Goal: Task Accomplishment & Management: Manage account settings

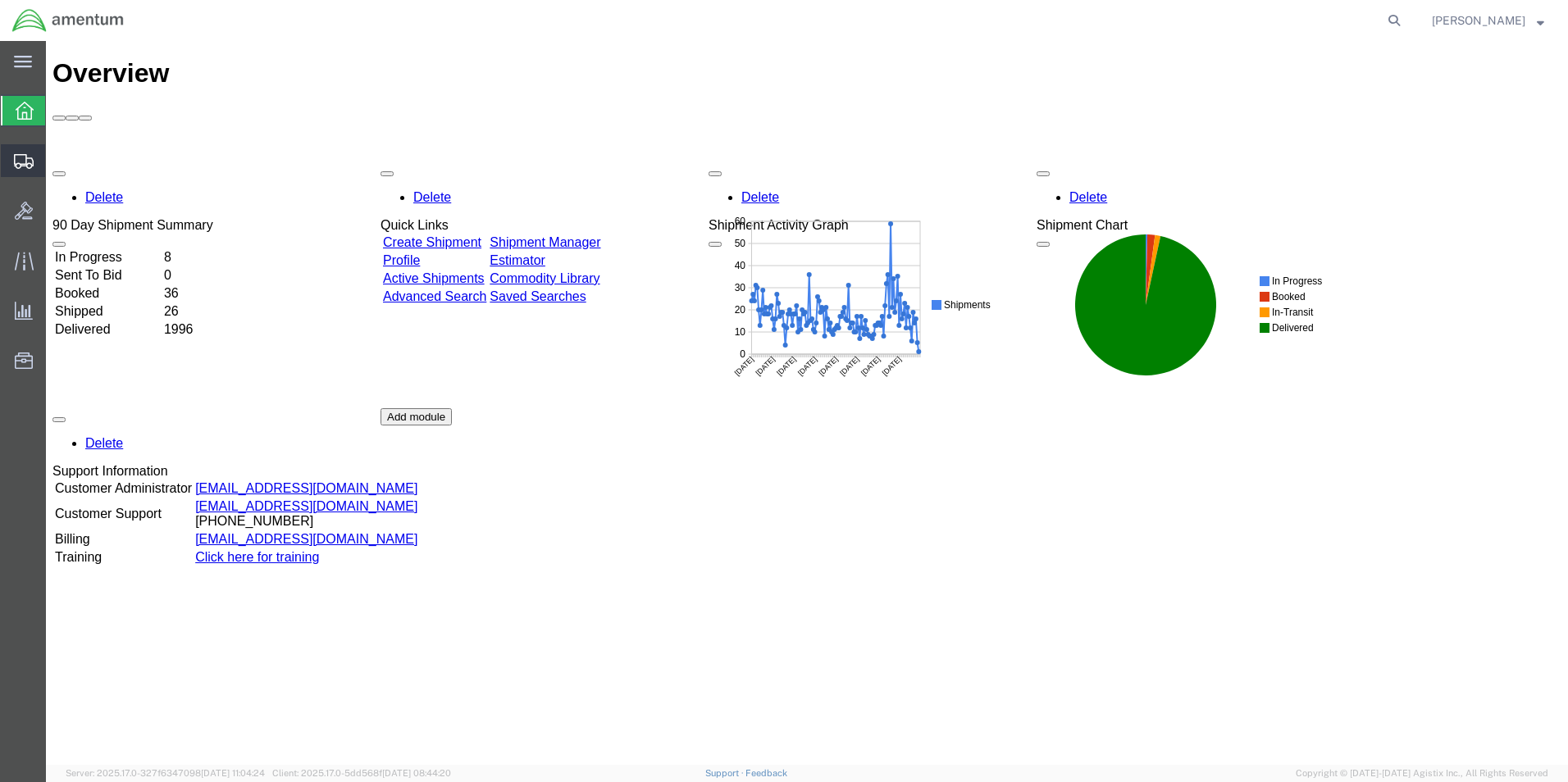
click at [30, 164] on icon at bounding box center [24, 162] width 20 height 15
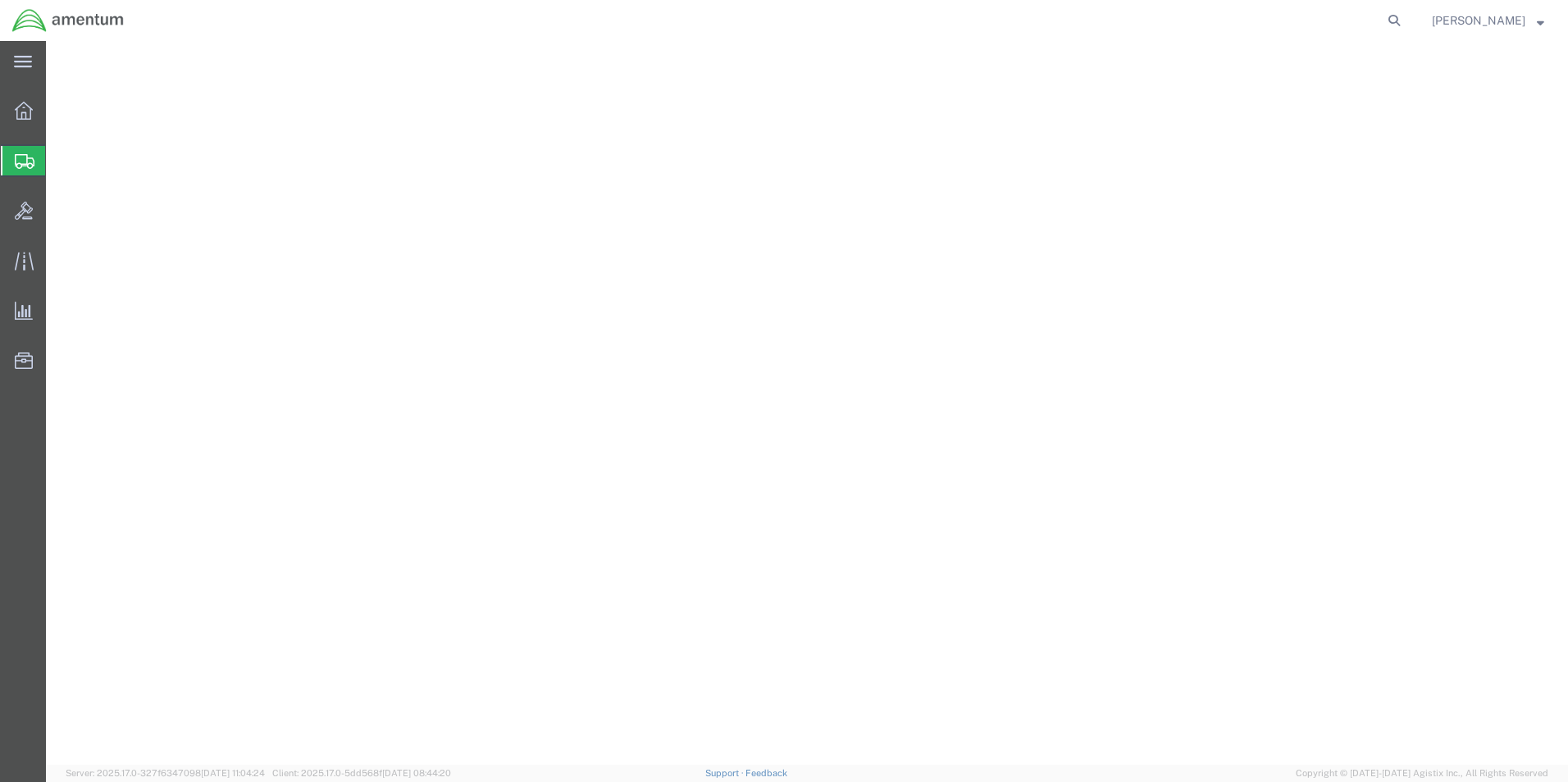
click at [0, 0] on span "Create from Template" at bounding box center [0, 0] width 0 height 0
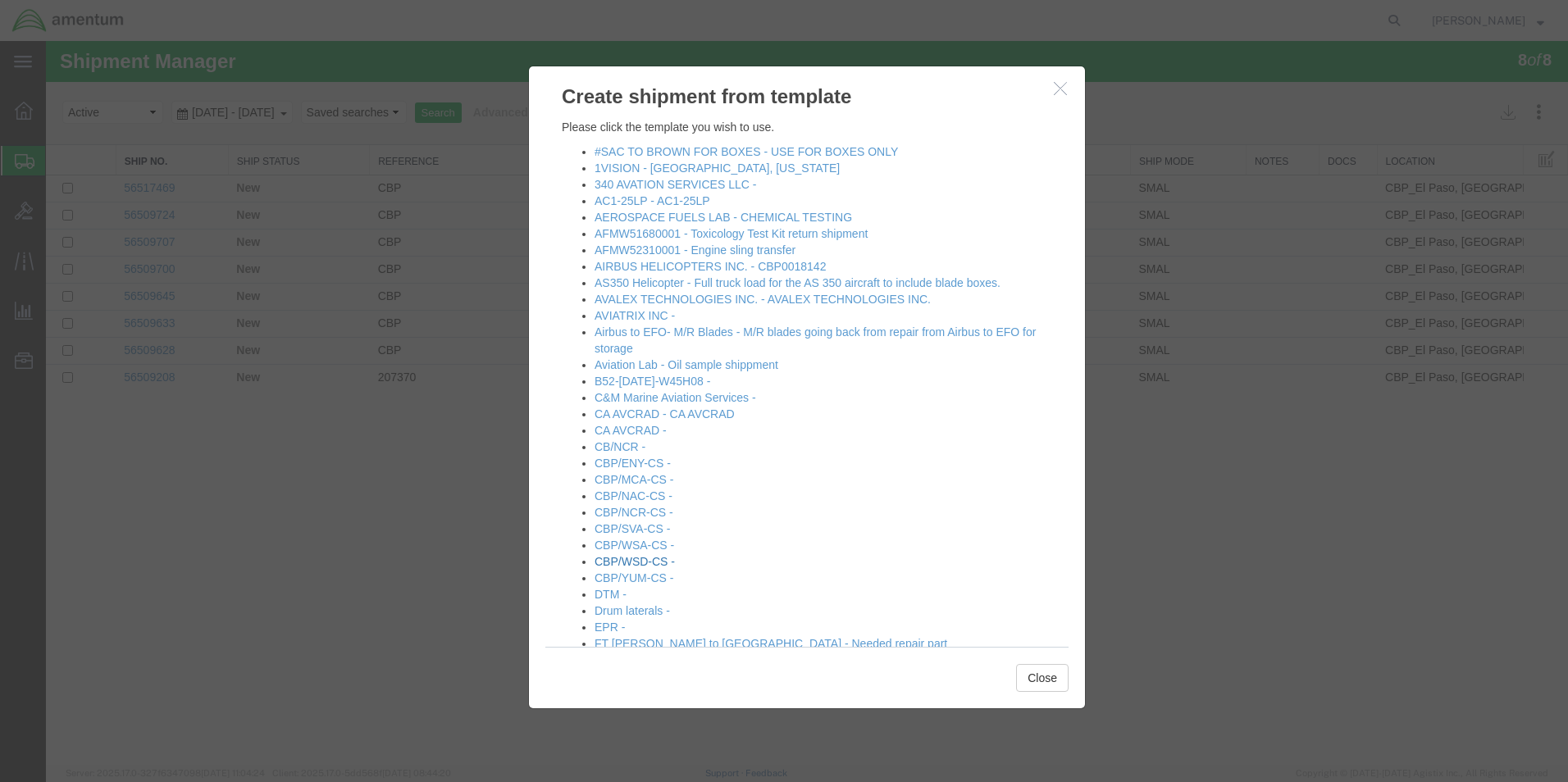
click at [641, 558] on link "CBP/WSD-CS -" at bounding box center [635, 562] width 80 height 13
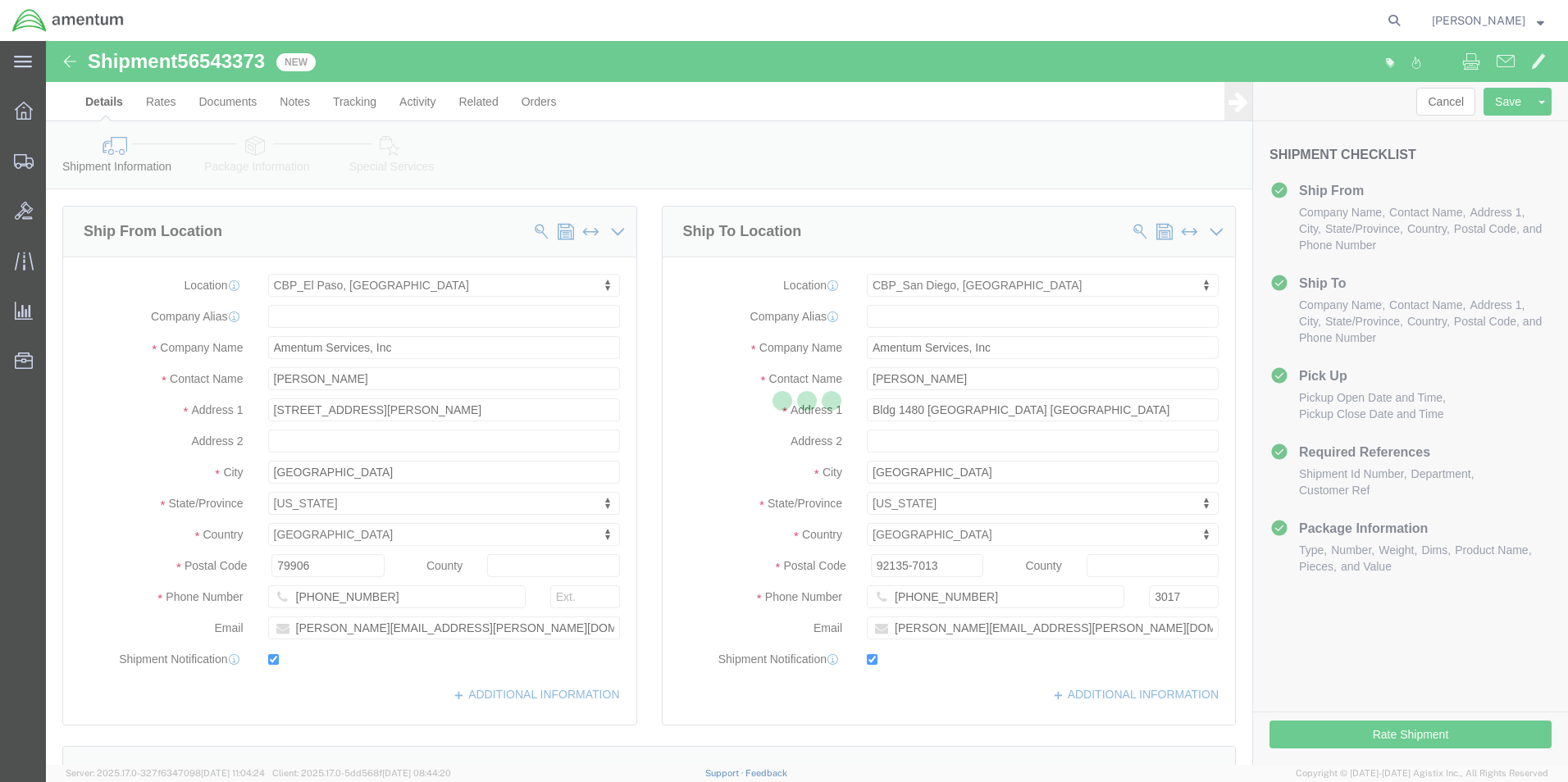
select select "49831"
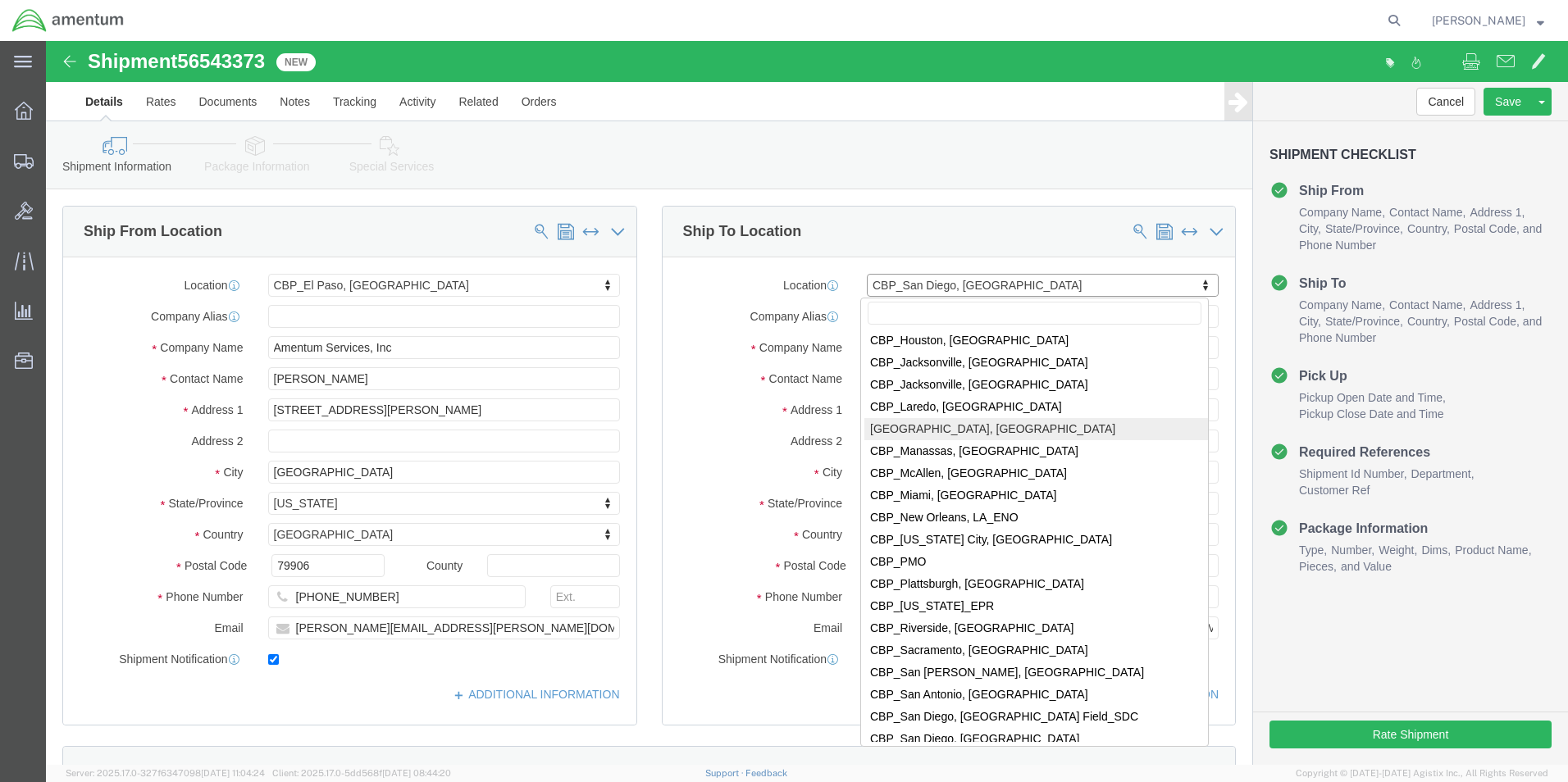
scroll to position [3322, 0]
select select "49945"
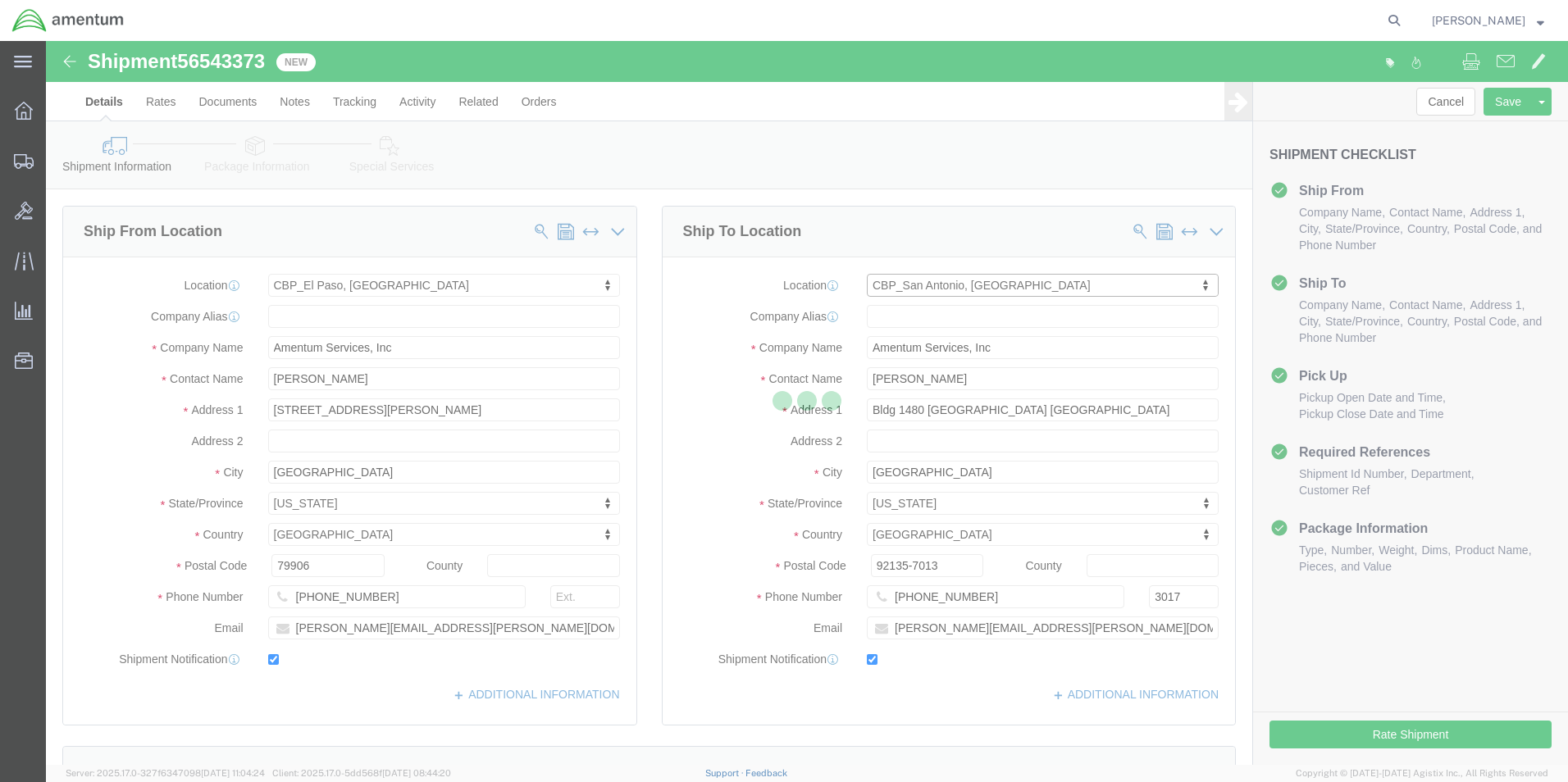
type input "[PERSON_NAME]"
type input "[STREET_ADDRESS][PERSON_NAME]"
type input "Bldg. #2"
type input "San Antonio"
type input "78216"
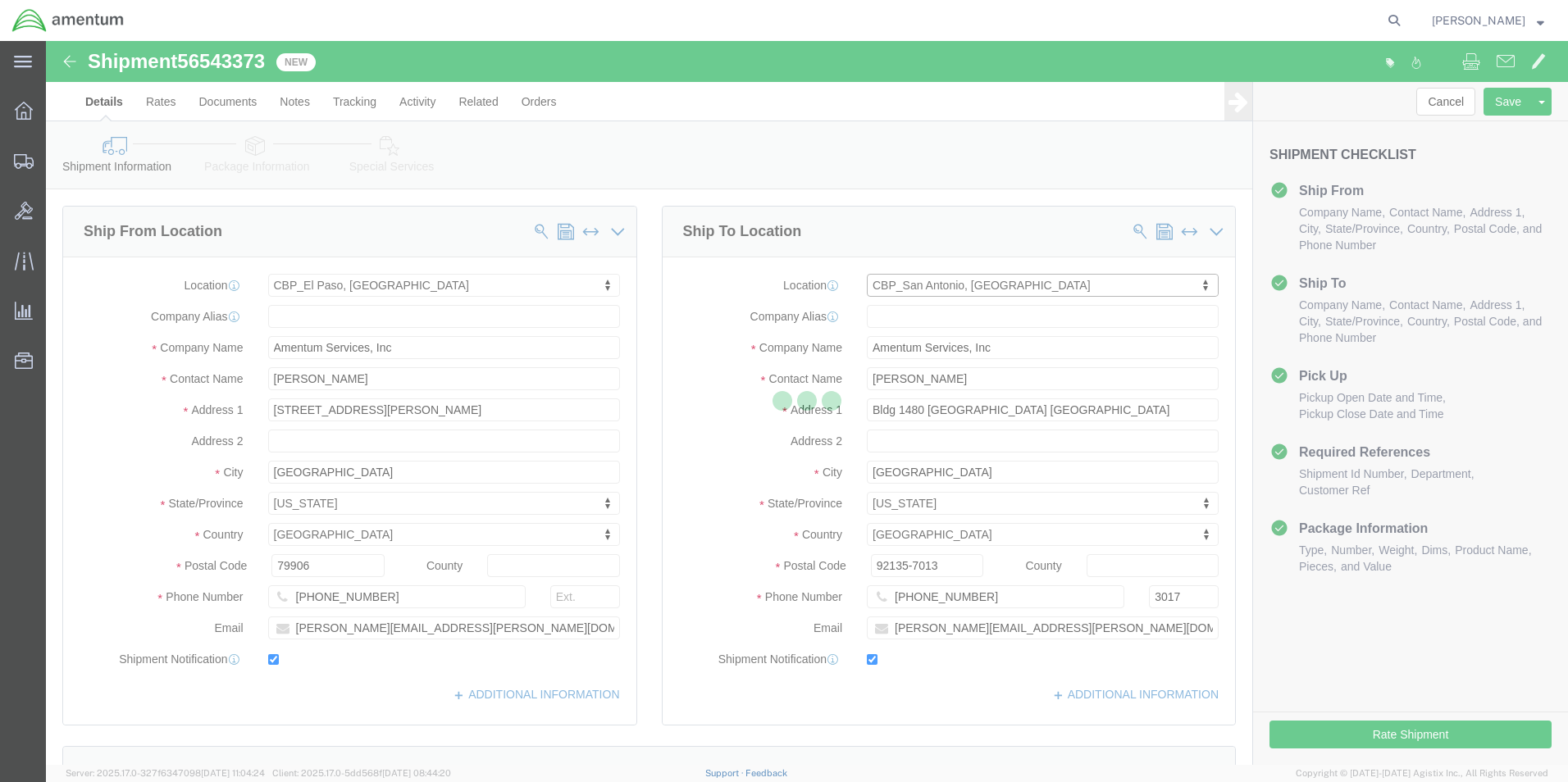
type input "[PHONE_NUMBER]"
type input "[PERSON_NAME][EMAIL_ADDRESS][PERSON_NAME][DOMAIN_NAME]"
select select "[GEOGRAPHIC_DATA]"
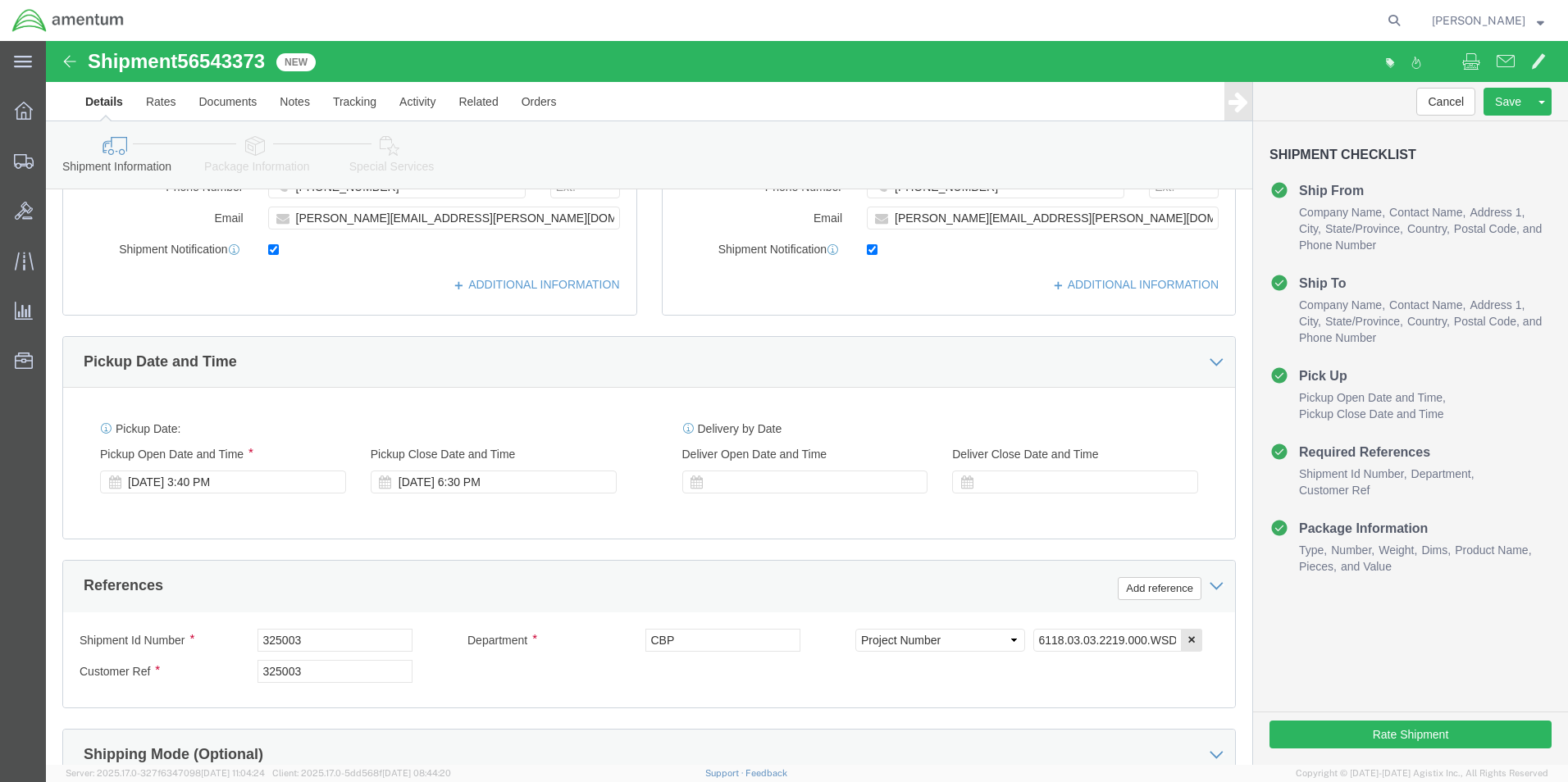
scroll to position [656, 0]
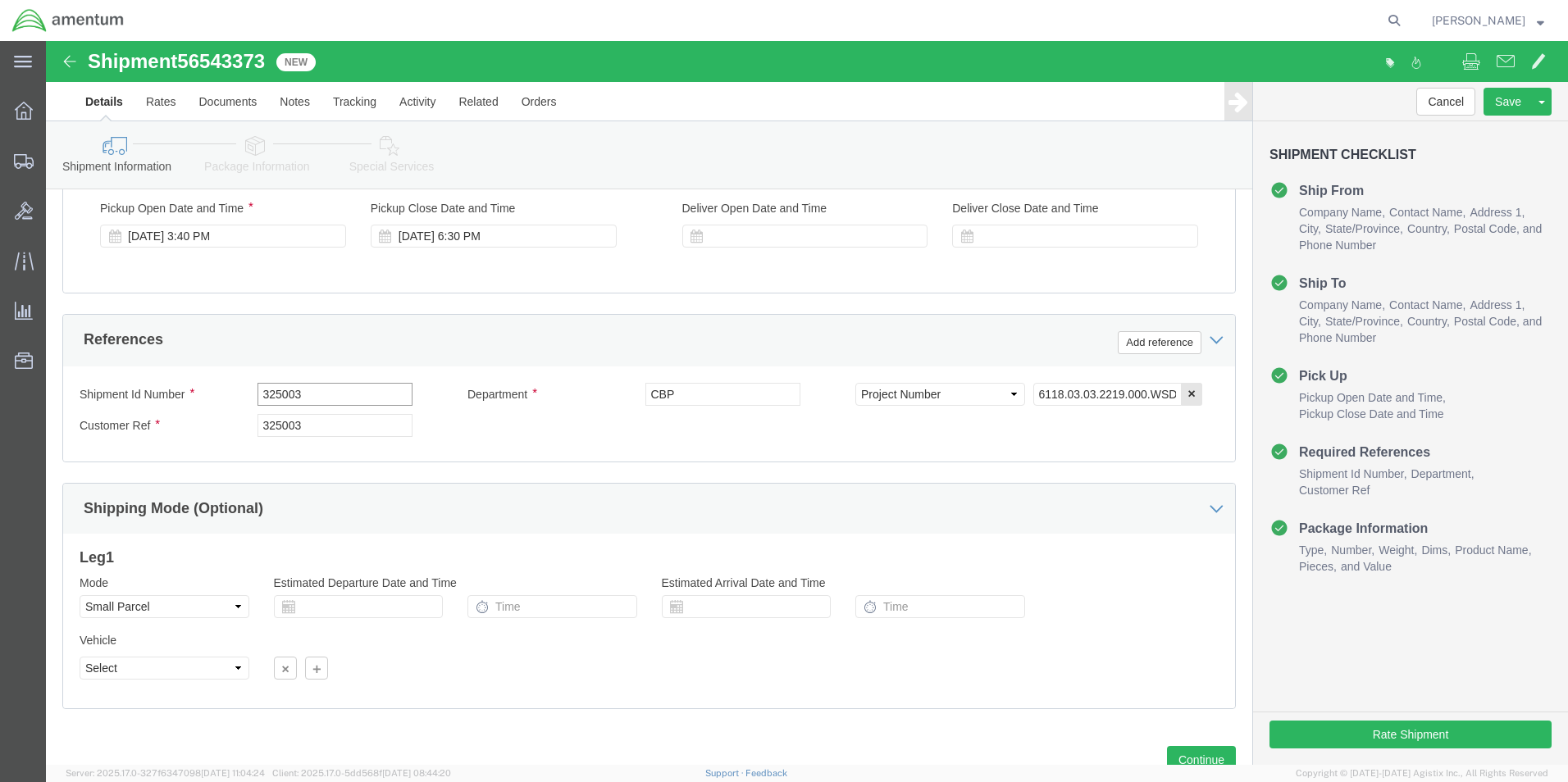
drag, startPoint x: 282, startPoint y: 360, endPoint x: 213, endPoint y: 357, distance: 69.1
click input "325003"
type input "325344"
drag, startPoint x: 266, startPoint y: 382, endPoint x: 205, endPoint y: 380, distance: 61.0
click div "Customer Ref 325003"
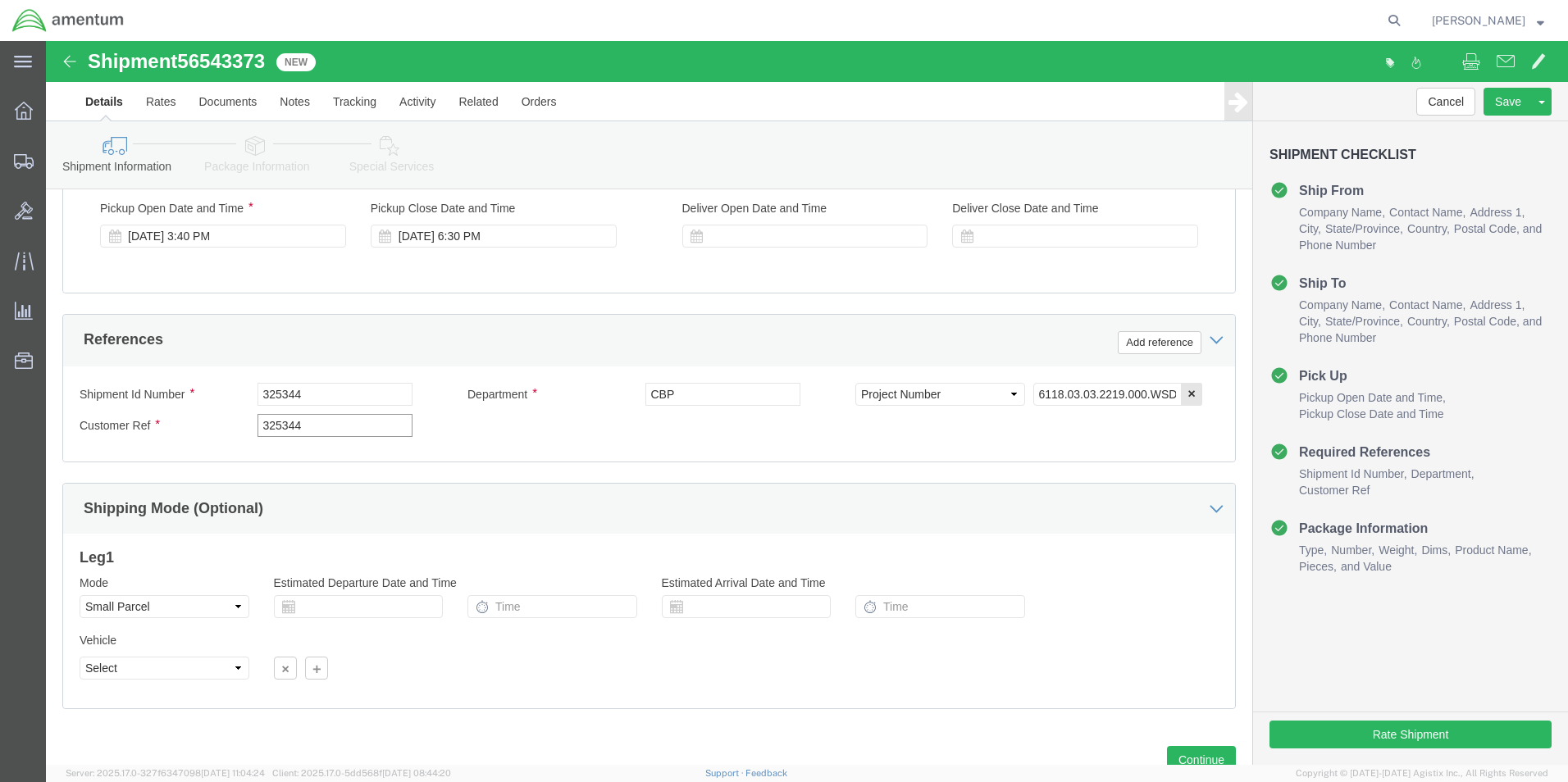
type input "325344"
click input "6118.03.03.2219.000.WSD.0000"
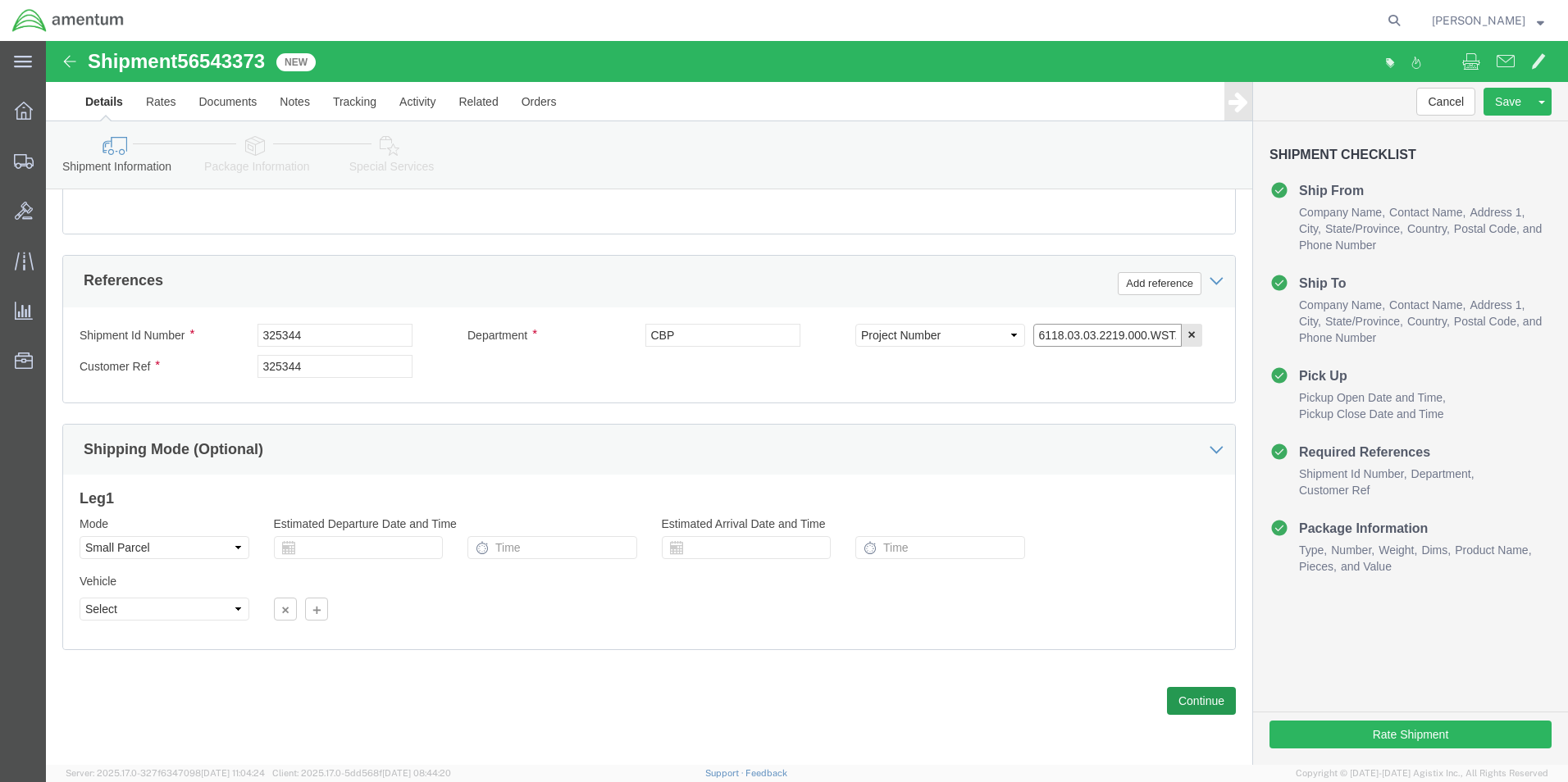
type input "6118.03.03.2219.000.WST.0000"
click button "Continue"
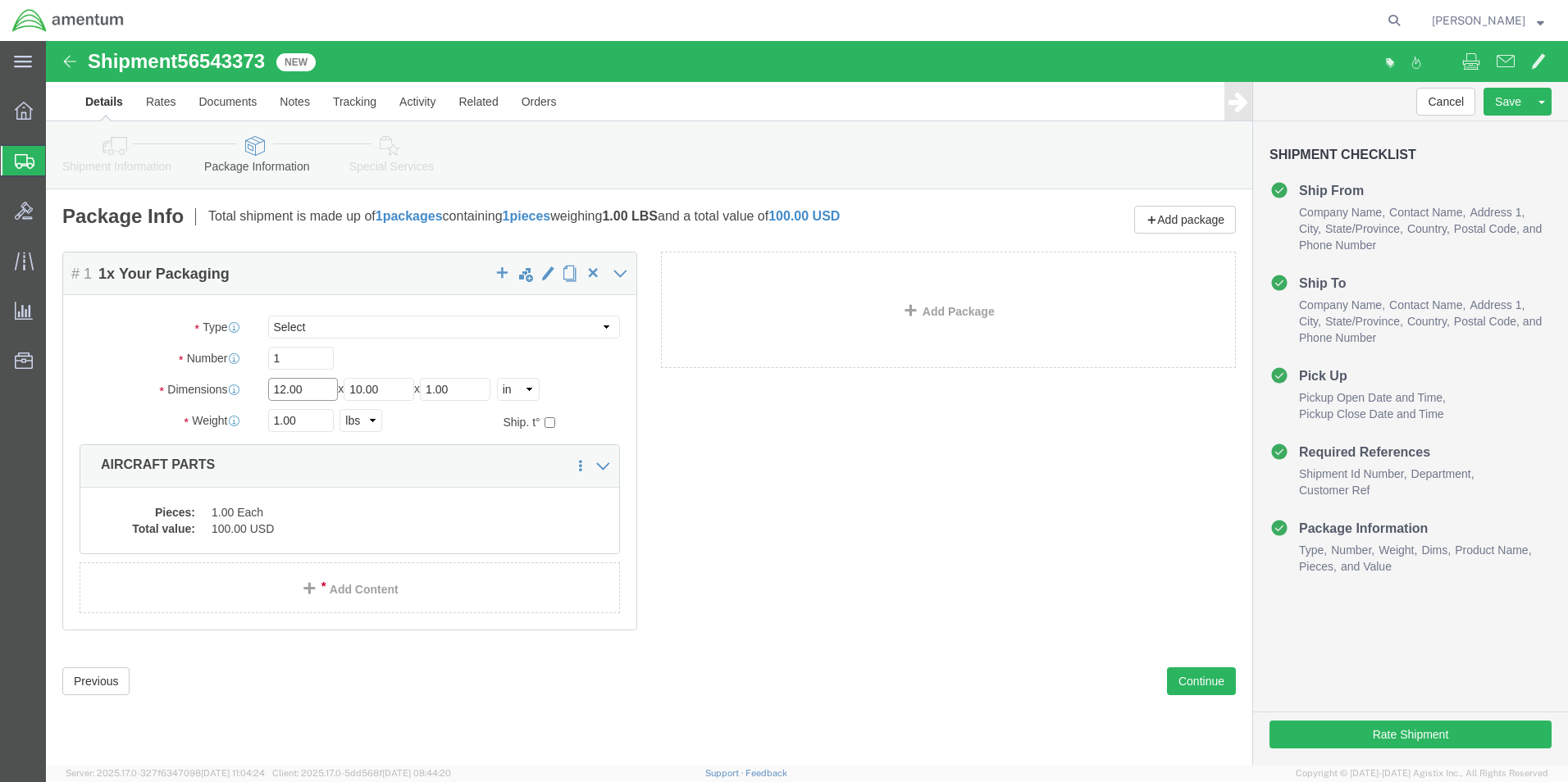
drag, startPoint x: 254, startPoint y: 345, endPoint x: 217, endPoint y: 346, distance: 37.0
click div "Length 12.00 x Width 10.00 x Height 1.00 Select cm ft in"
type input "15"
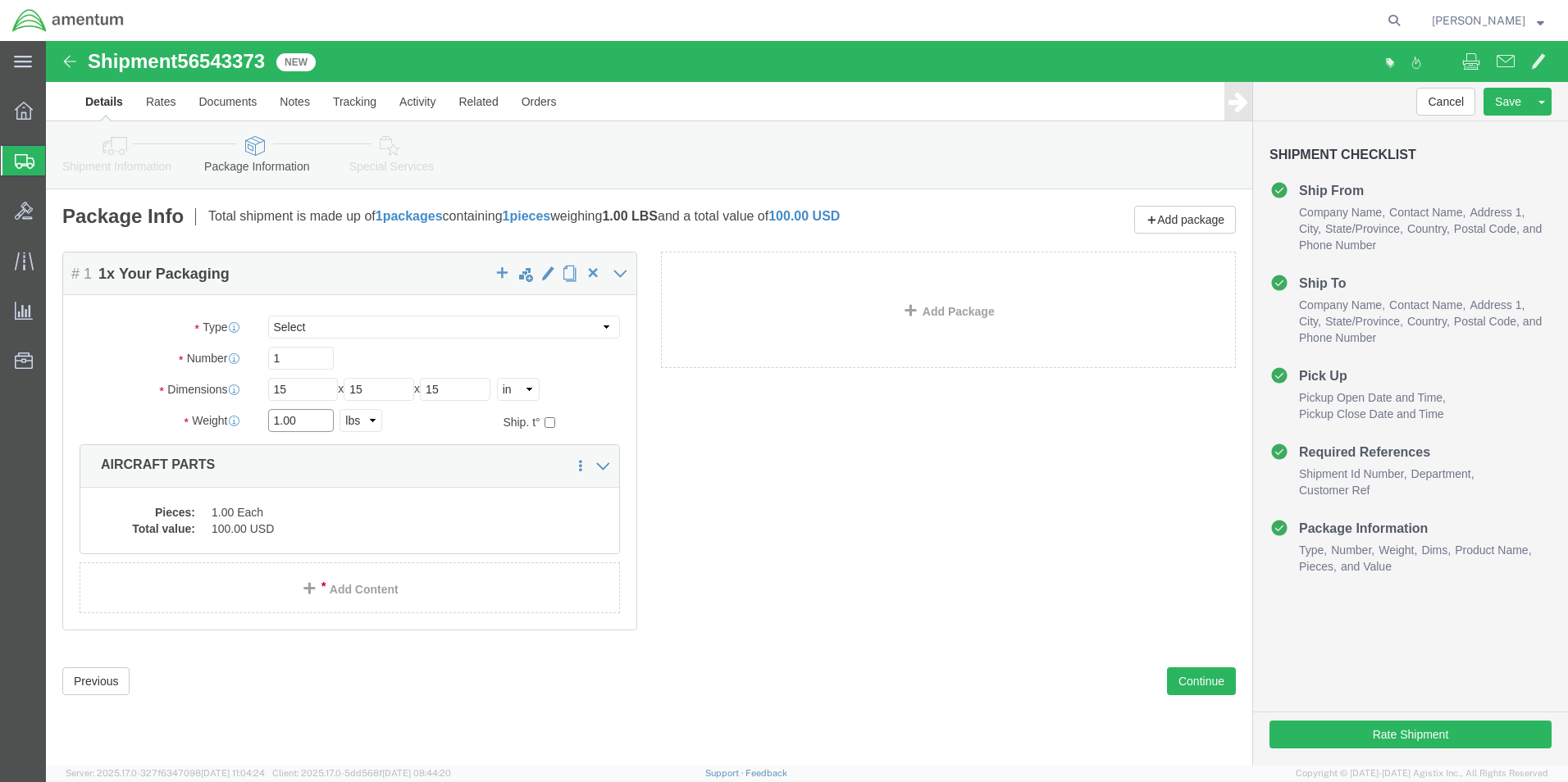
drag, startPoint x: 256, startPoint y: 380, endPoint x: 217, endPoint y: 386, distance: 39.5
click div "1.00 Select kgs lbs"
type input "8"
click dd "1.00 Each"
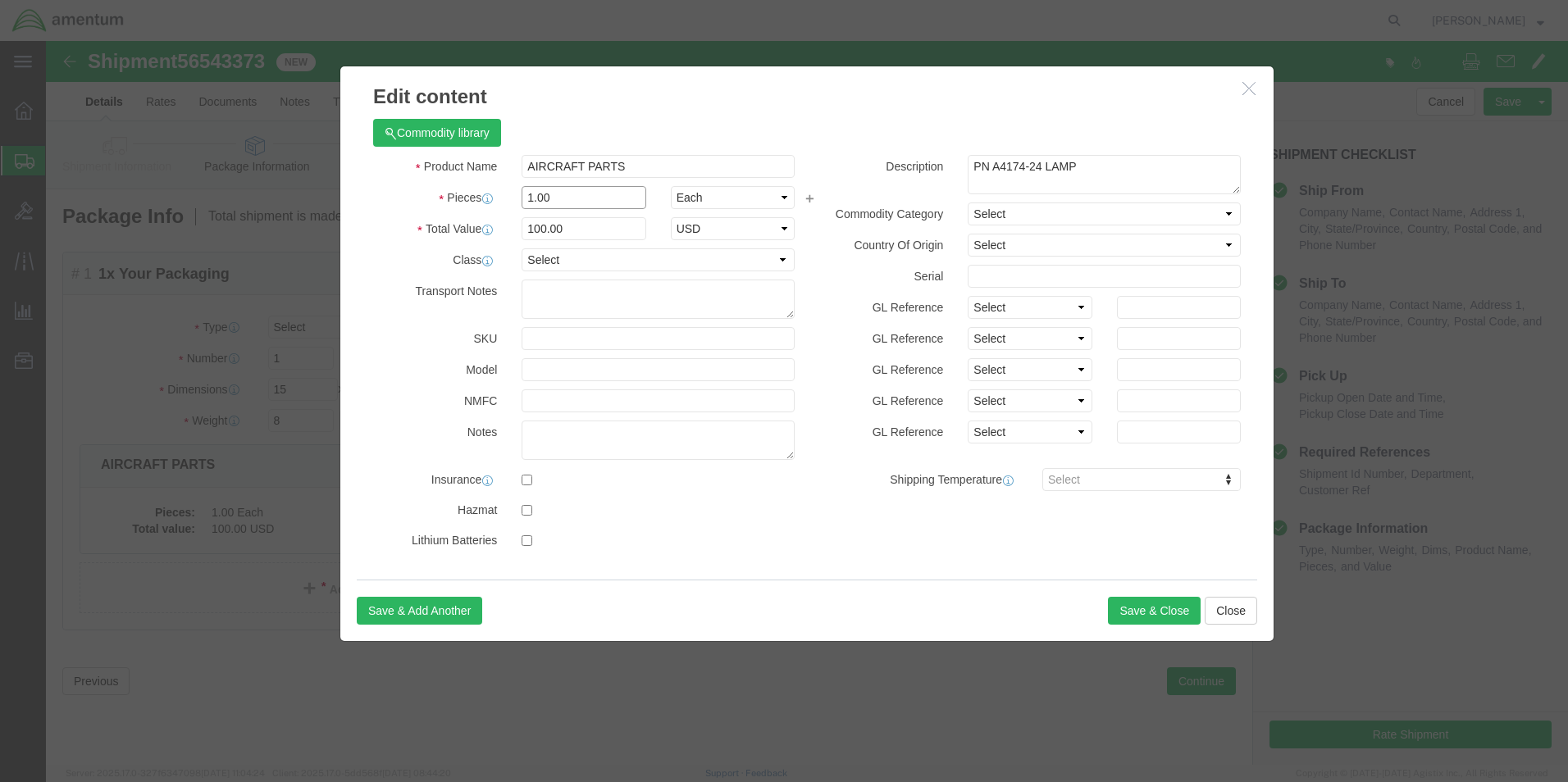
drag, startPoint x: 519, startPoint y: 158, endPoint x: 471, endPoint y: 165, distance: 48.5
click div "1.00"
type input "60"
click input "6000"
drag, startPoint x: 511, startPoint y: 190, endPoint x: 455, endPoint y: 192, distance: 56.0
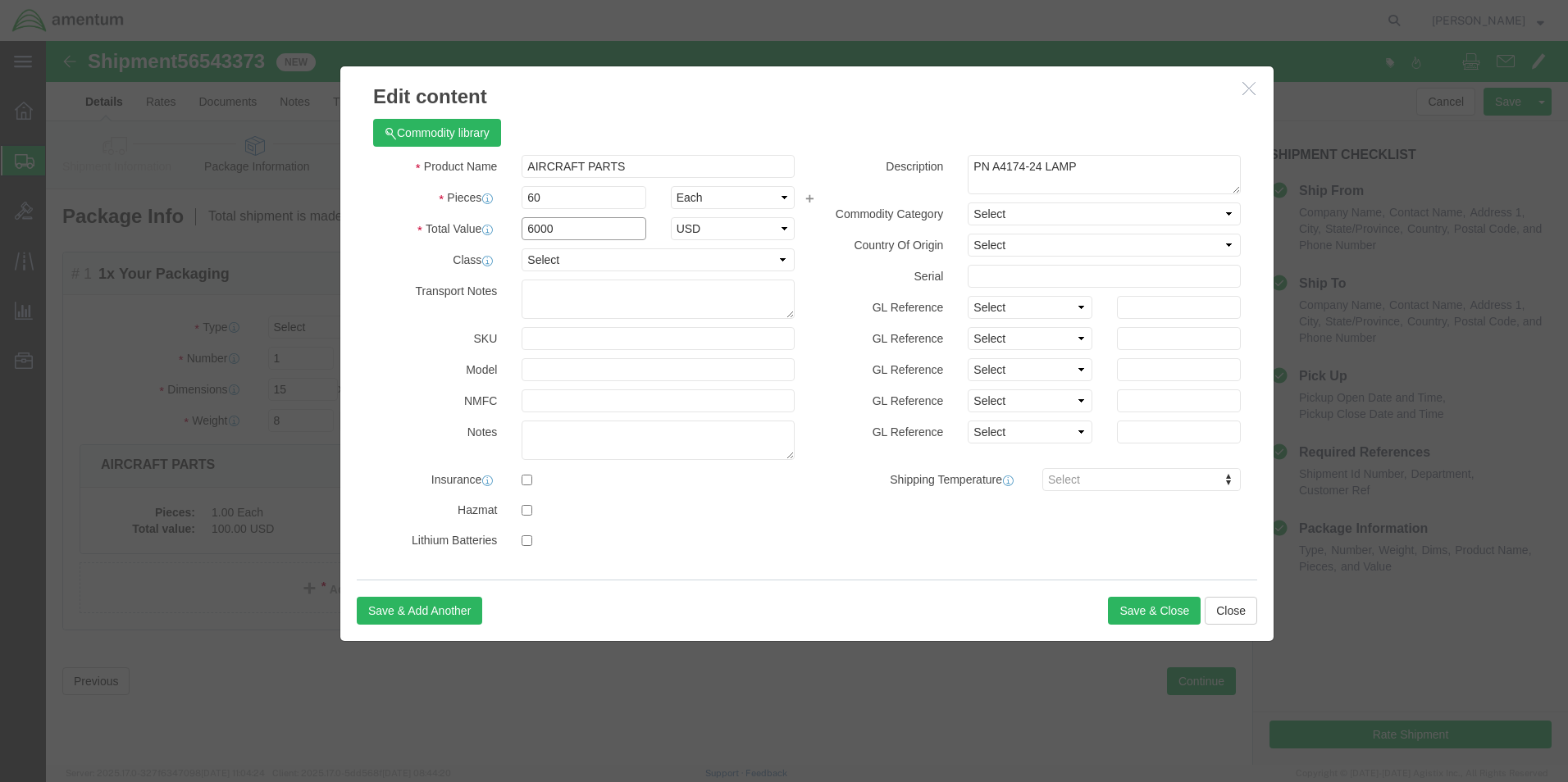
click div "Total Value 6000 Select ADP AED AFN ALL AMD AOA ARS ATS AUD AWG AZN BAM BBD BDT…"
type input "100"
drag, startPoint x: 1041, startPoint y: 123, endPoint x: 893, endPoint y: 125, distance: 148.0
click div "Description PN A4174-24 LAMP"
type textarea "PN 704A33640014"
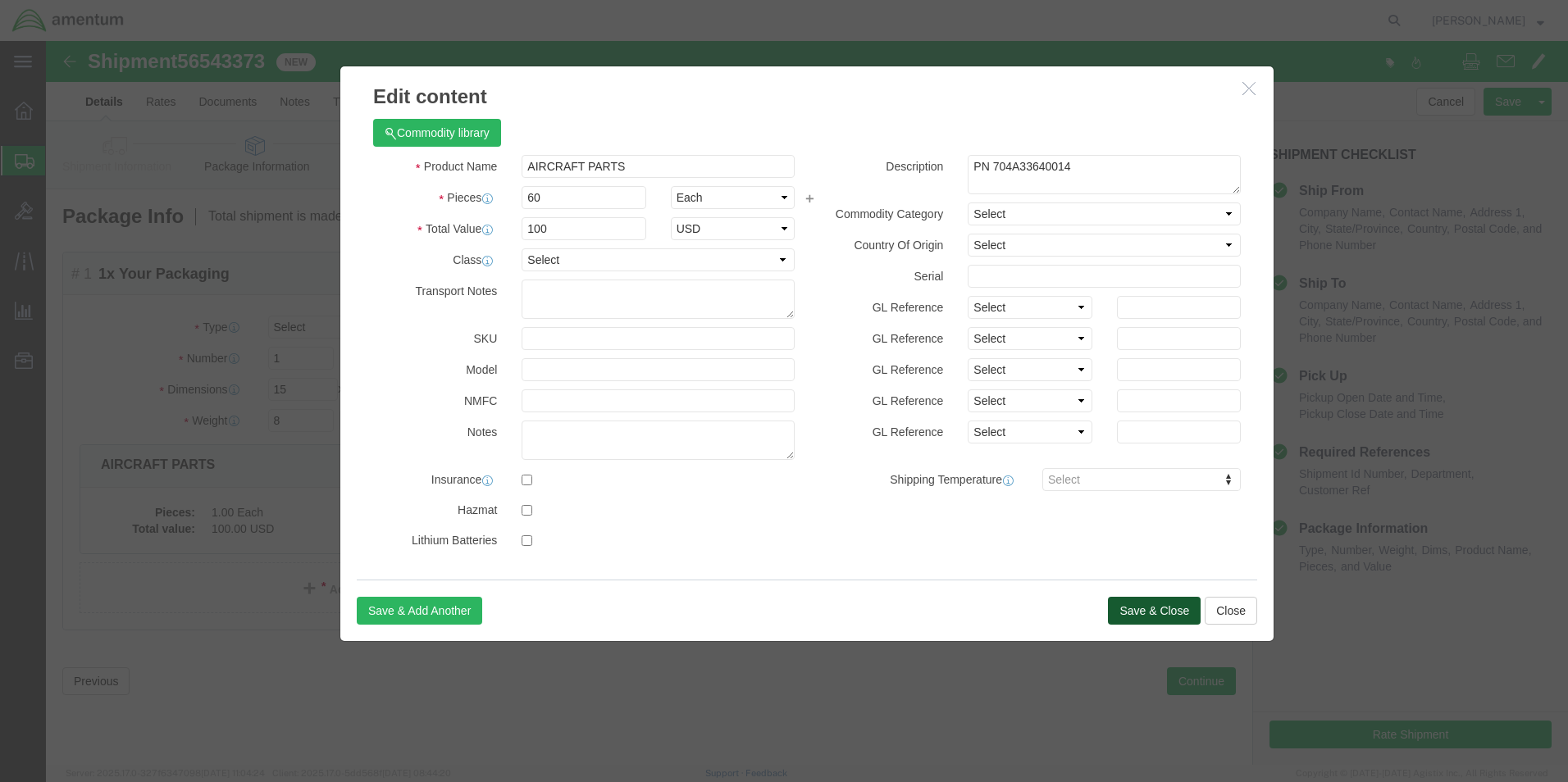
click button "Save & Close"
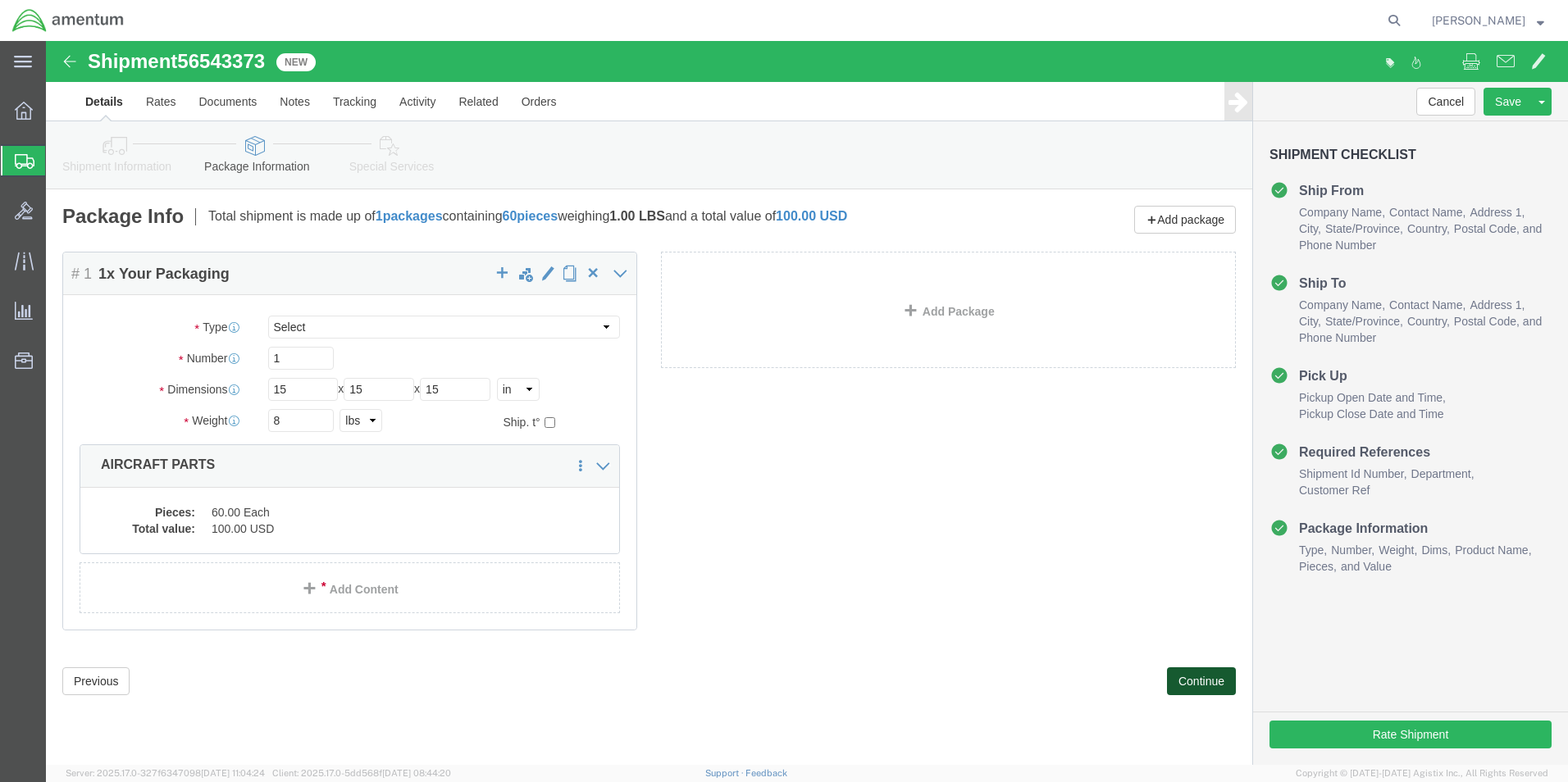
click button "Continue"
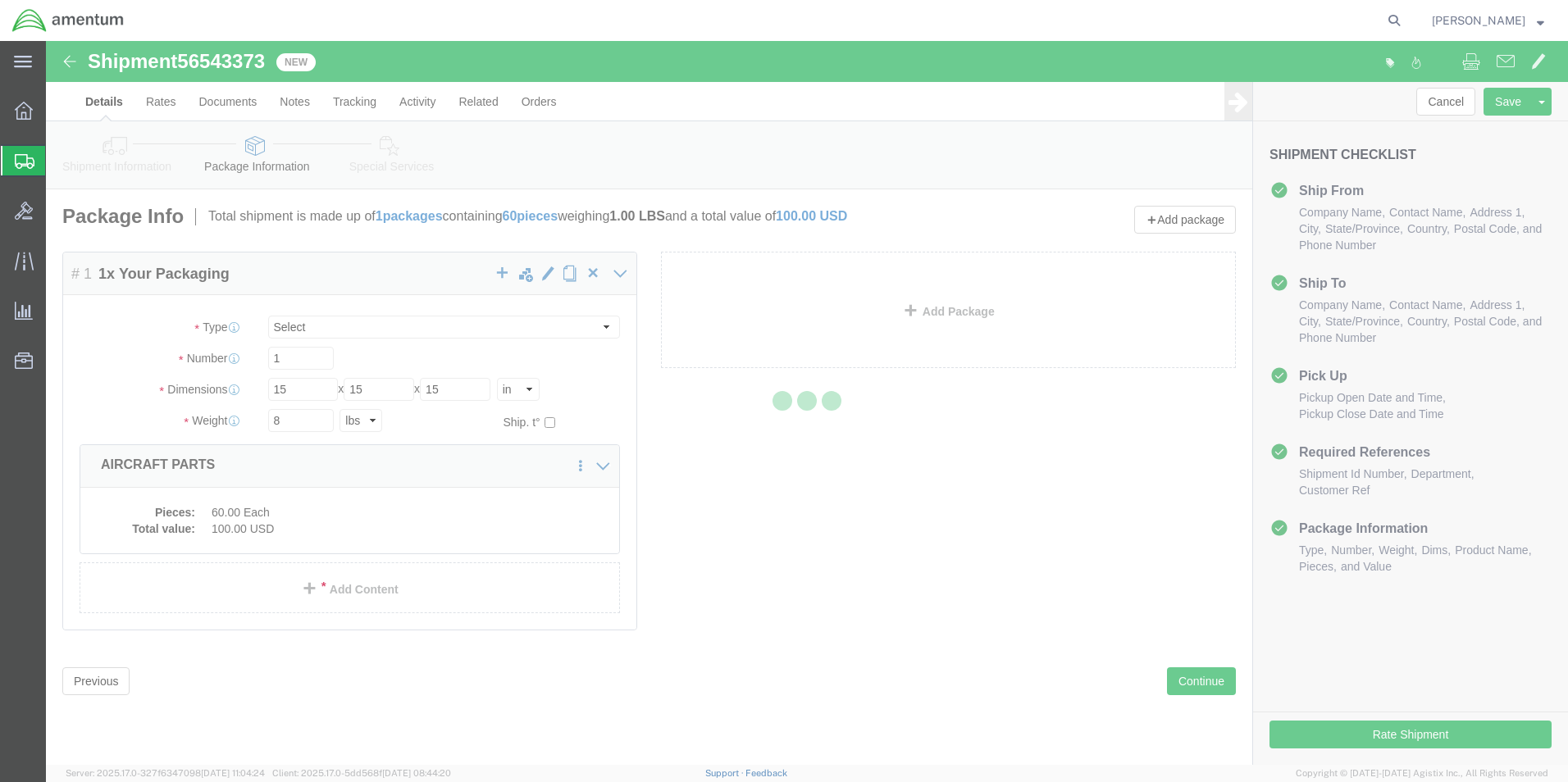
select select
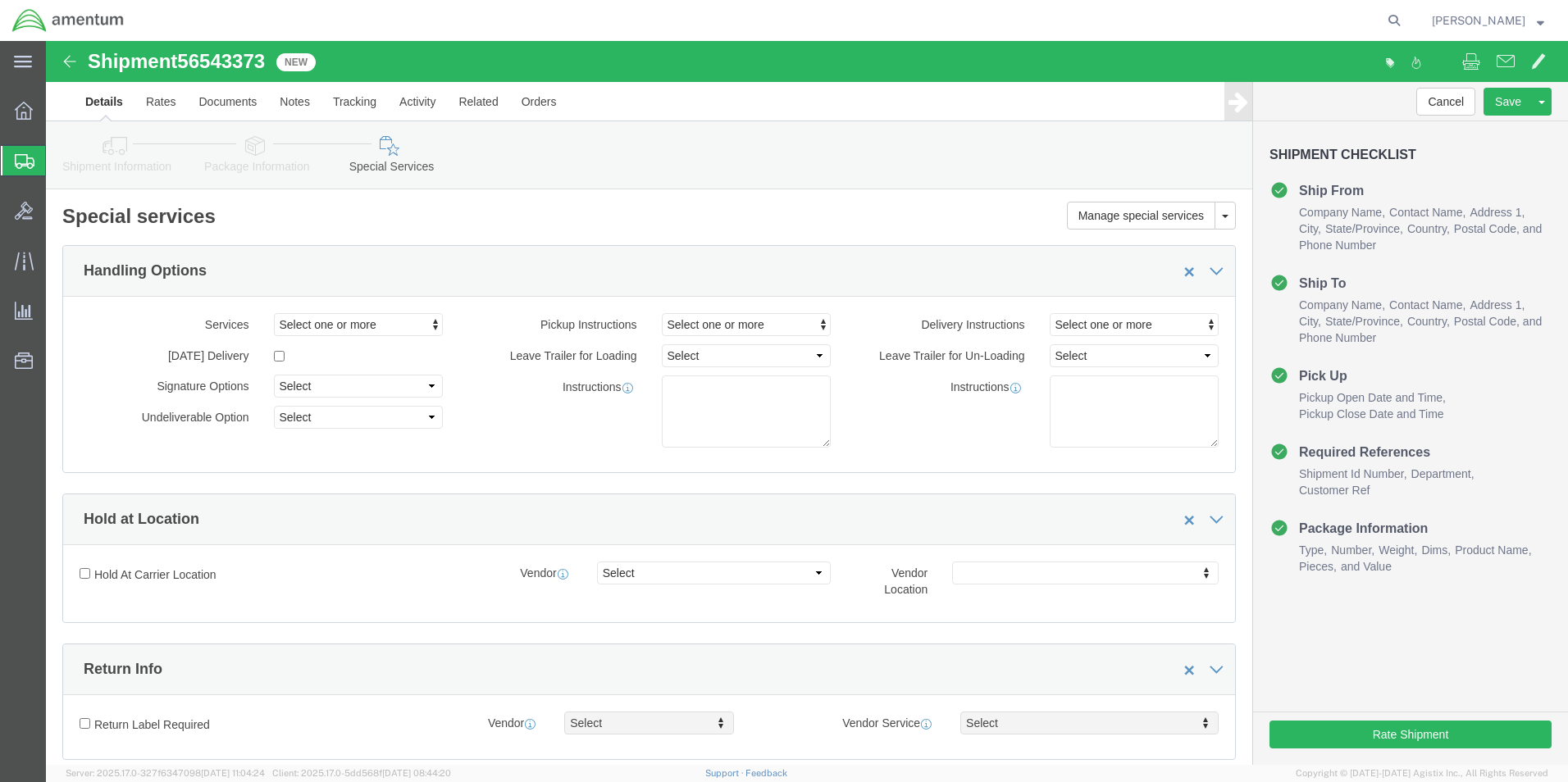
select select "DEPARTMENT"
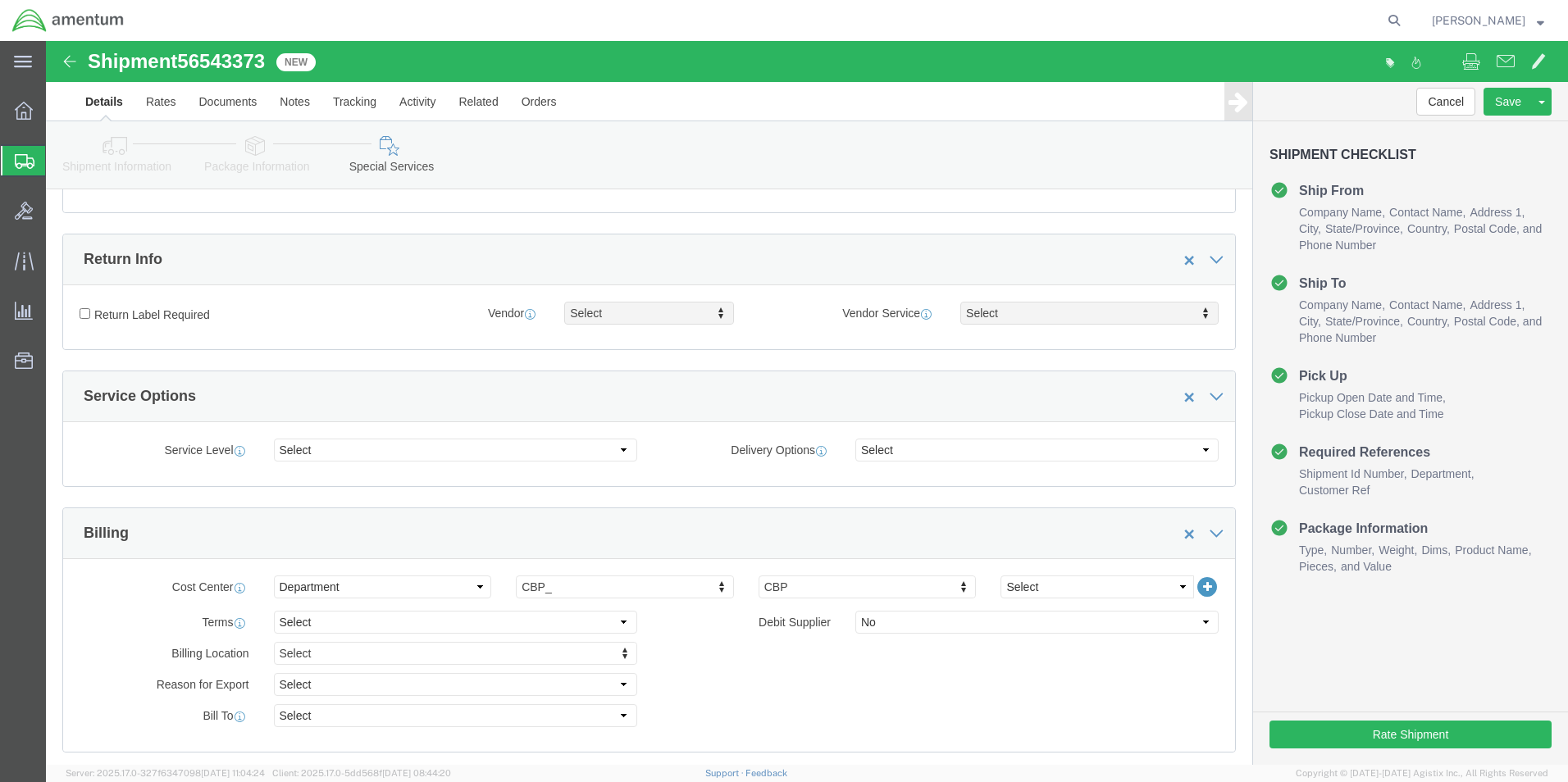
scroll to position [574, 0]
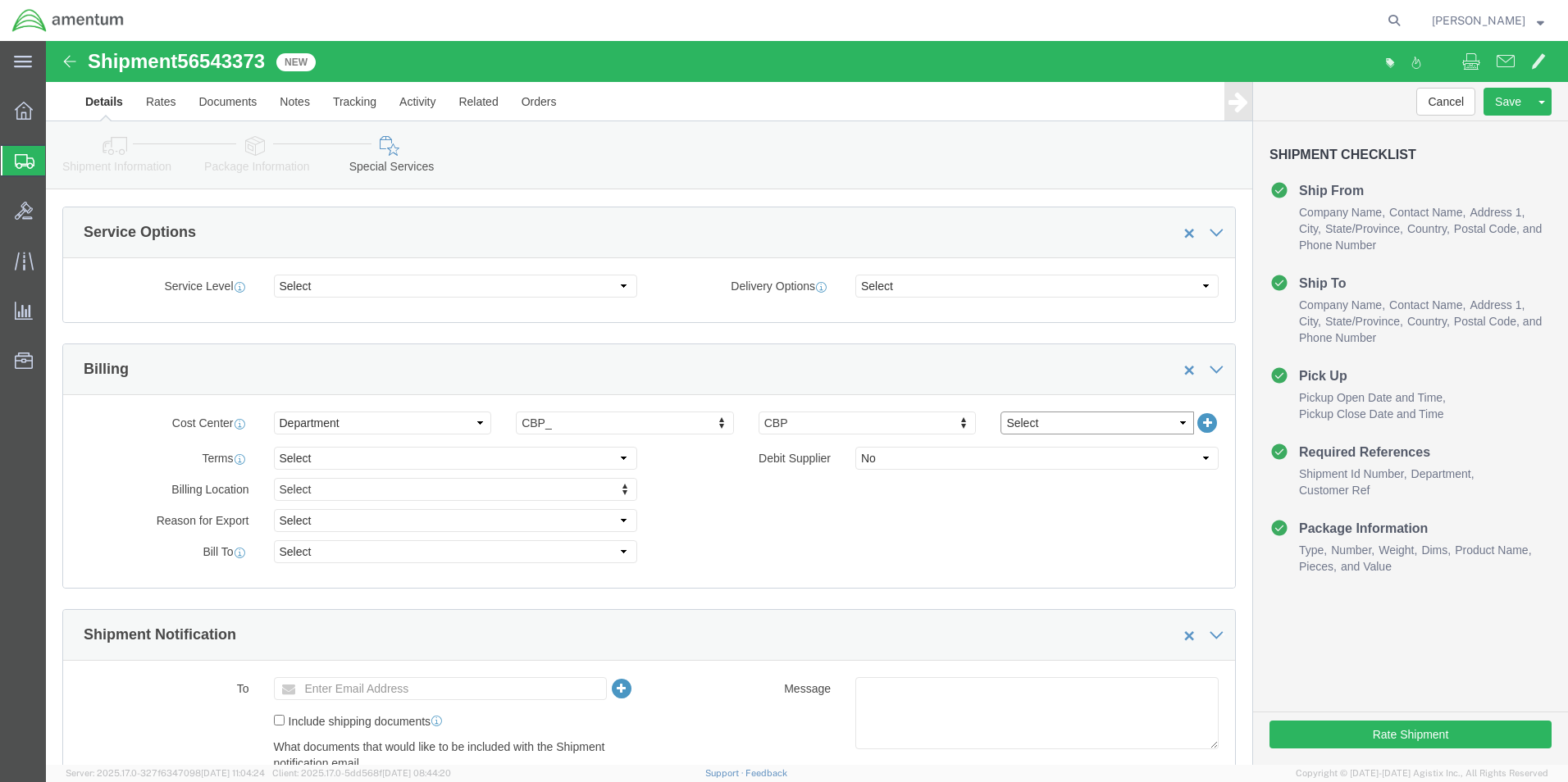
click select "Select 6118.03.03.2219.000.BUN.0000 6118.03.03.2219.000.DLR.0000 6118.03.03.221…"
select select "96735"
click select "Select 6118.03.03.2219.000.BUN.0000 6118.03.03.2219.000.DLR.0000 6118.03.03.221…"
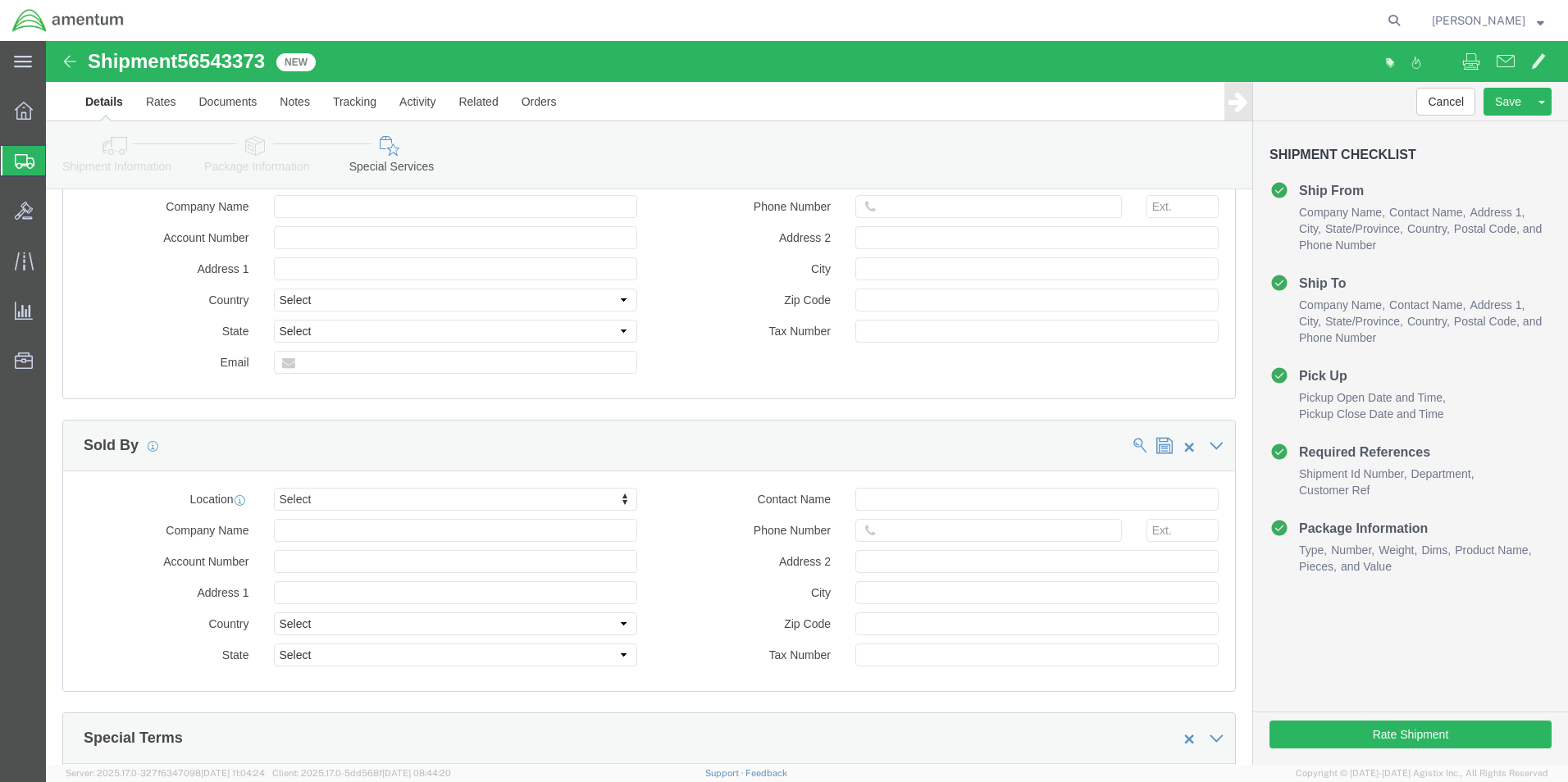
scroll to position [1476, 0]
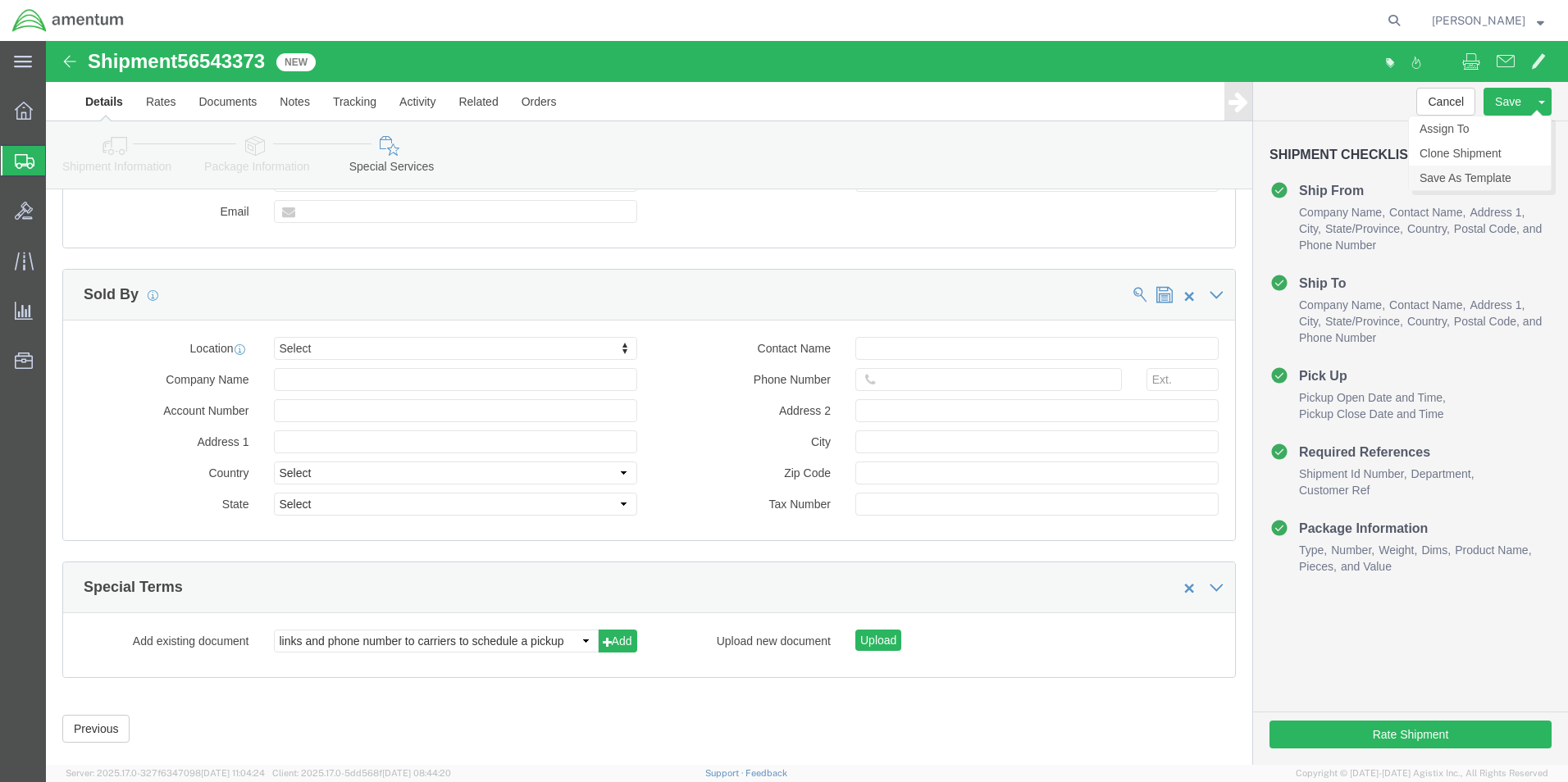
click link "Save As Template"
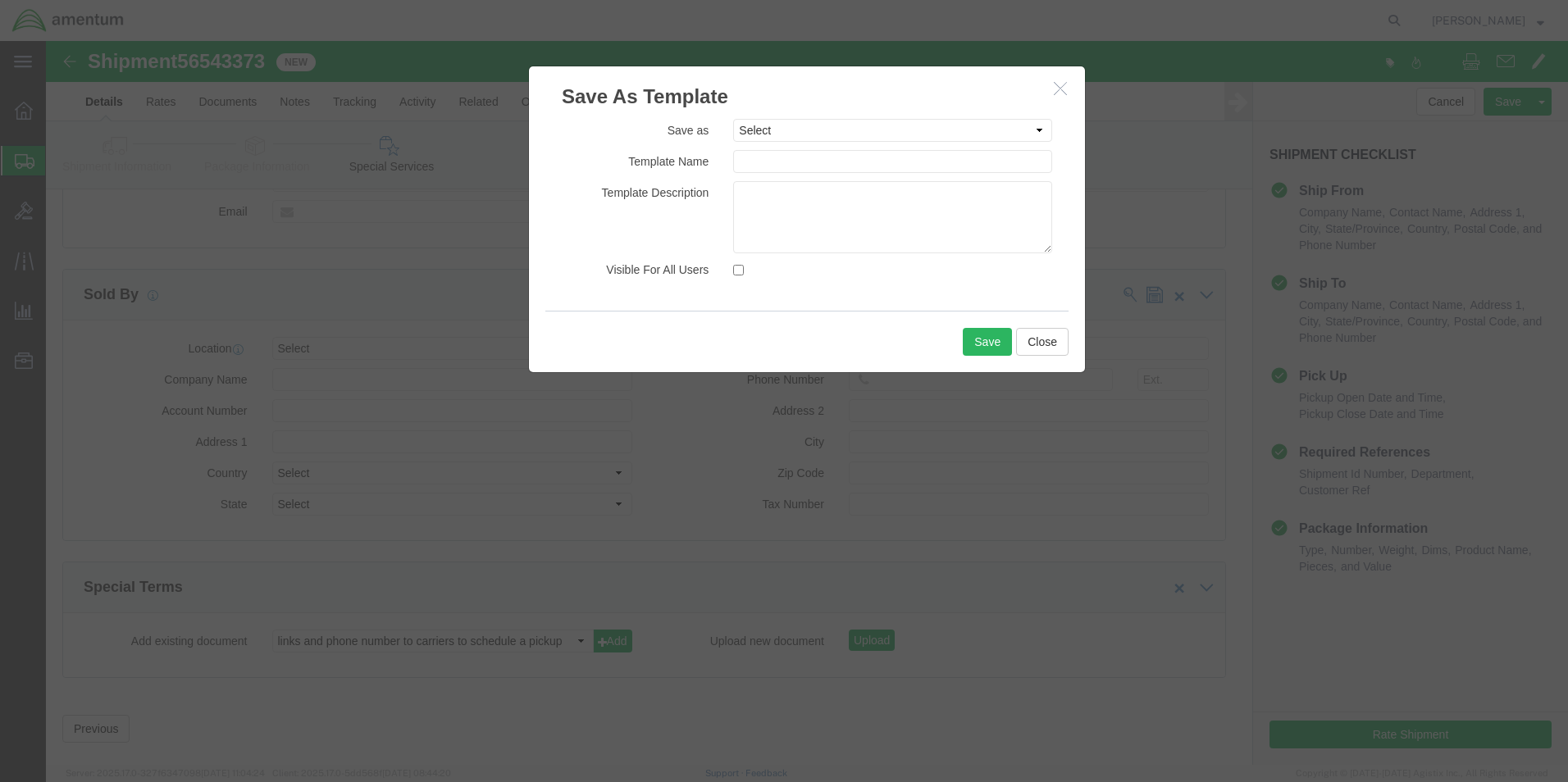
click div "Save as Select #SAC TO BROWN FOR BOXES 1VISION 340 AVATION SERVICES LLC AC1-25L…"
click input "text"
type input "CBP/WST-CS"
click button "Save"
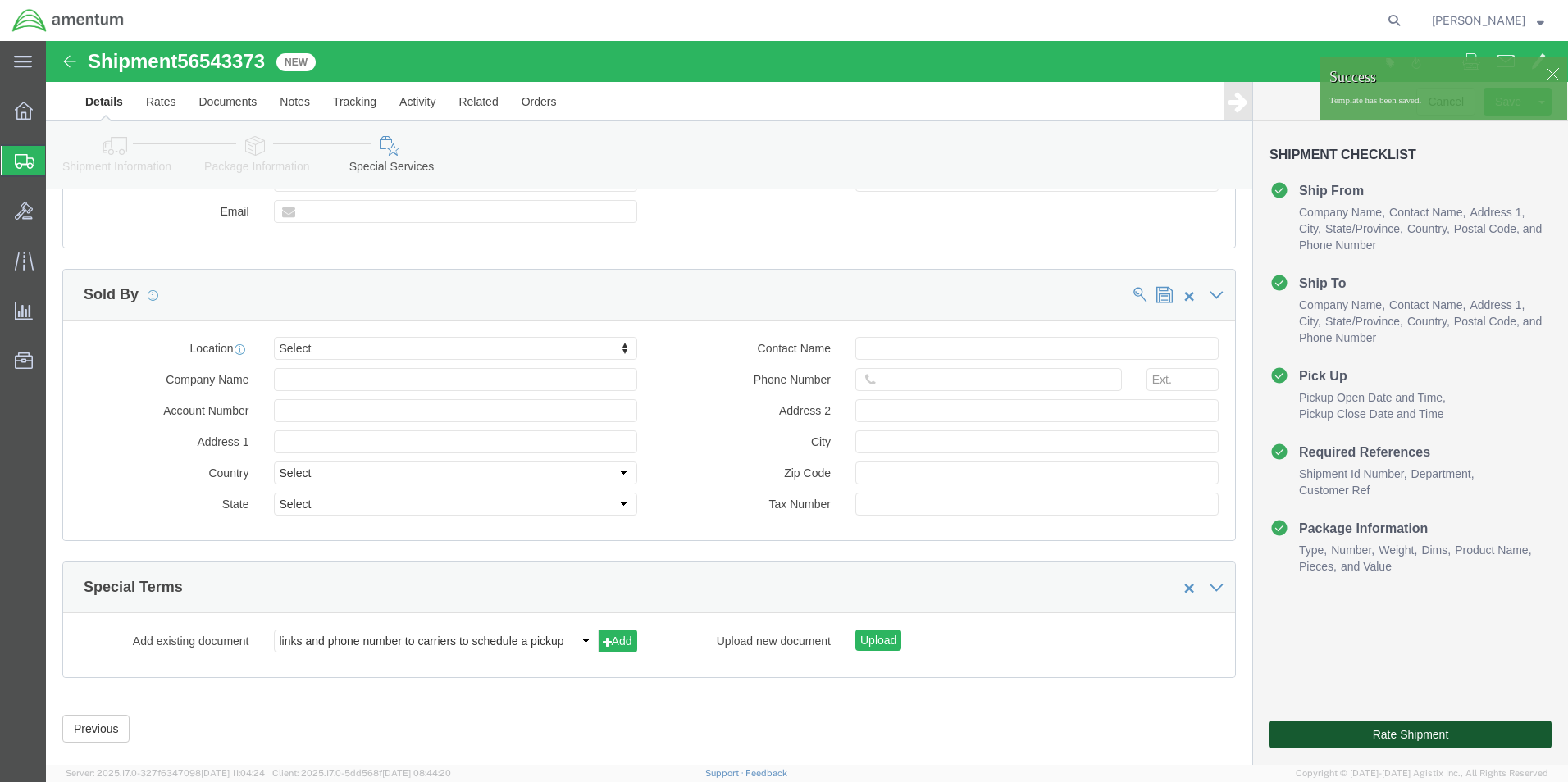
click button "Rate Shipment"
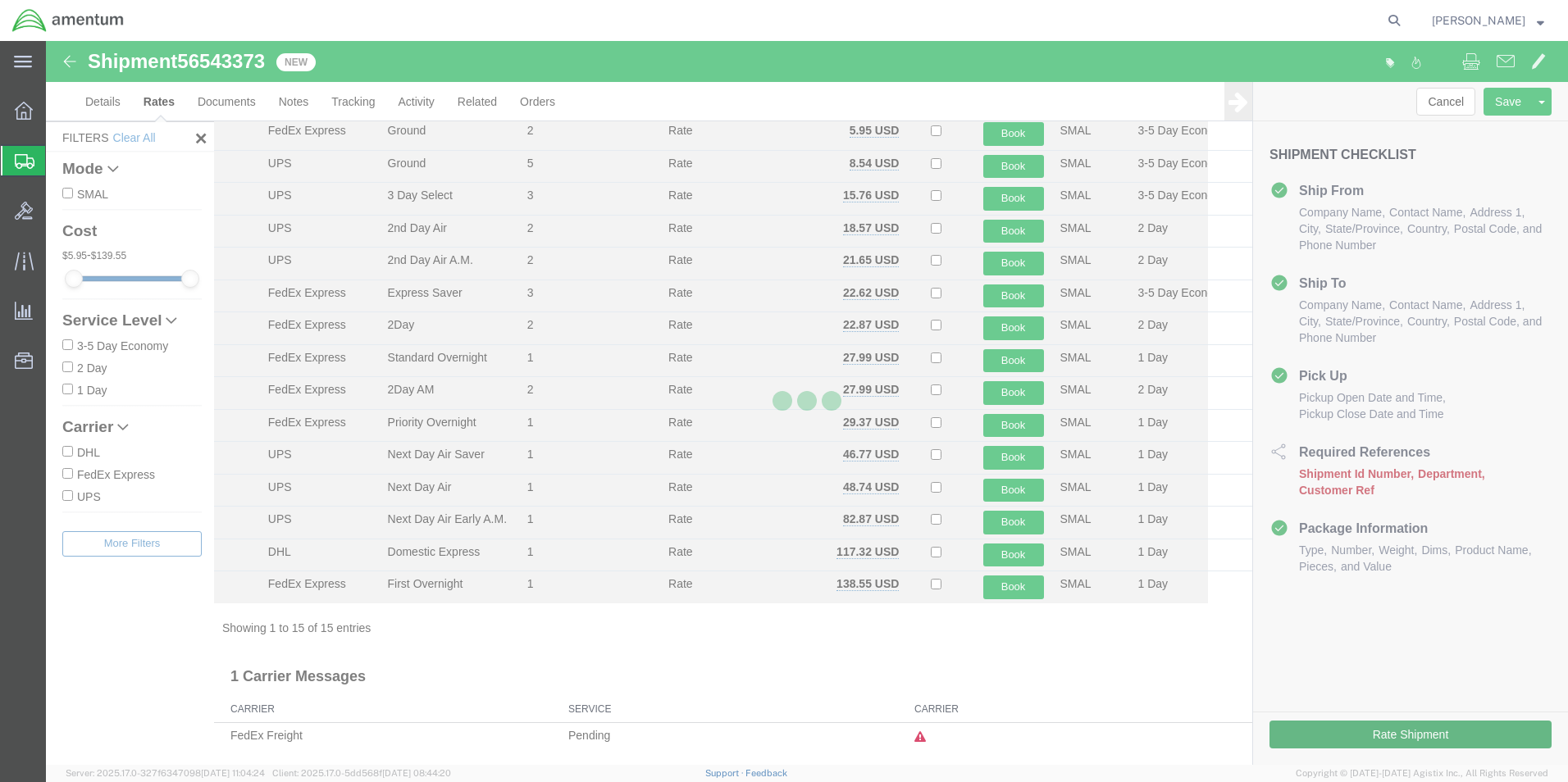
scroll to position [67, 0]
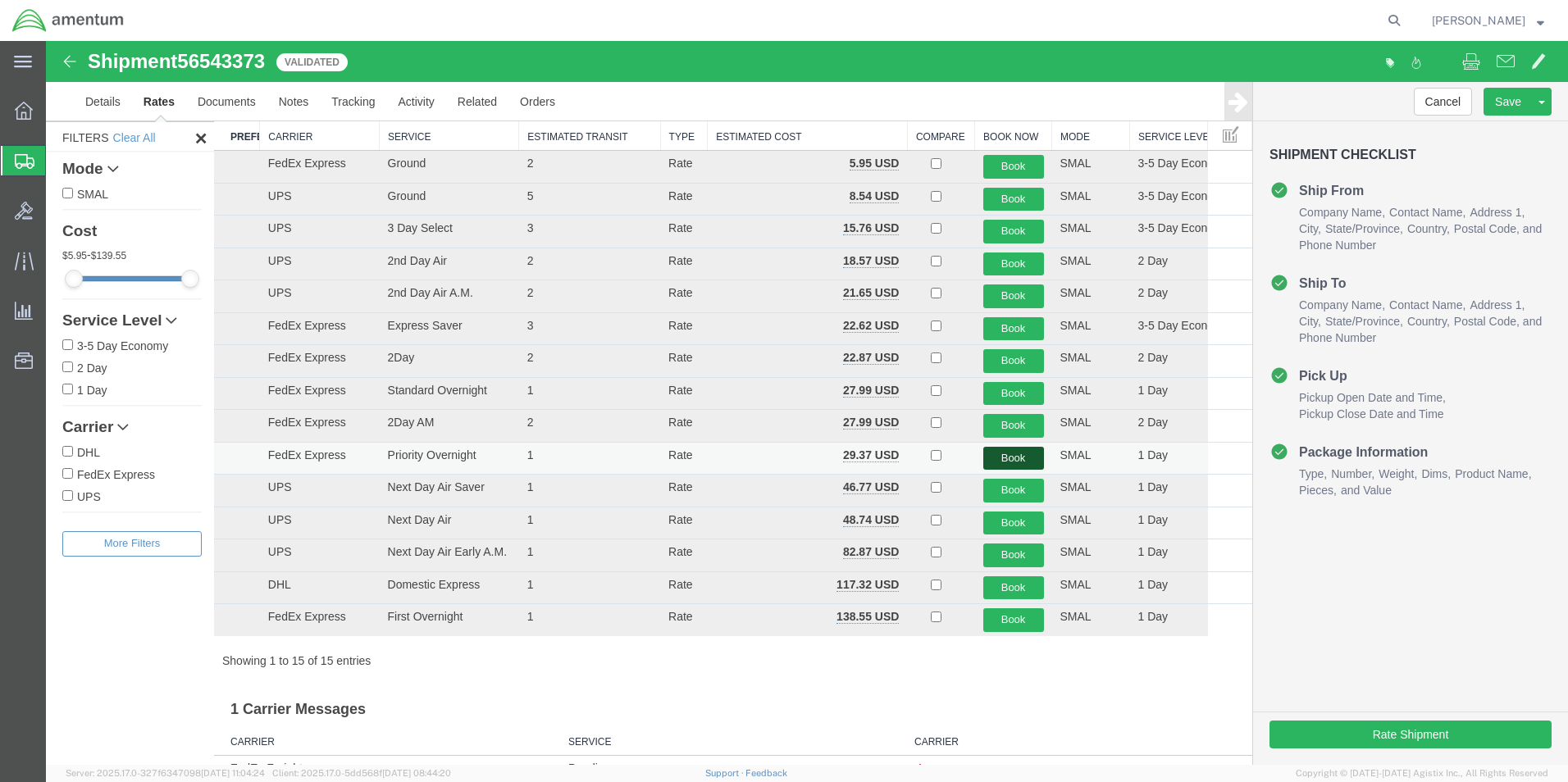
click at [990, 459] on button "Book" at bounding box center [1014, 459] width 61 height 24
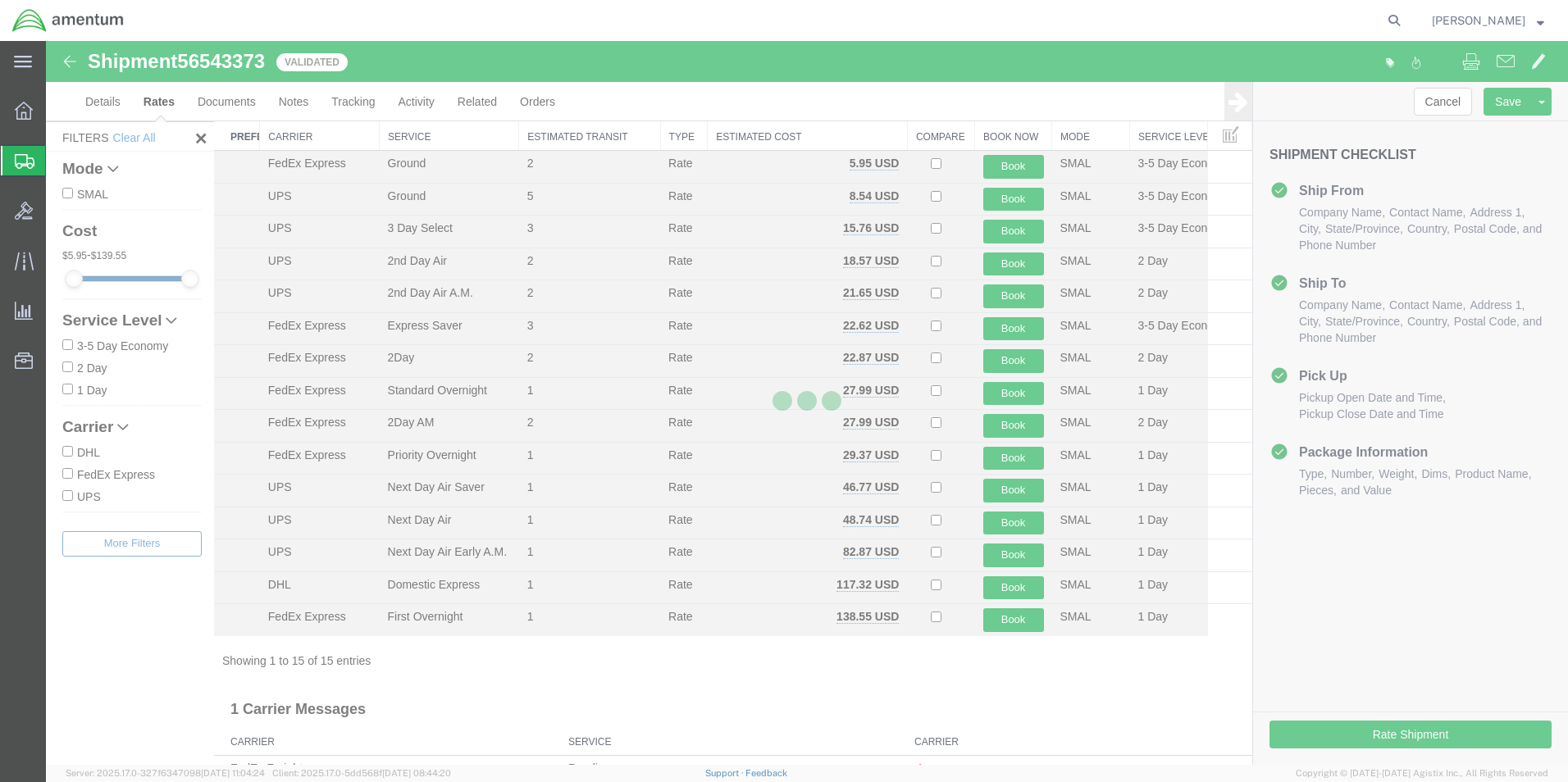
scroll to position [0, 0]
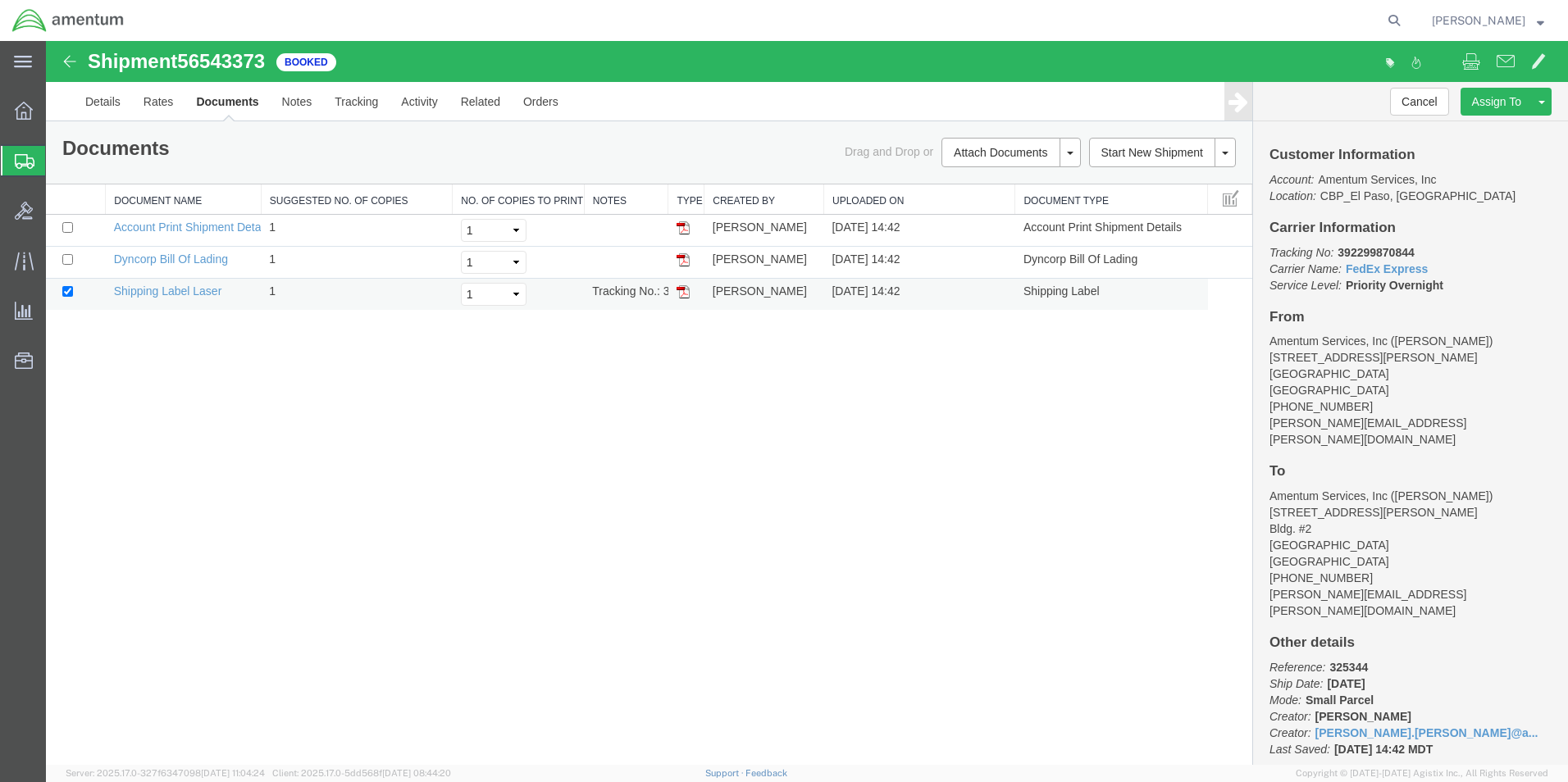
click at [681, 290] on img at bounding box center [684, 292] width 13 height 13
click at [0, 0] on span "Create from Template" at bounding box center [0, 0] width 0 height 0
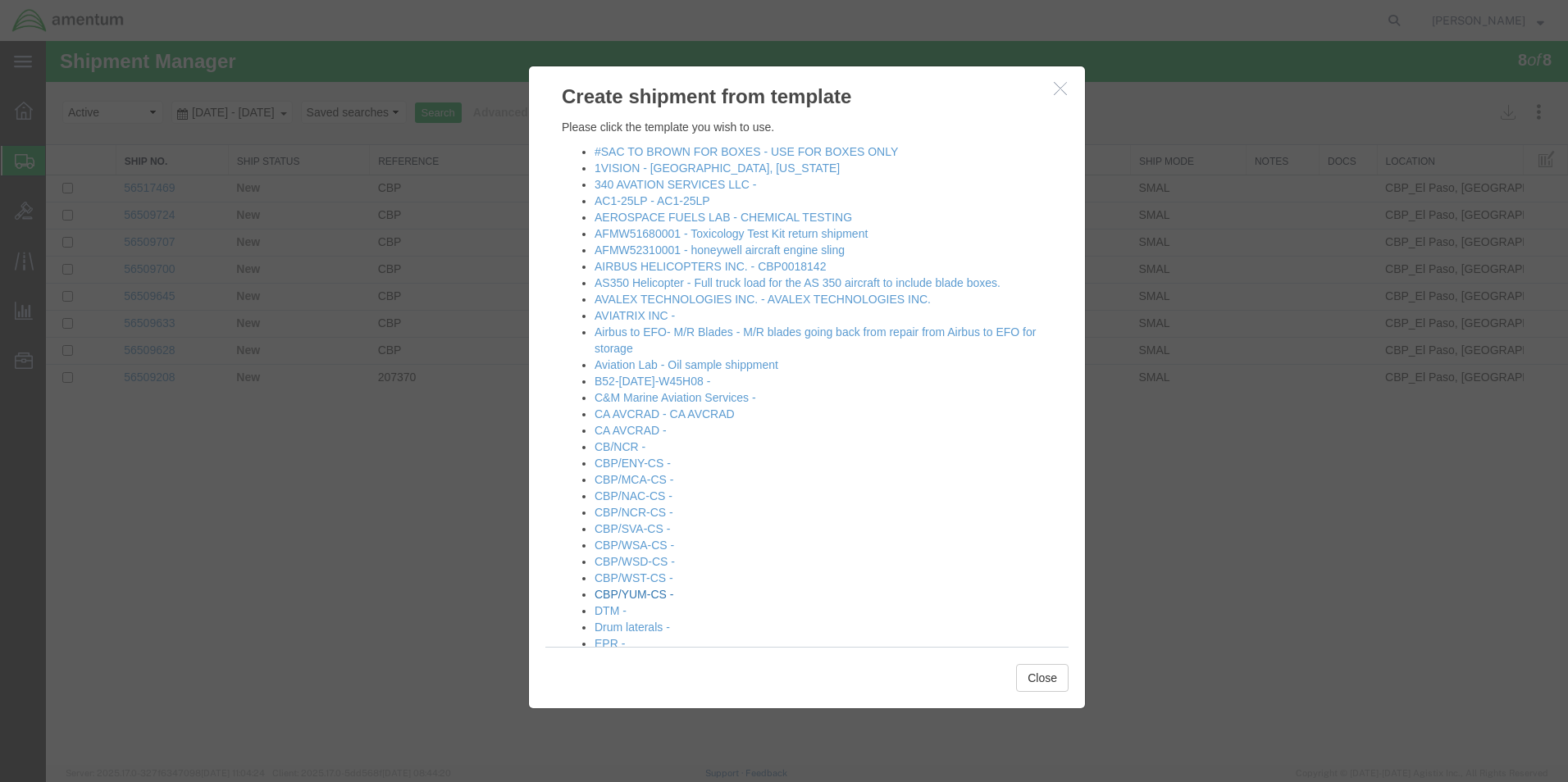
click at [662, 593] on link "CBP/YUM-CS -" at bounding box center [634, 595] width 78 height 13
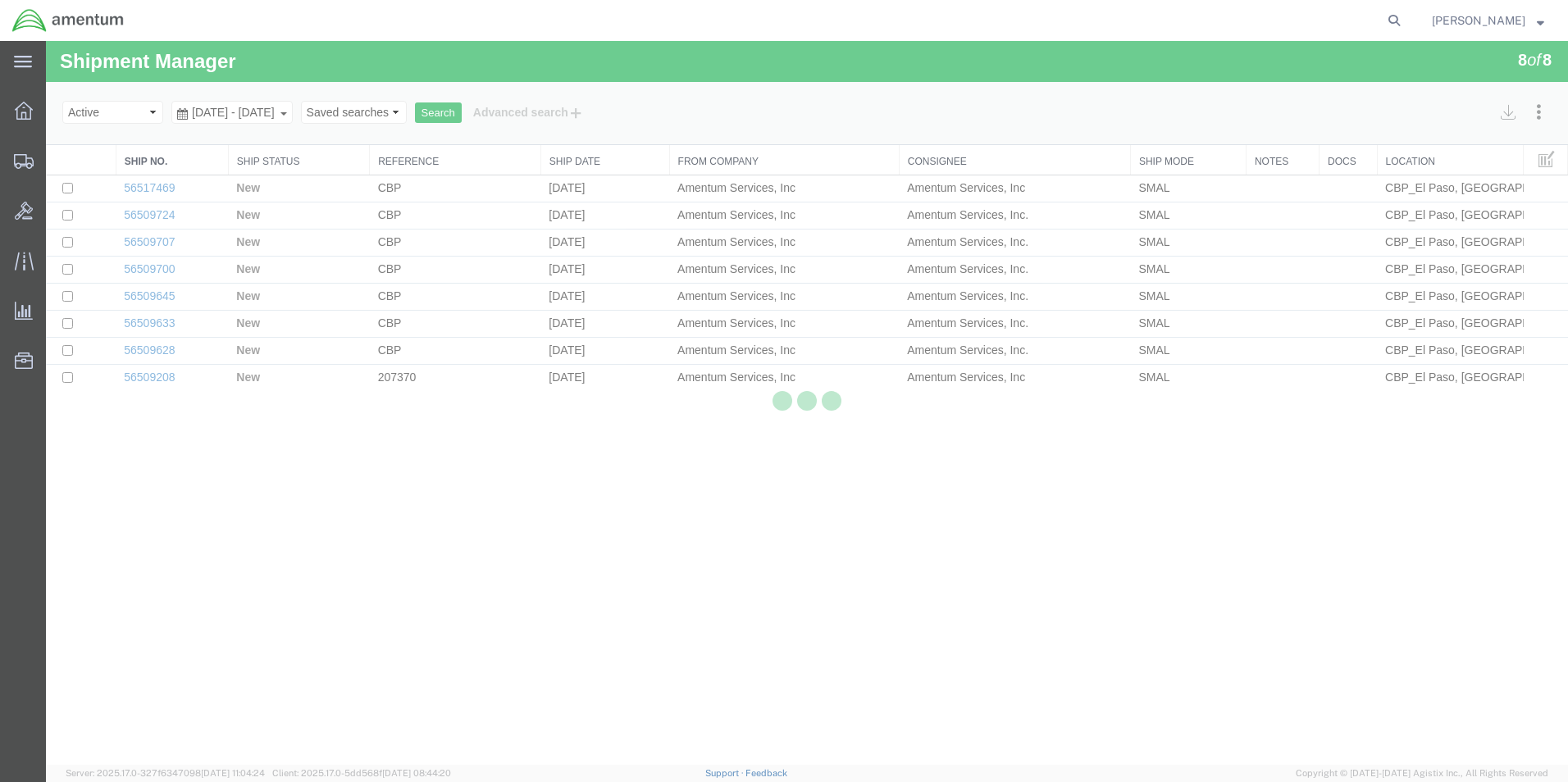
select select "49831"
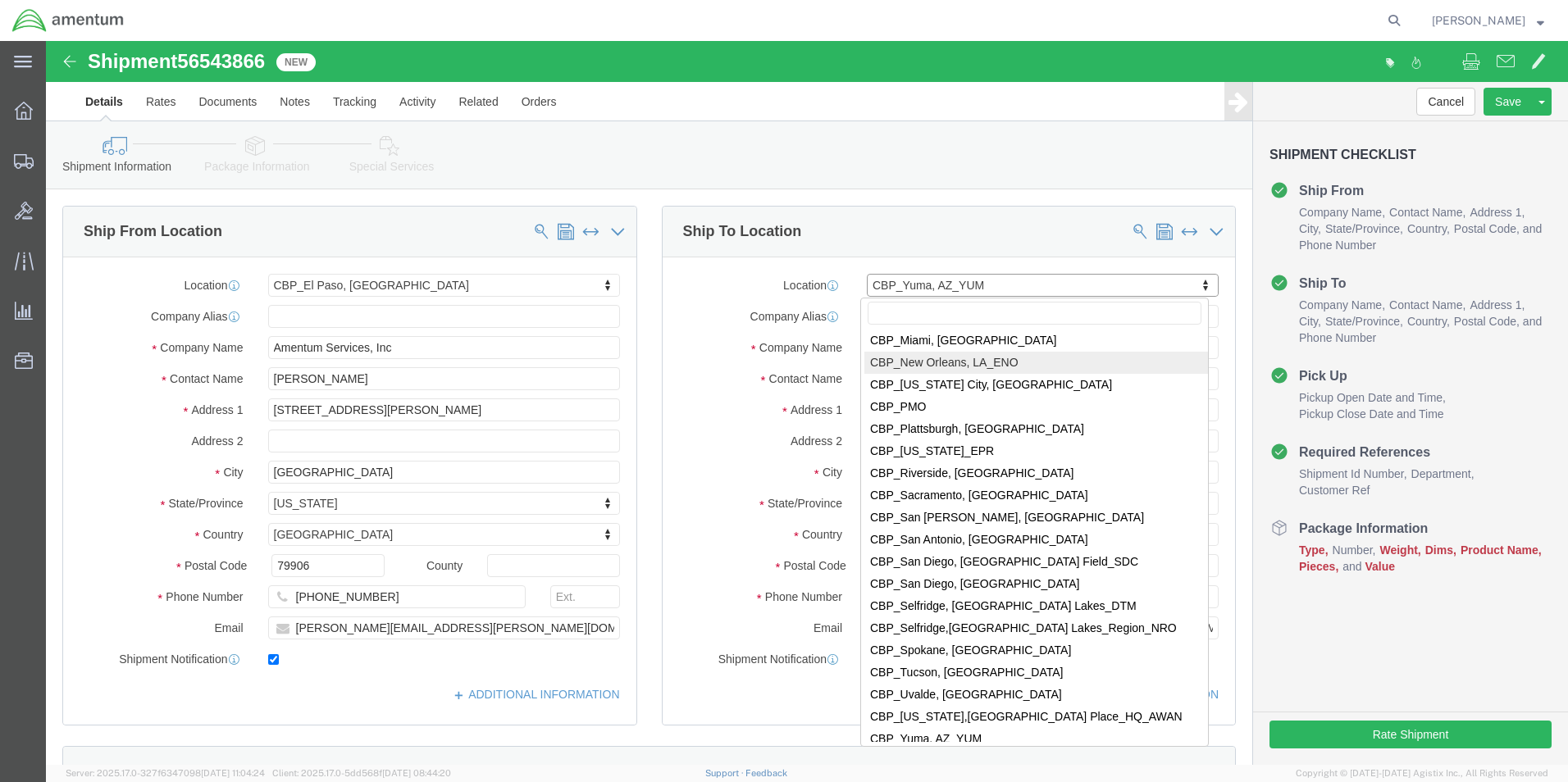
scroll to position [3499, 0]
select select "49949"
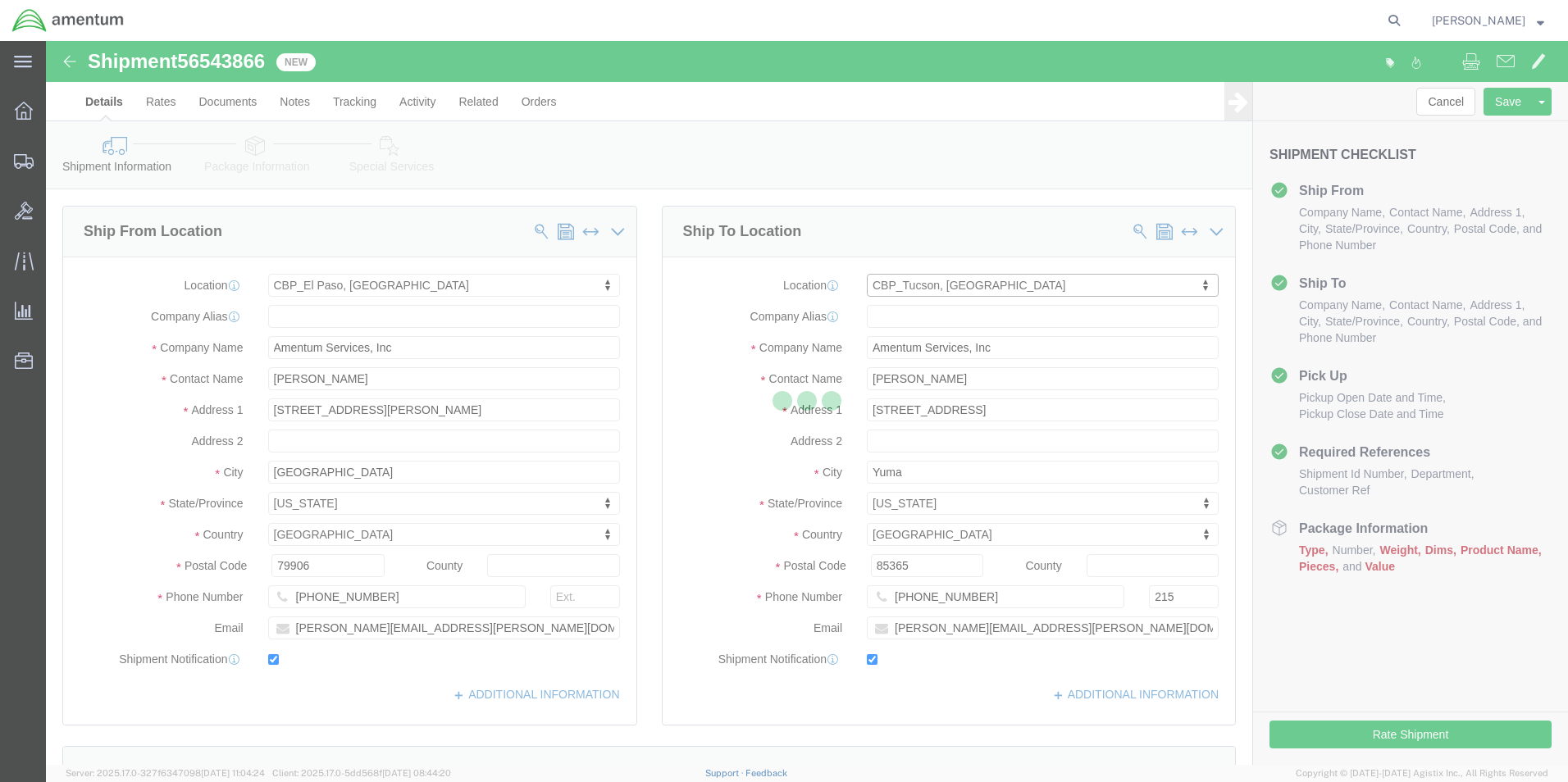
type input "[PERSON_NAME]"
type input "[STREET_ADDRESS]"
type input "[PERSON_NAME] [GEOGRAPHIC_DATA]"
type input "DM AFB"
type input "85707"
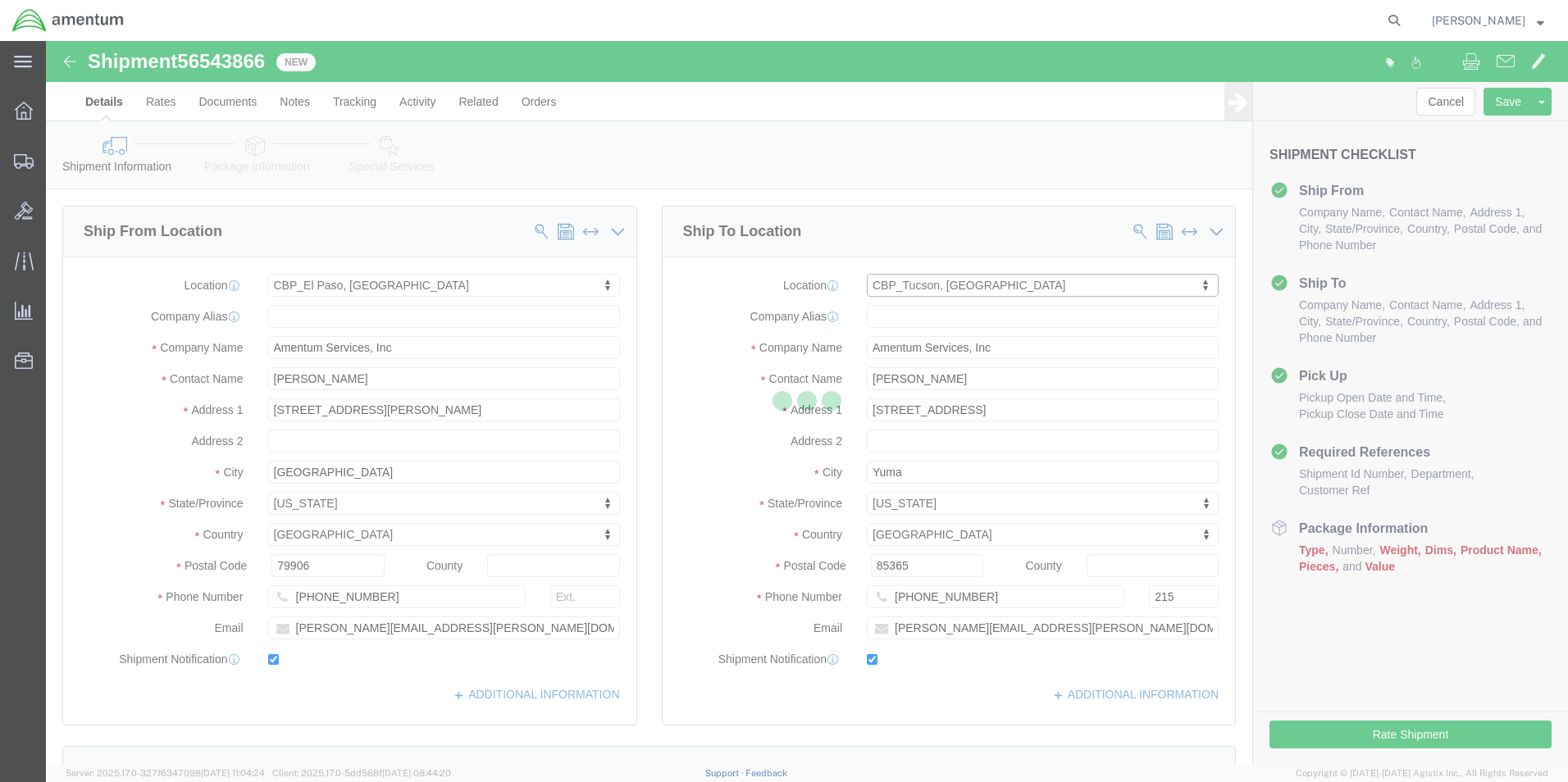
type input "[PHONE_NUMBER]"
type input "[PERSON_NAME][EMAIL_ADDRESS][PERSON_NAME][DOMAIN_NAME]"
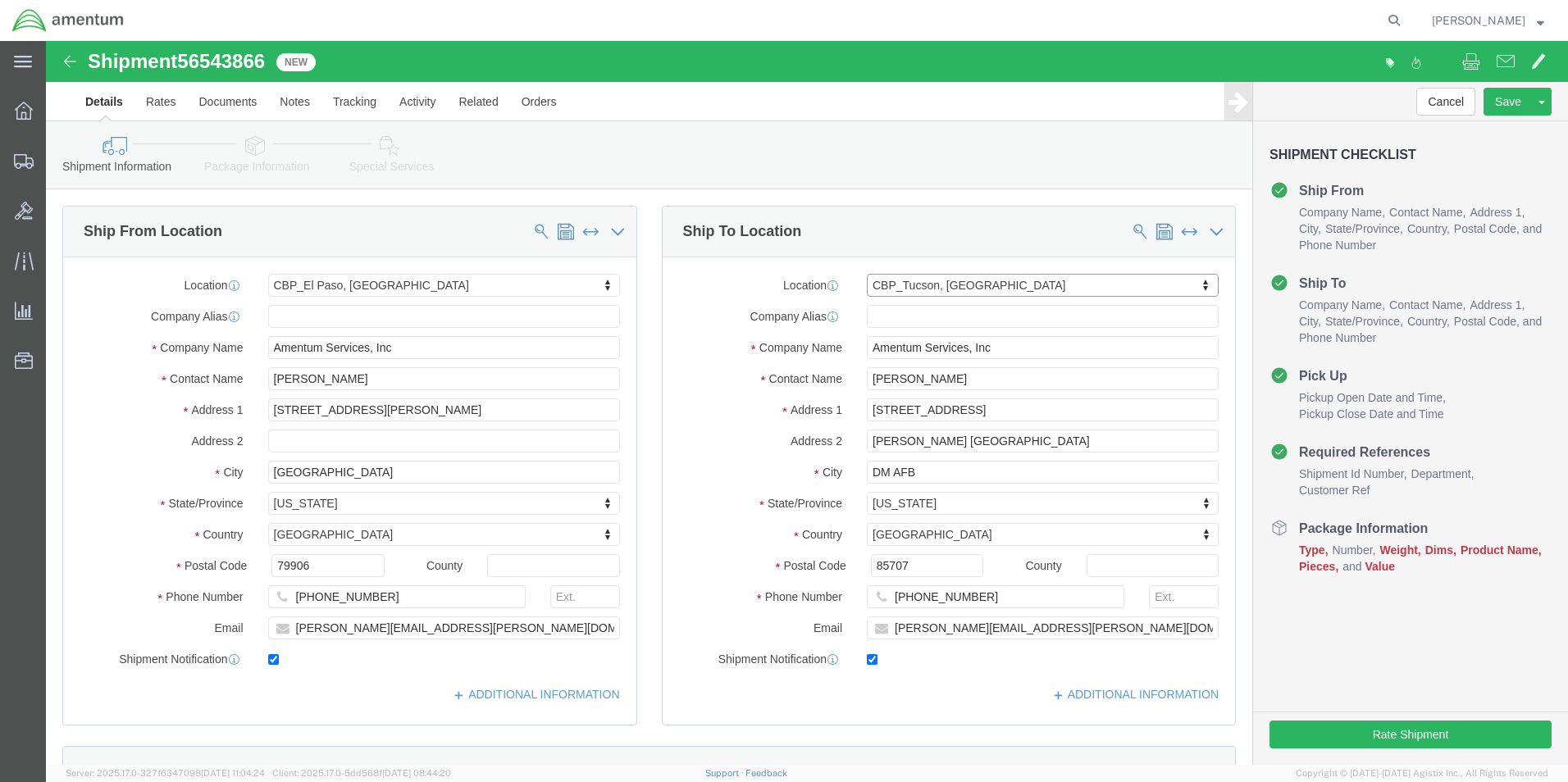
select select "AZ"
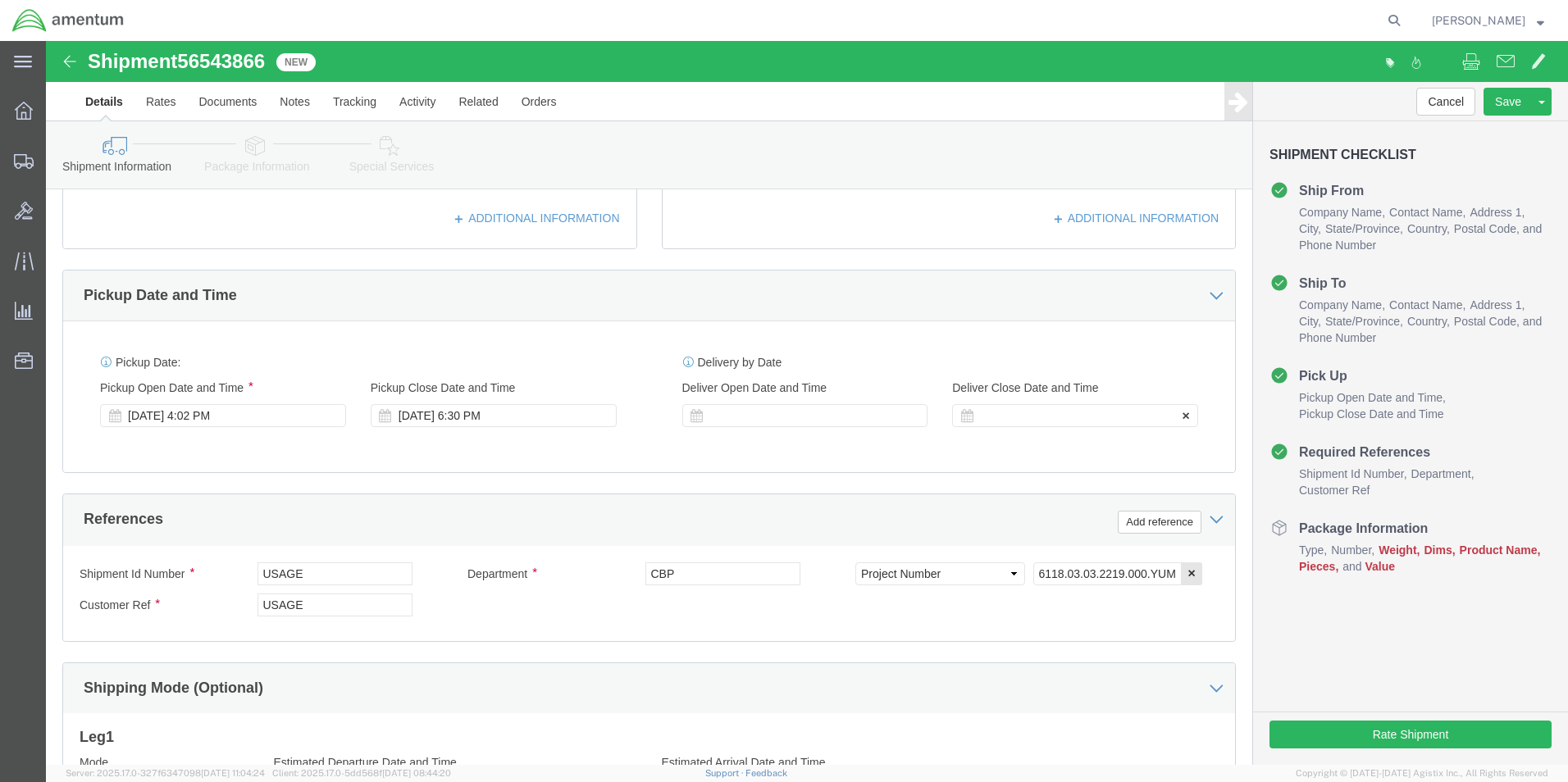
scroll to position [469, 0]
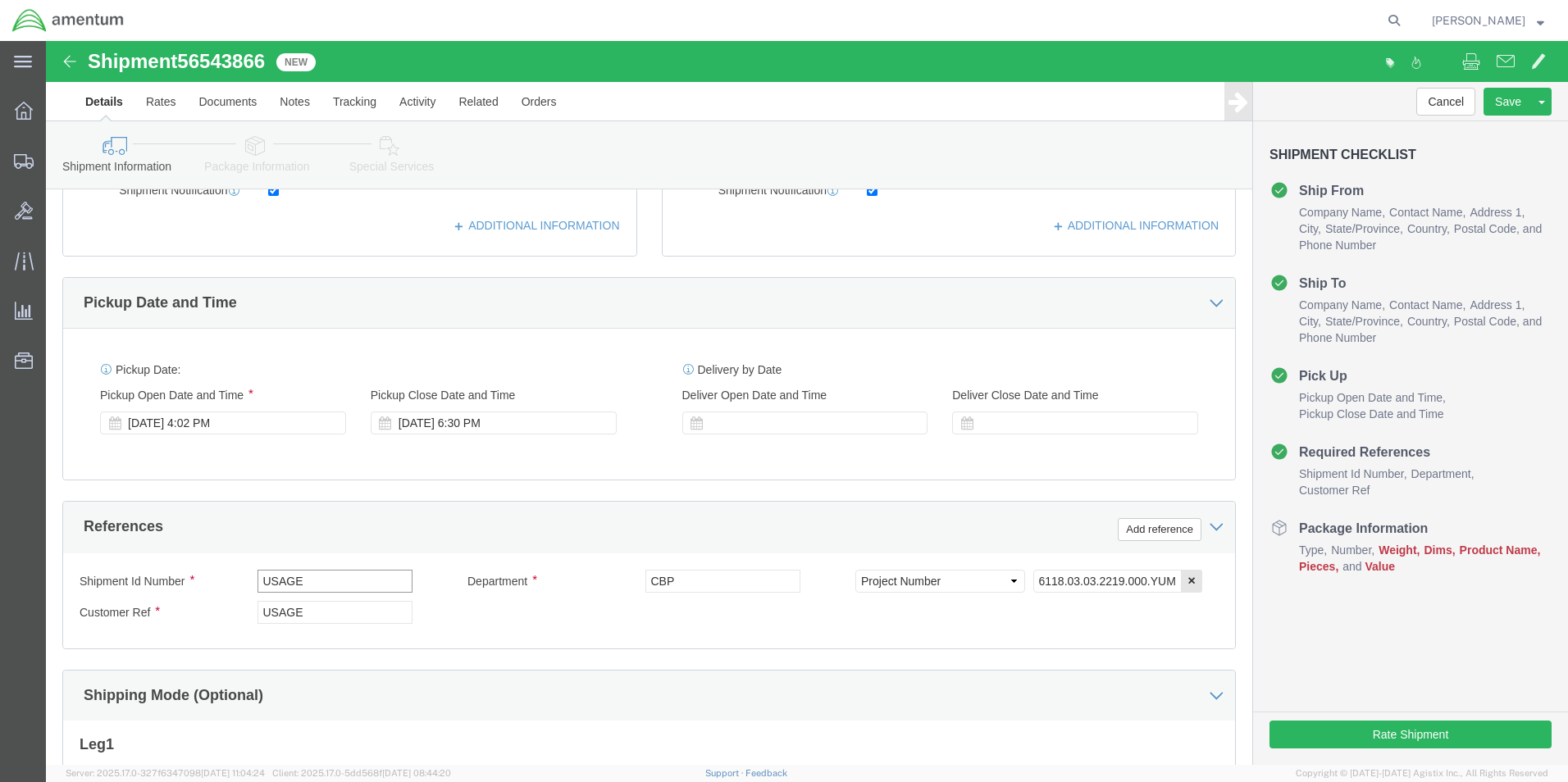
drag, startPoint x: 232, startPoint y: 540, endPoint x: 177, endPoint y: 547, distance: 55.4
click div "Shipment Id Number USAGE"
type input "325634"
drag, startPoint x: 300, startPoint y: 579, endPoint x: 193, endPoint y: 583, distance: 107.1
click div "Customer Ref USAGE"
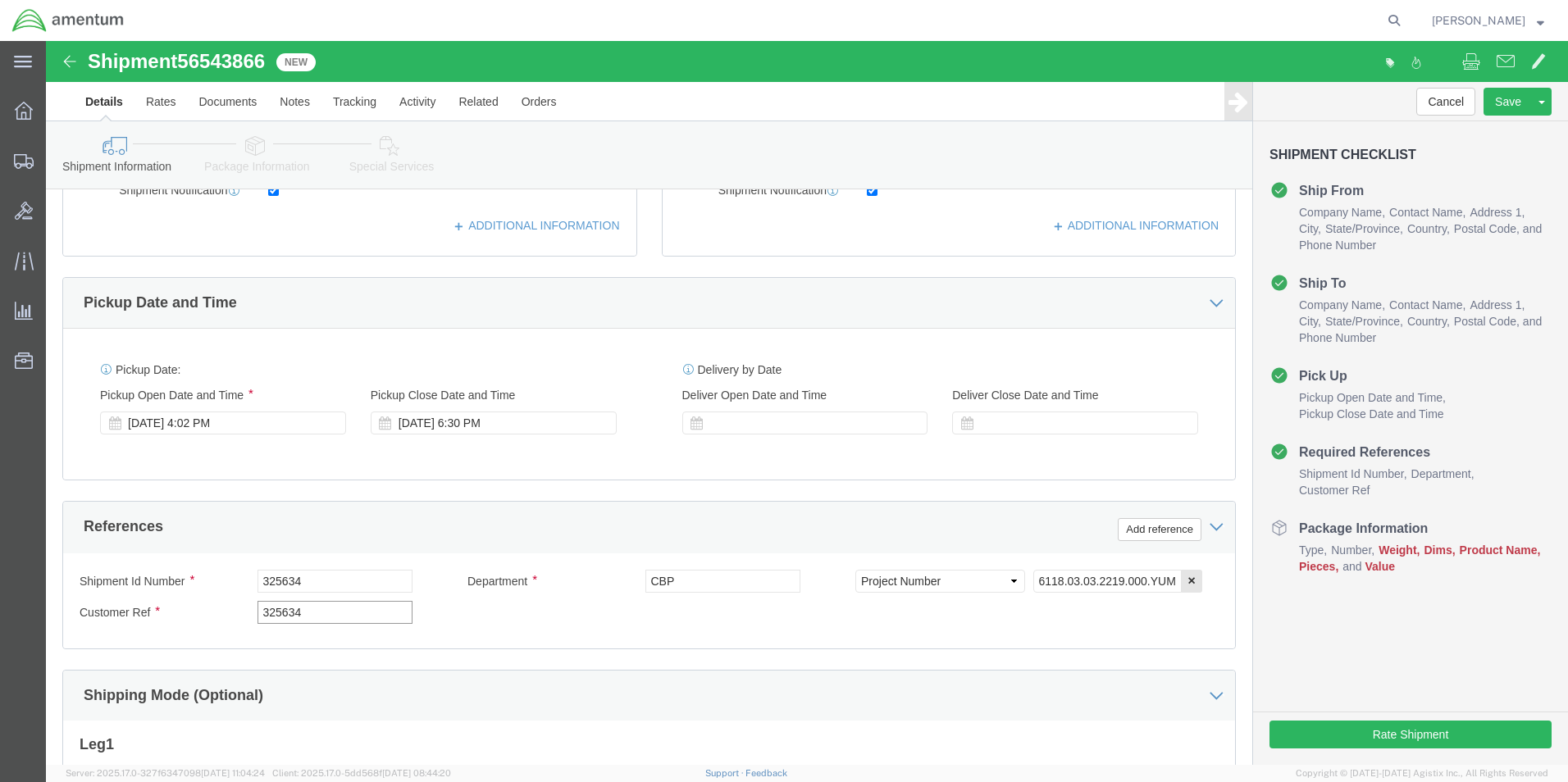
type input "325634"
click input "6118.03.03.2219.000.YUM.0000"
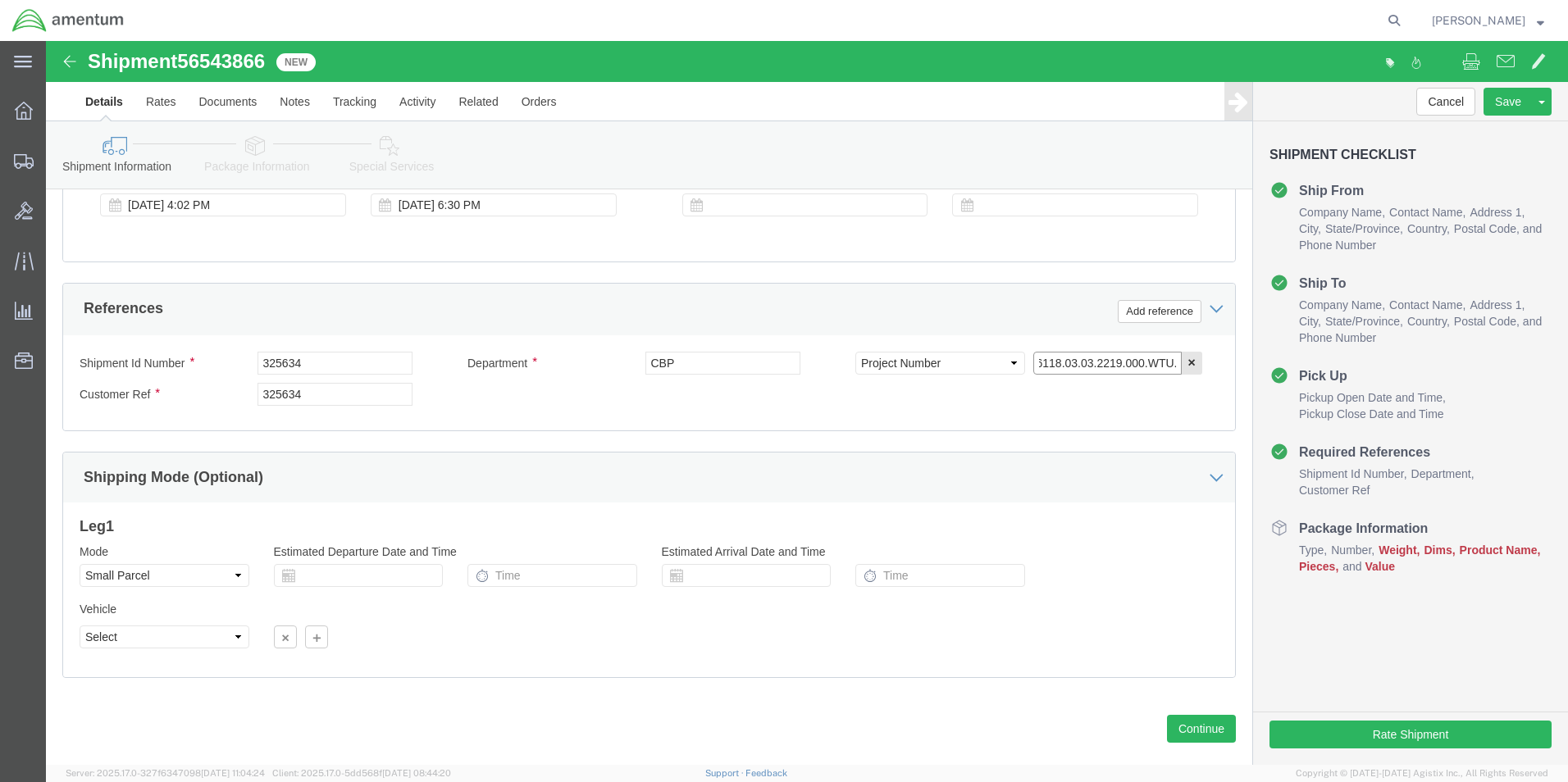
scroll to position [715, 0]
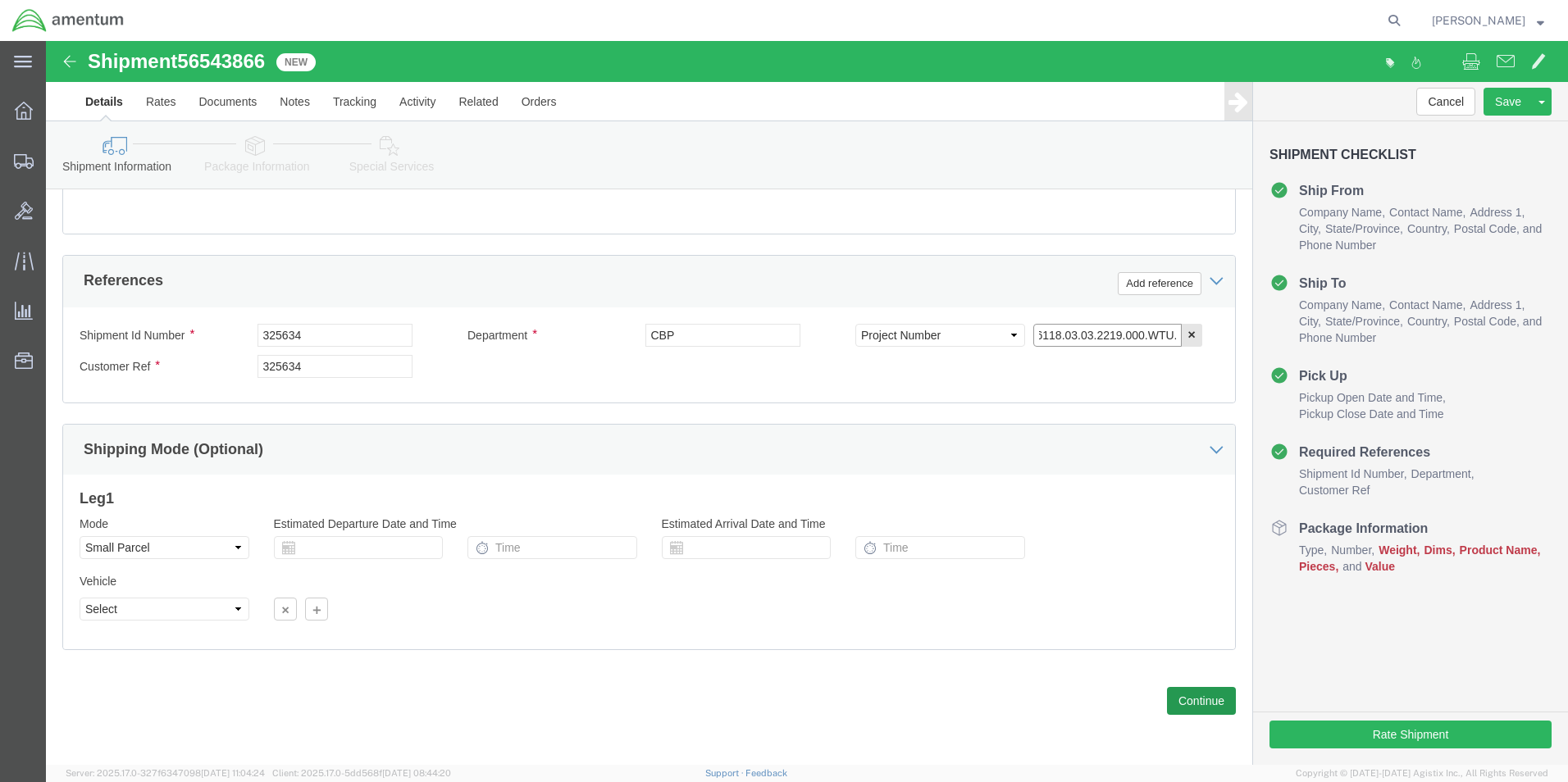
type input "6118.03.03.2219.000.WTU.0000"
click button "Continue"
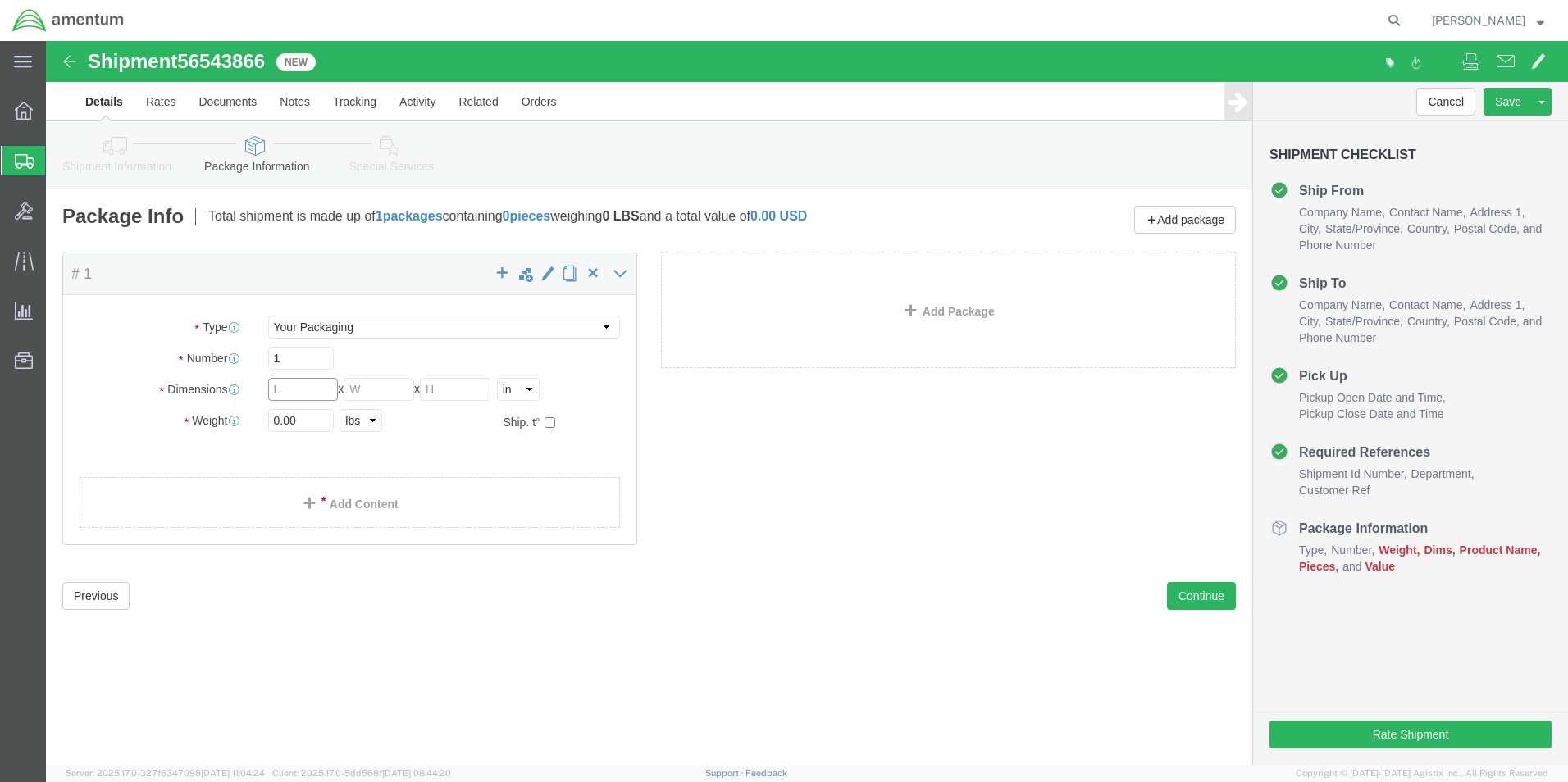
click input "text"
type input "12"
drag, startPoint x: 266, startPoint y: 377, endPoint x: 227, endPoint y: 378, distance: 39.0
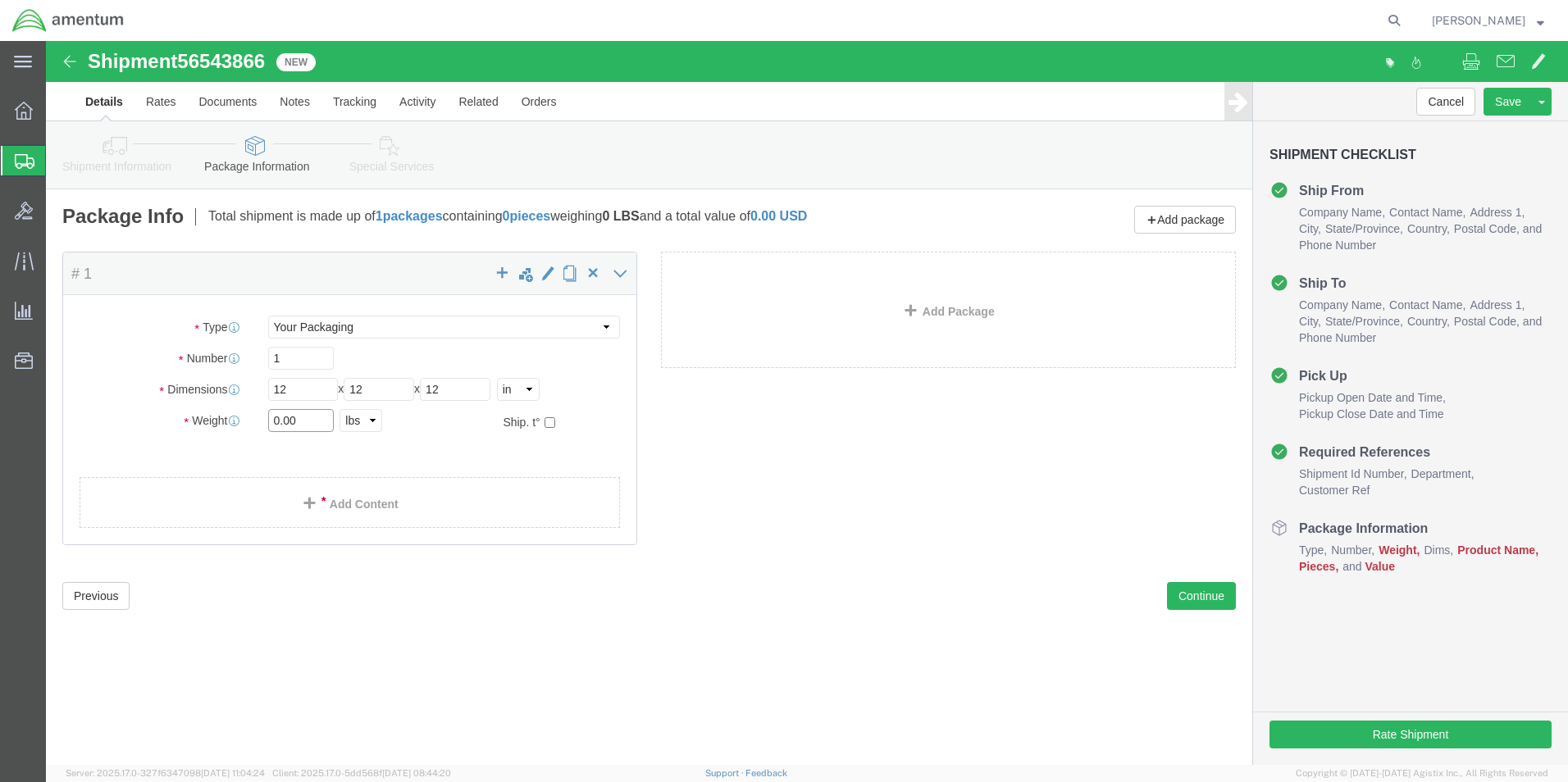
click input "0.00"
type input "9"
click link "Add Content"
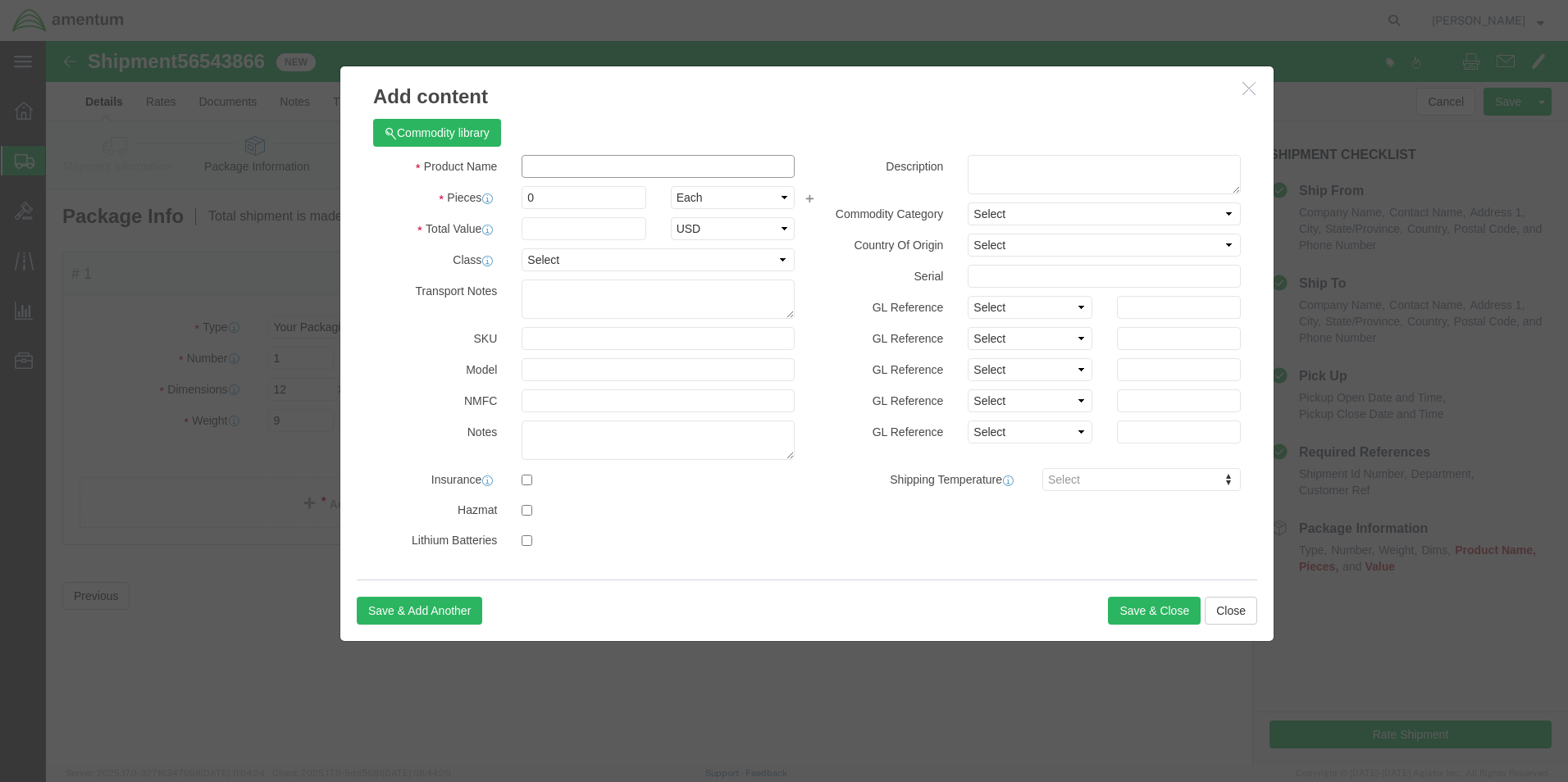
click input "text"
type input "AIRCRAFT PARTS"
type input "100"
drag, startPoint x: 501, startPoint y: 155, endPoint x: 454, endPoint y: 159, distance: 47.2
click div "Pieces 0 Select Bag Barrels 100Board Feet Bottle Box Blister Pack Carats Can Ca…"
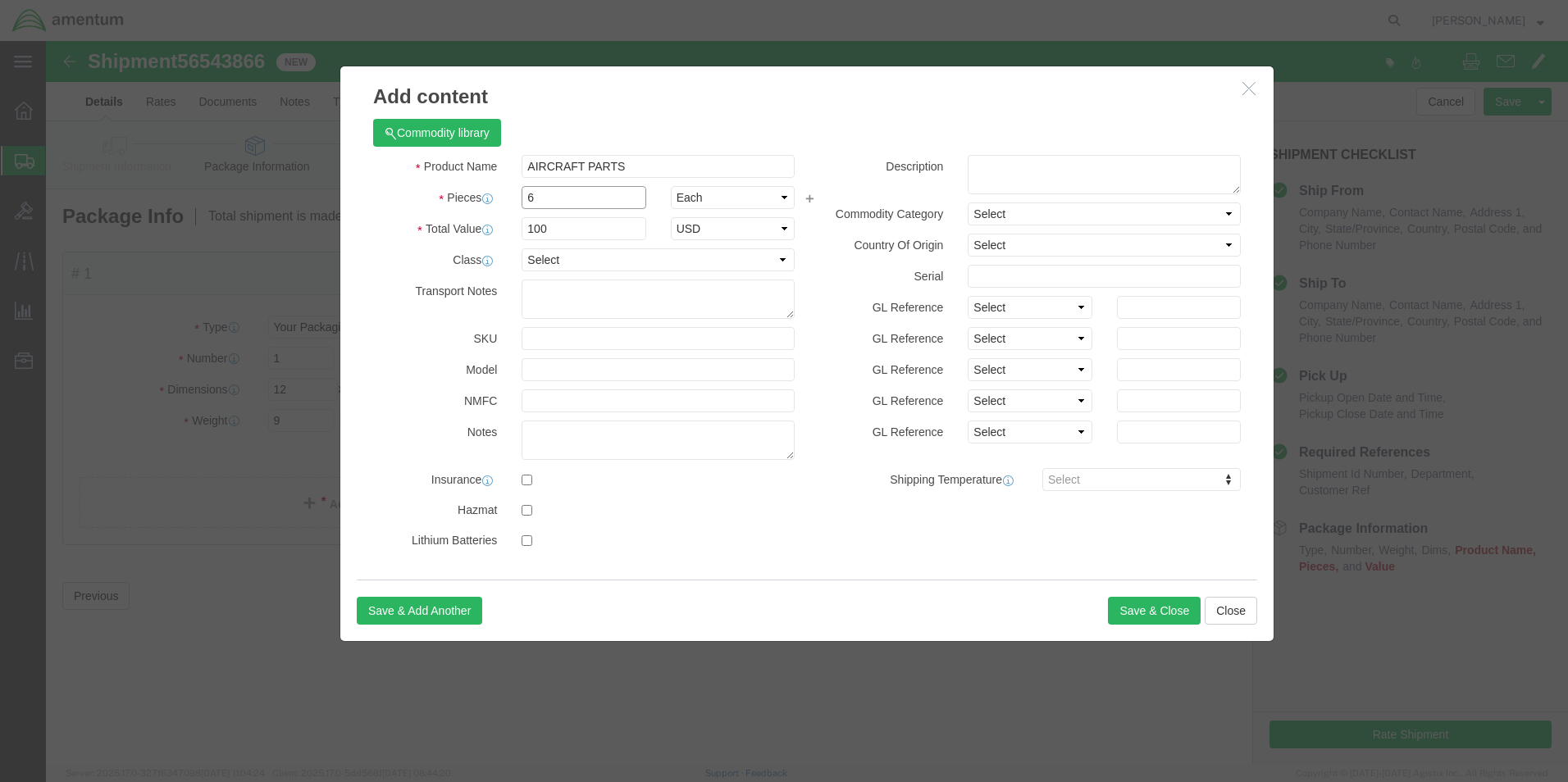
type input "6"
click textarea
drag, startPoint x: 510, startPoint y: 189, endPoint x: 485, endPoint y: 188, distance: 25.0
click input "600"
drag, startPoint x: 485, startPoint y: 188, endPoint x: 468, endPoint y: 188, distance: 17.0
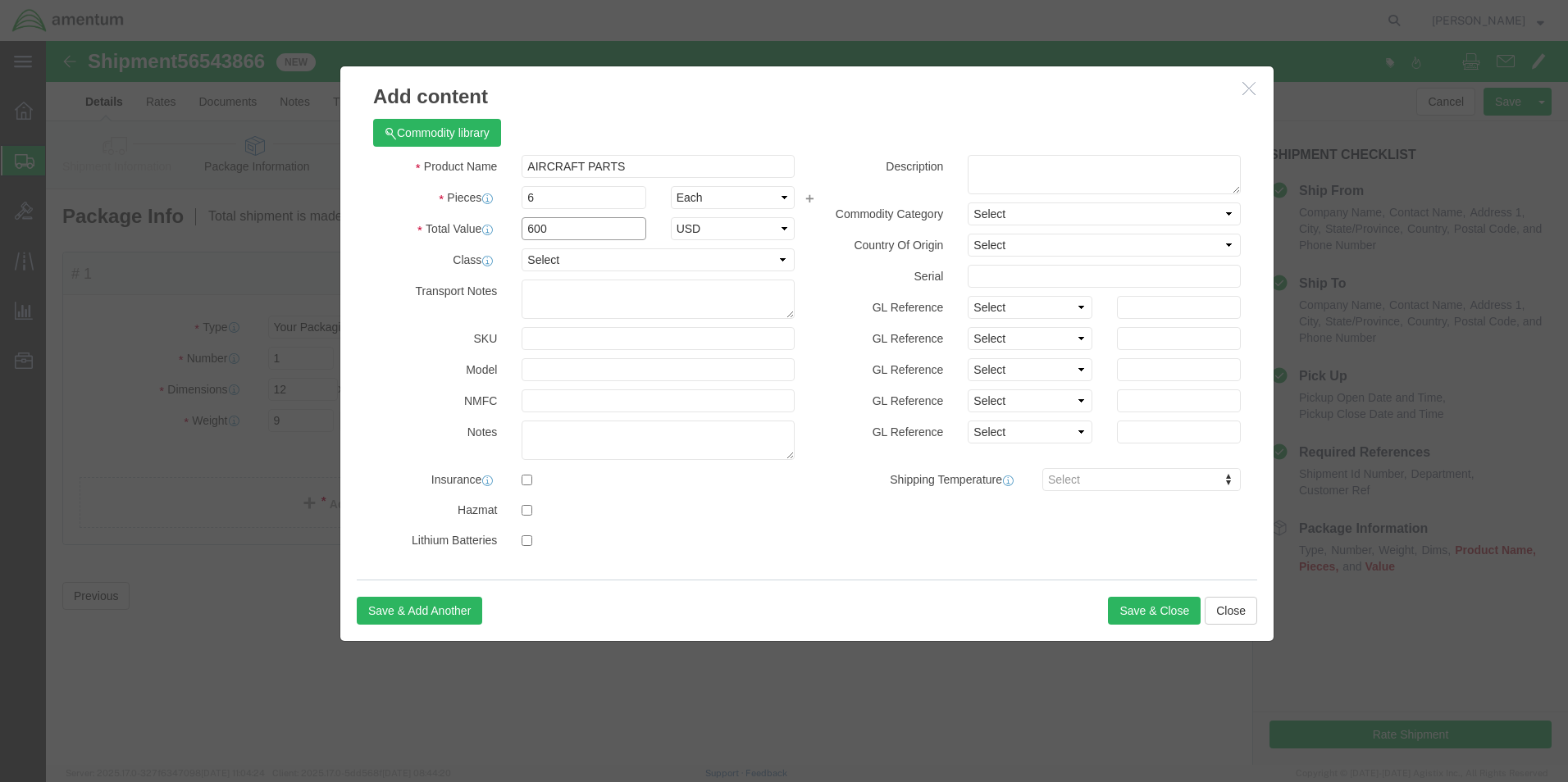
click div "600"
drag, startPoint x: 504, startPoint y: 186, endPoint x: 461, endPoint y: 186, distance: 43.0
click div "Total Value 600 Select ADP AED AFN ALL AMD AOA ARS ATS AUD AWG AZN BAM BBD BDT …"
type input "100"
click textarea
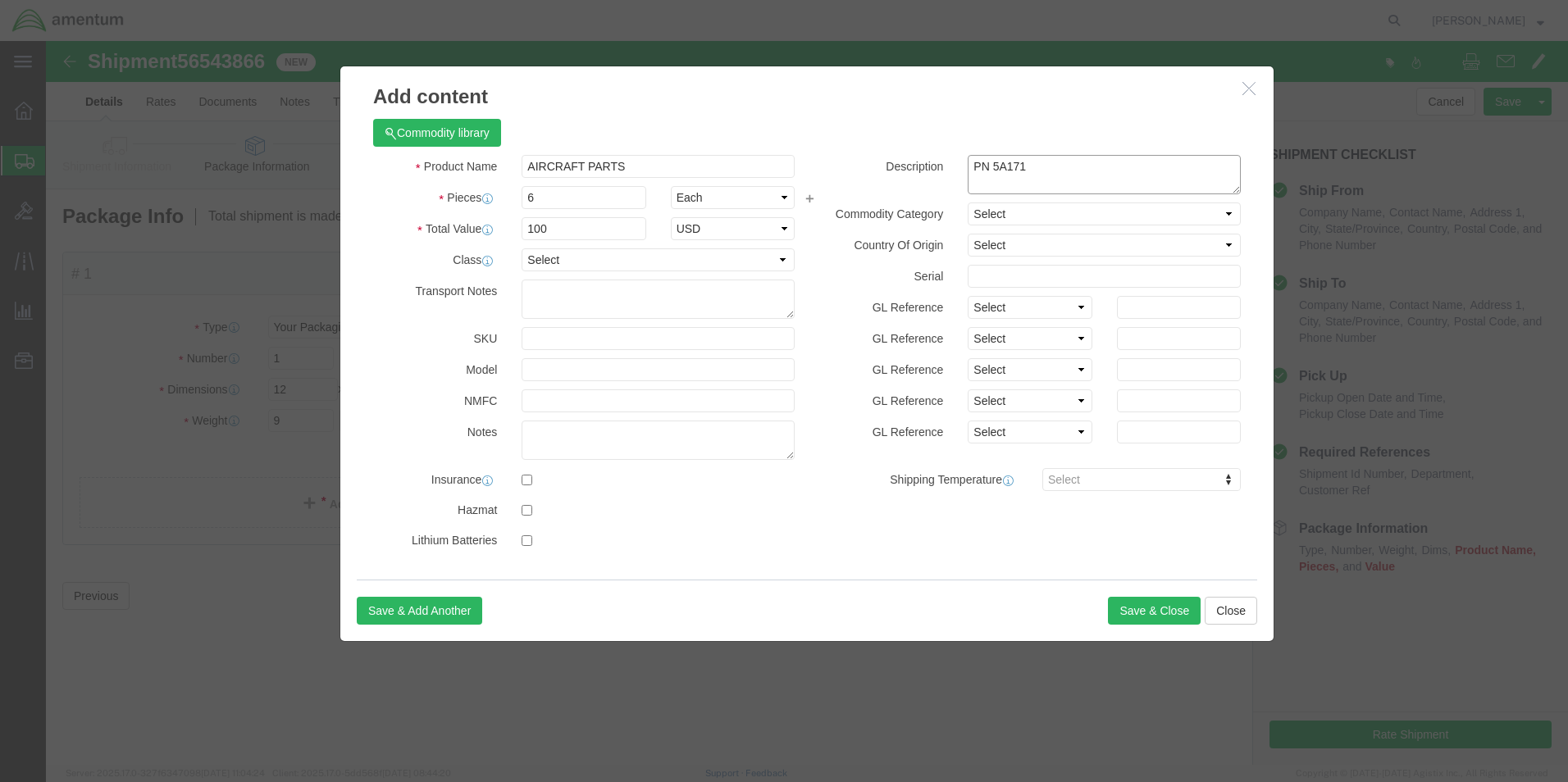
type textarea "PN 5A171"
click div "Commodity library"
click button "Save & Close"
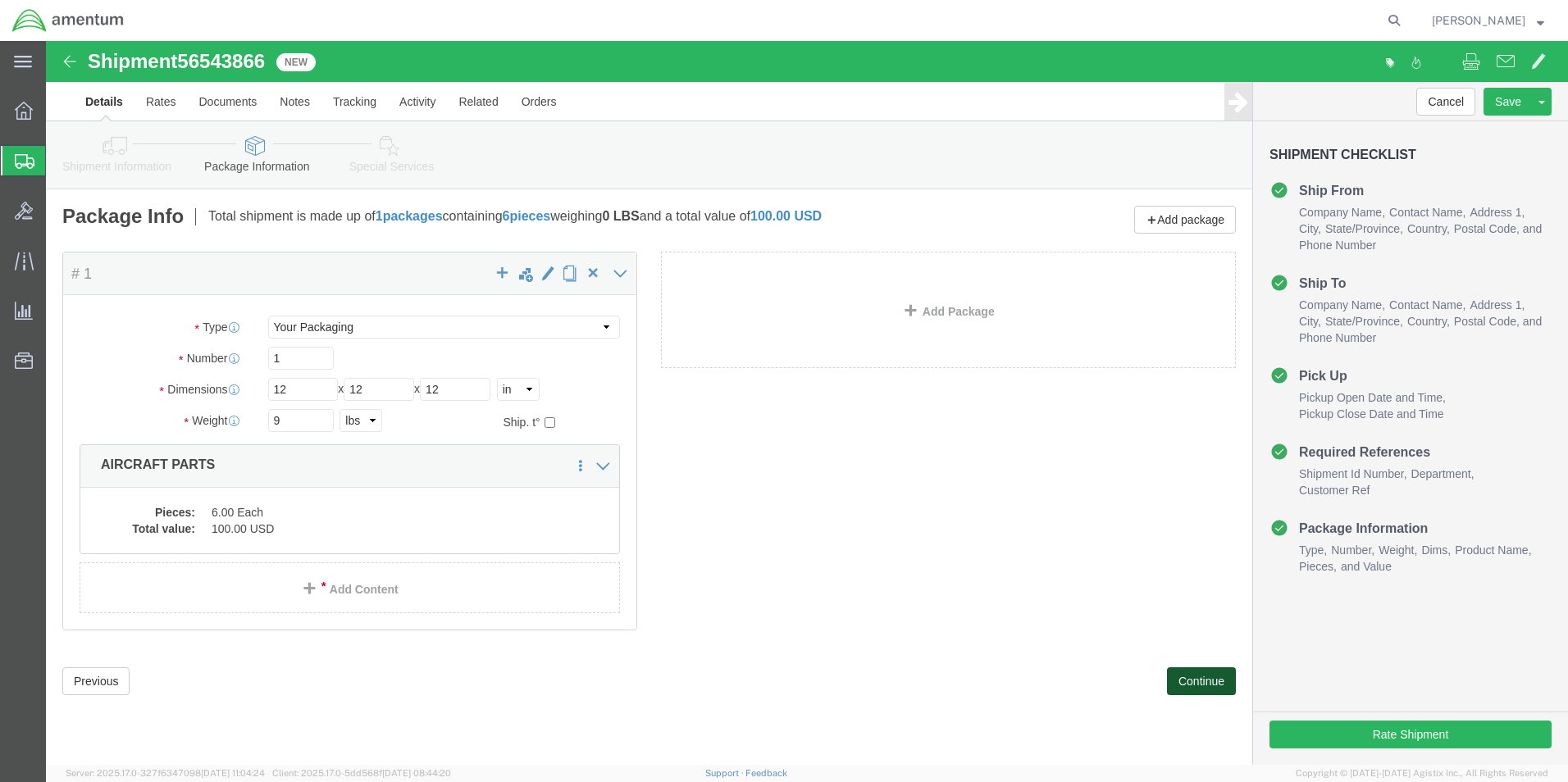
click button "Continue"
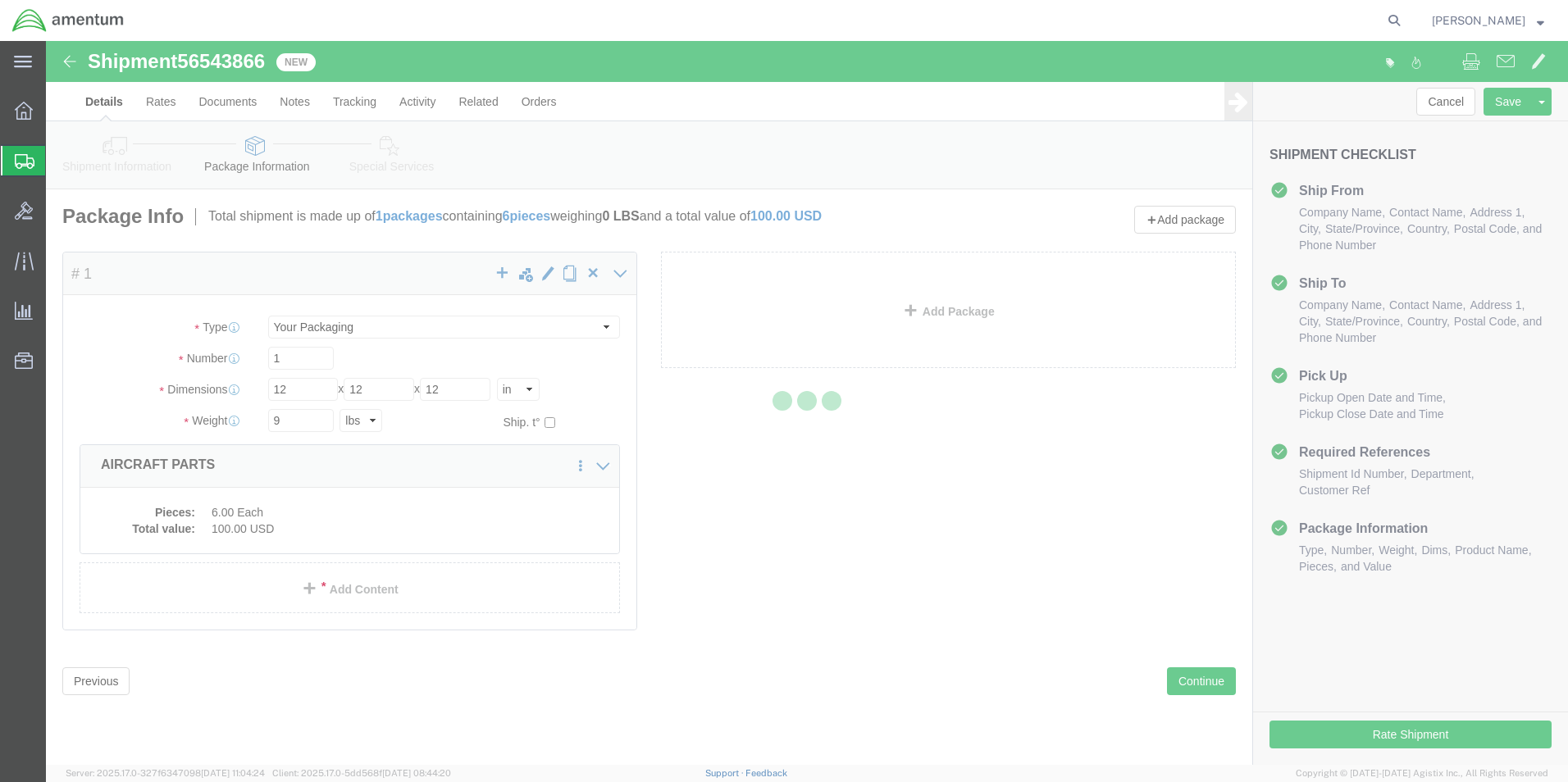
select select
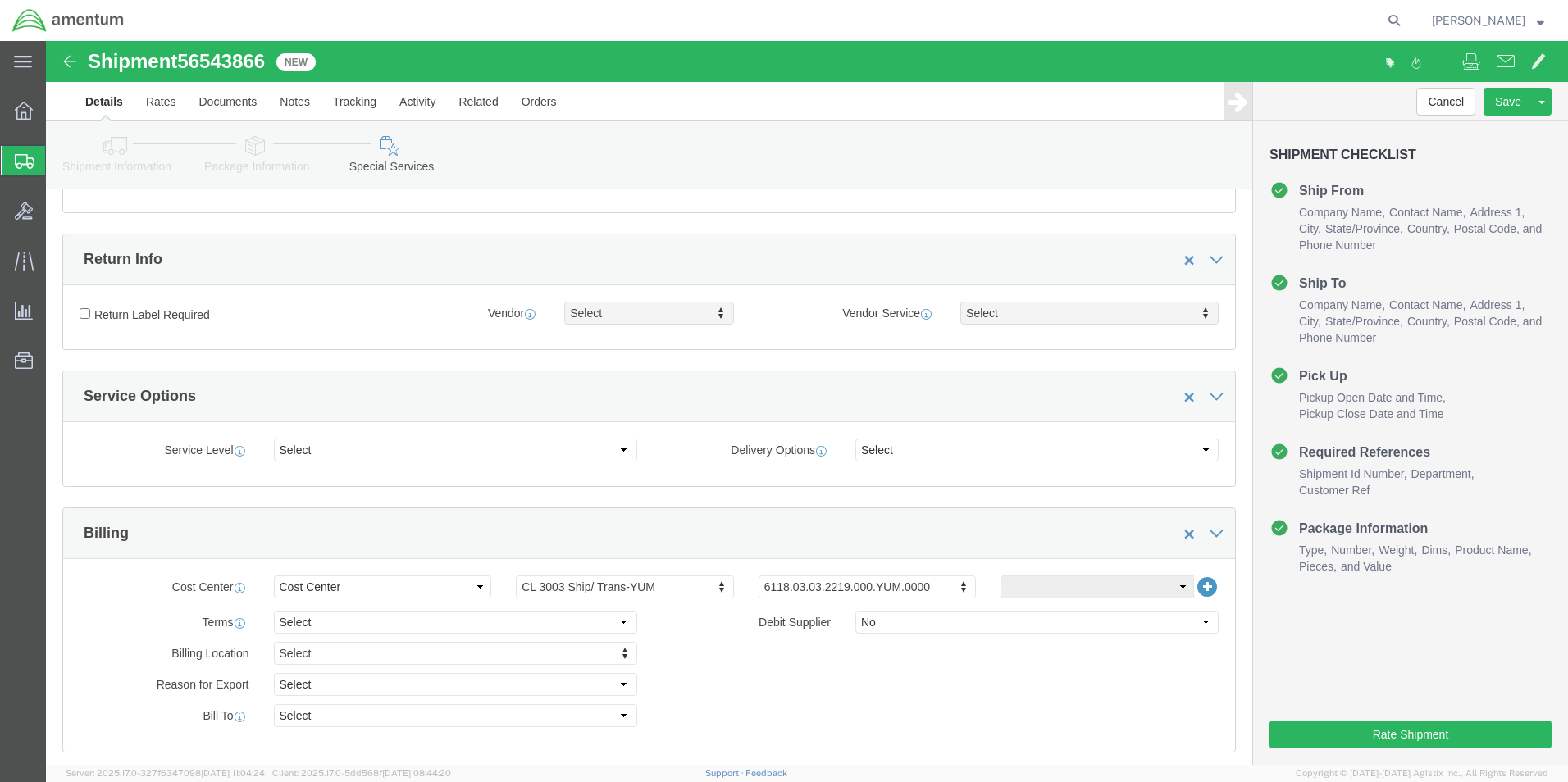
scroll to position [656, 0]
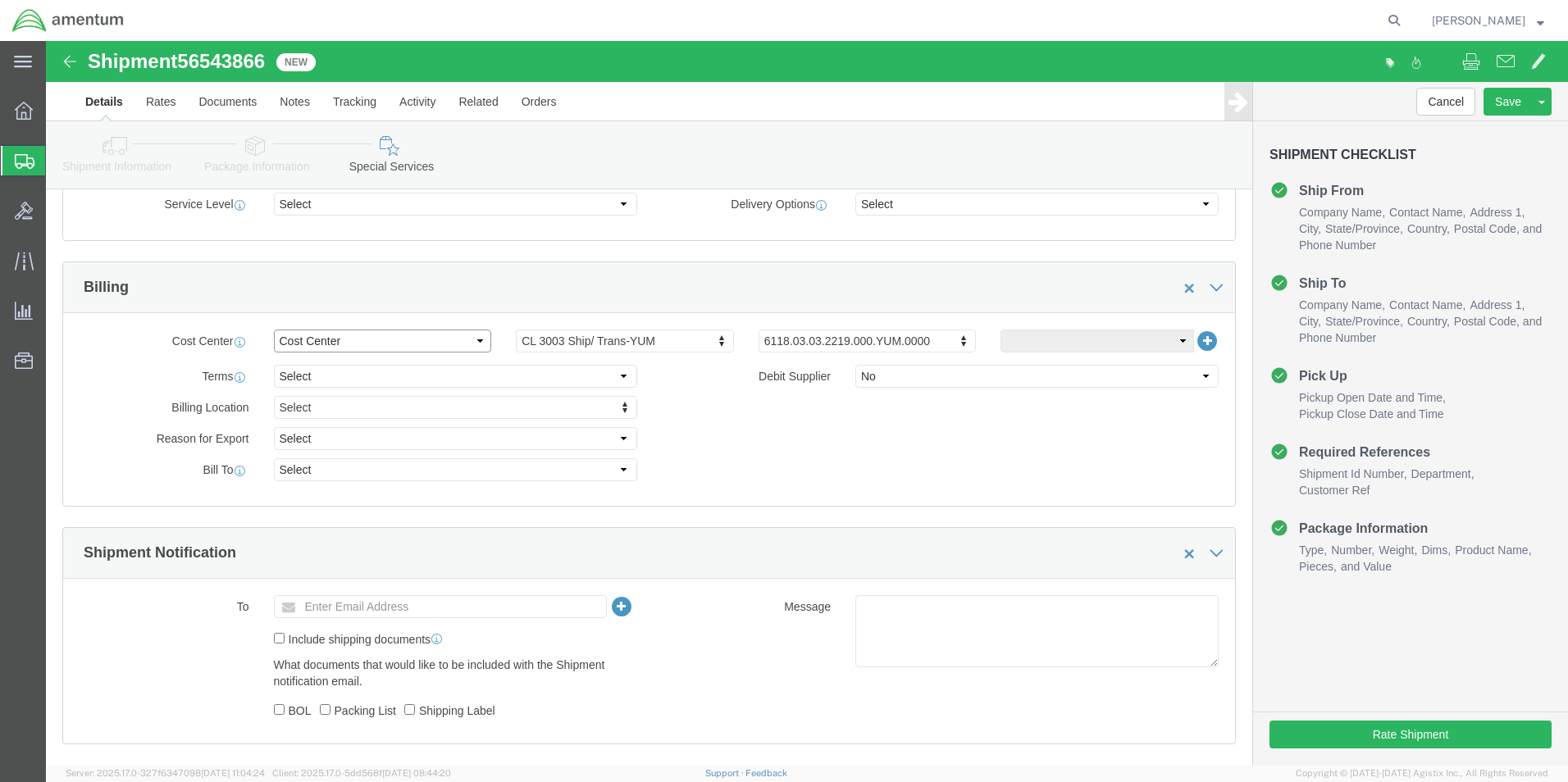
click select "Select Buyer Cost Center Department Operations Number Order Number Sales Person"
select select "DEPARTMENT"
click select "Select Buyer Cost Center Department Operations Number Order Number Sales Person"
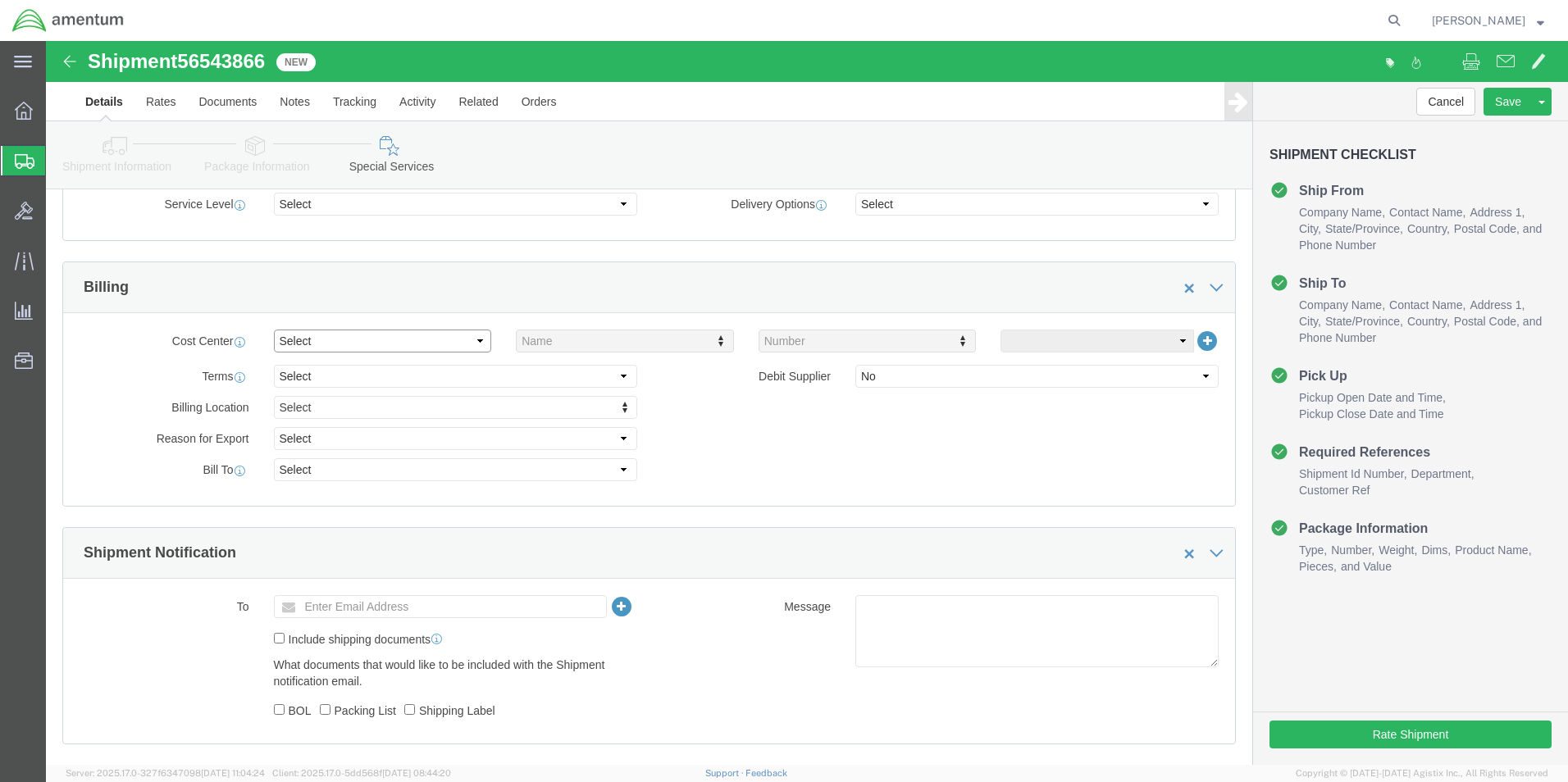
click select "Select Buyer Cost Center Department Operations Number Order Number Sales Person"
select select "COSTCENTER"
click select "Select Buyer Cost Center Department Operations Number Order Number Sales Person"
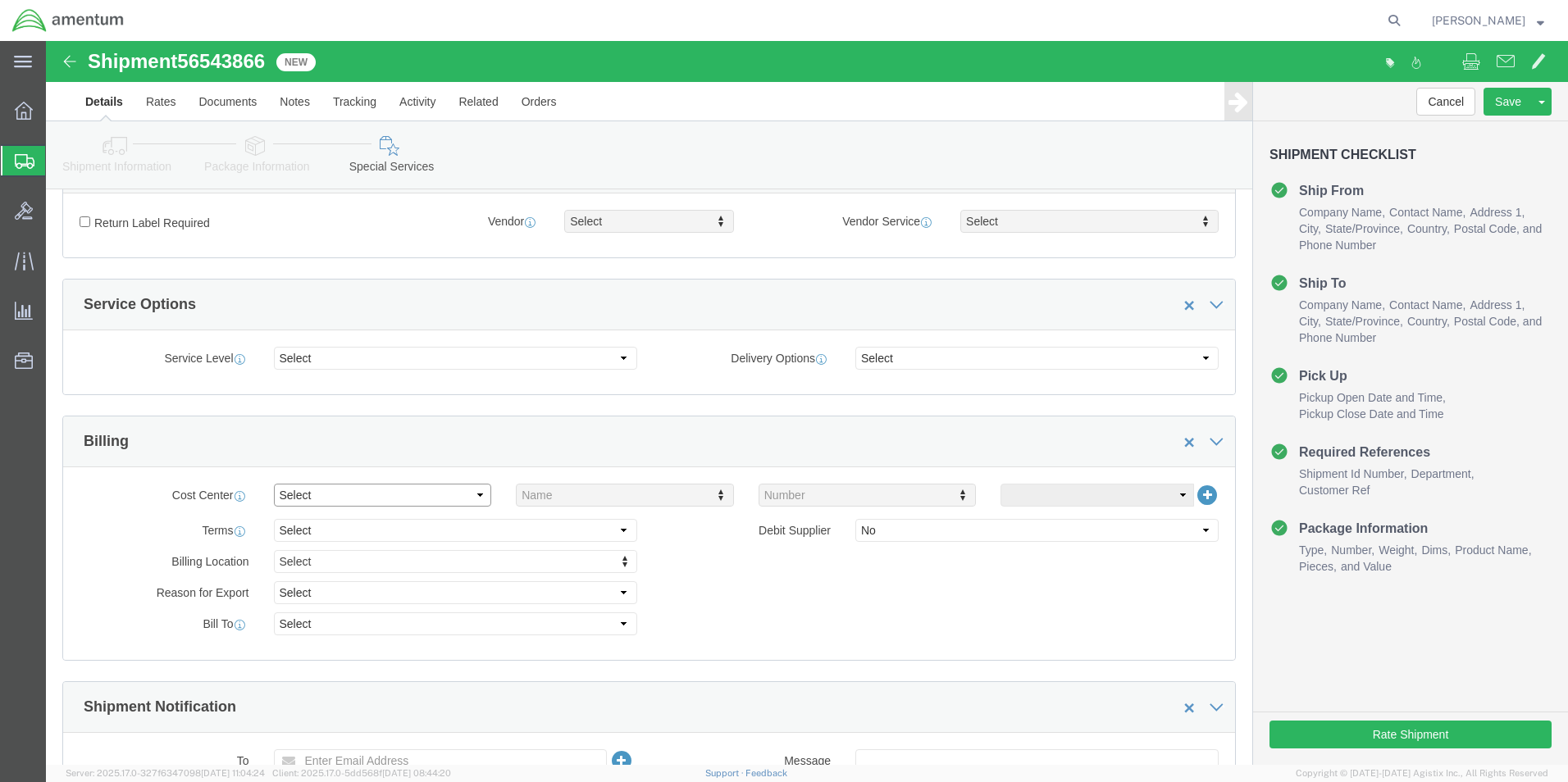
scroll to position [684, 0]
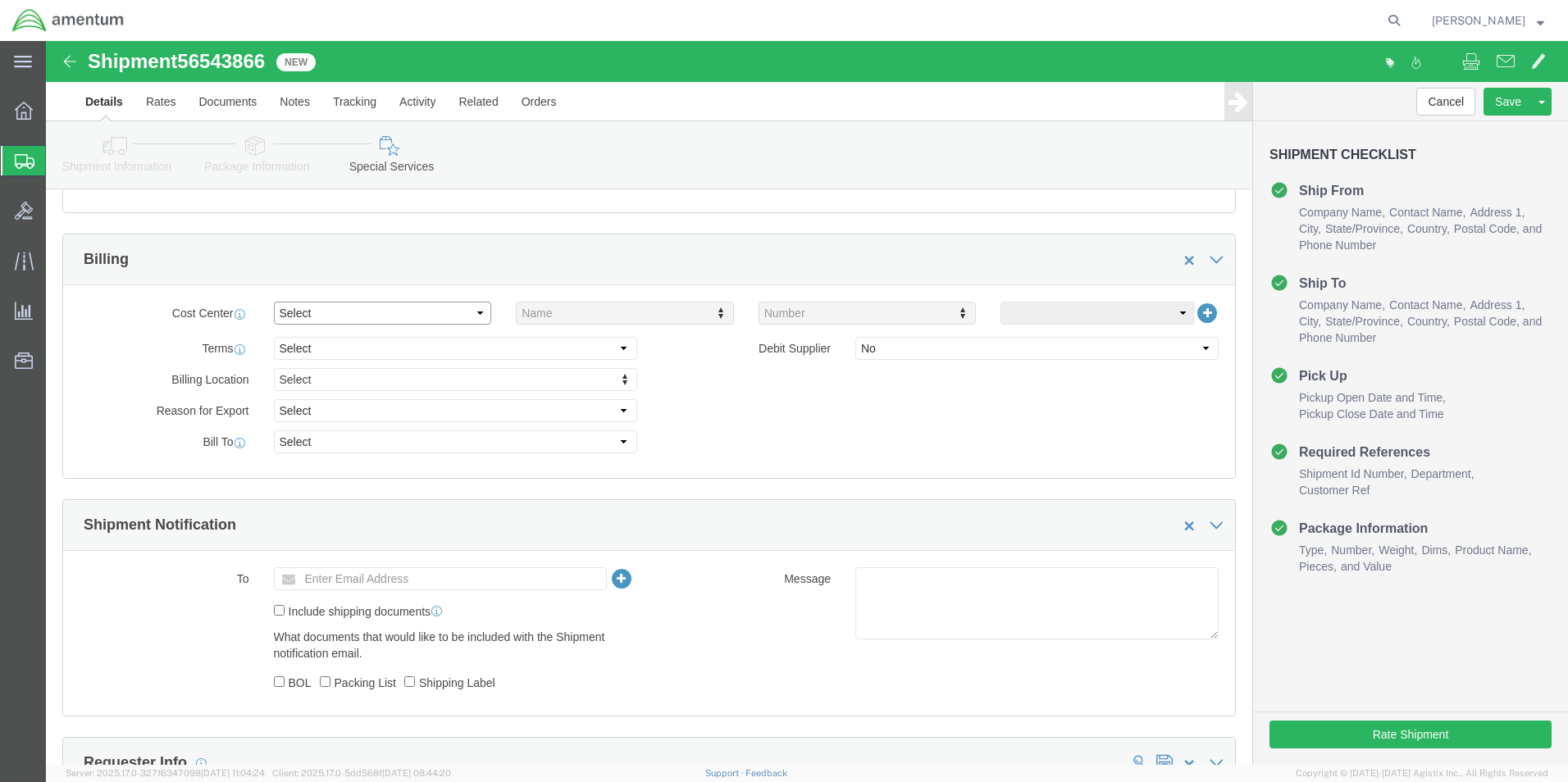
click select "Select Buyer Cost Center Department Operations Number Order Number Sales Person"
select select "DEPARTMENT"
click select "Select Buyer Cost Center Department Operations Number Order Number Sales Person"
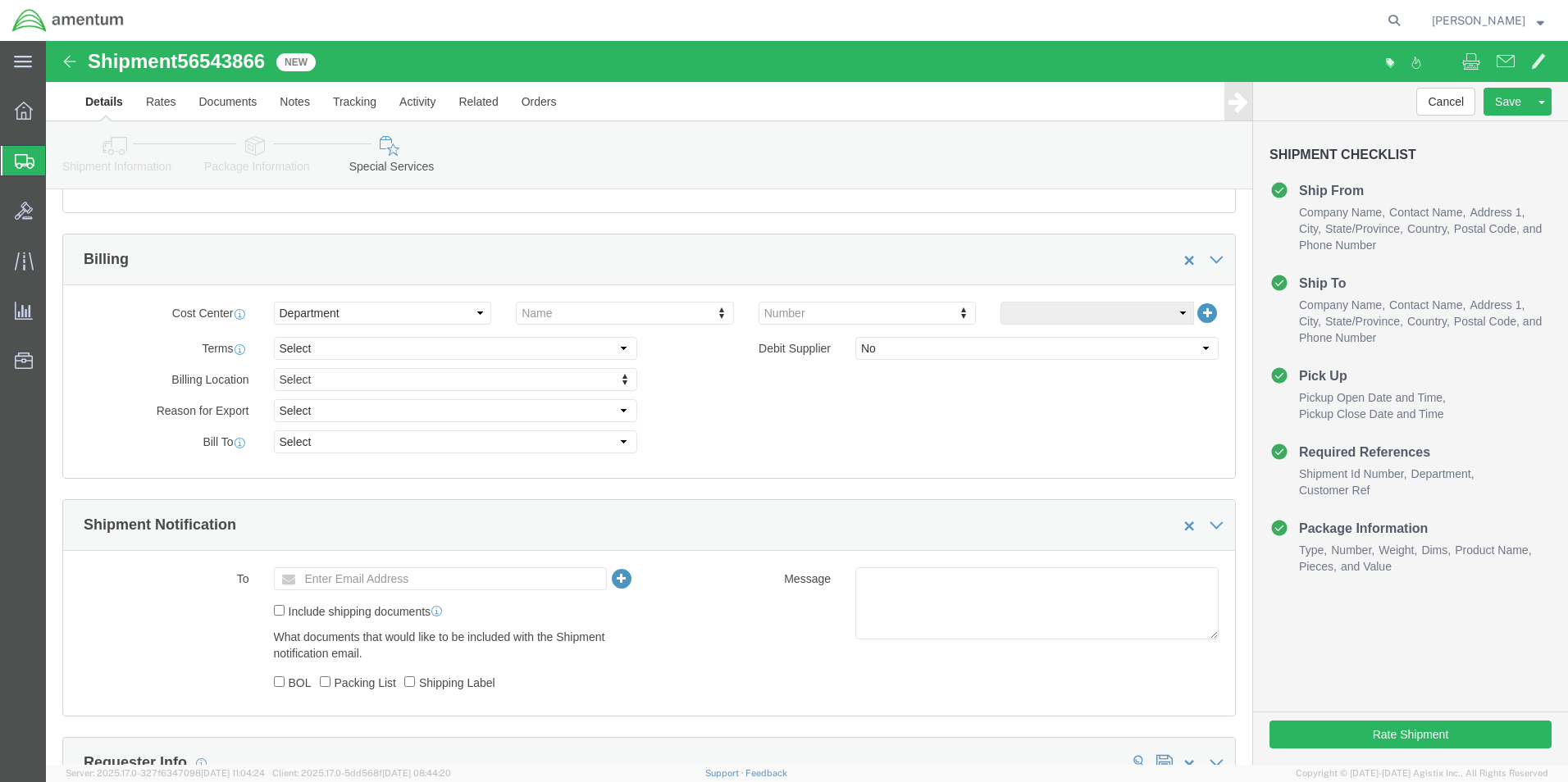
click div "Cost Center Select Buyer Cost Center Department Operations Number Order Number …"
type input "6118.03.03.000."
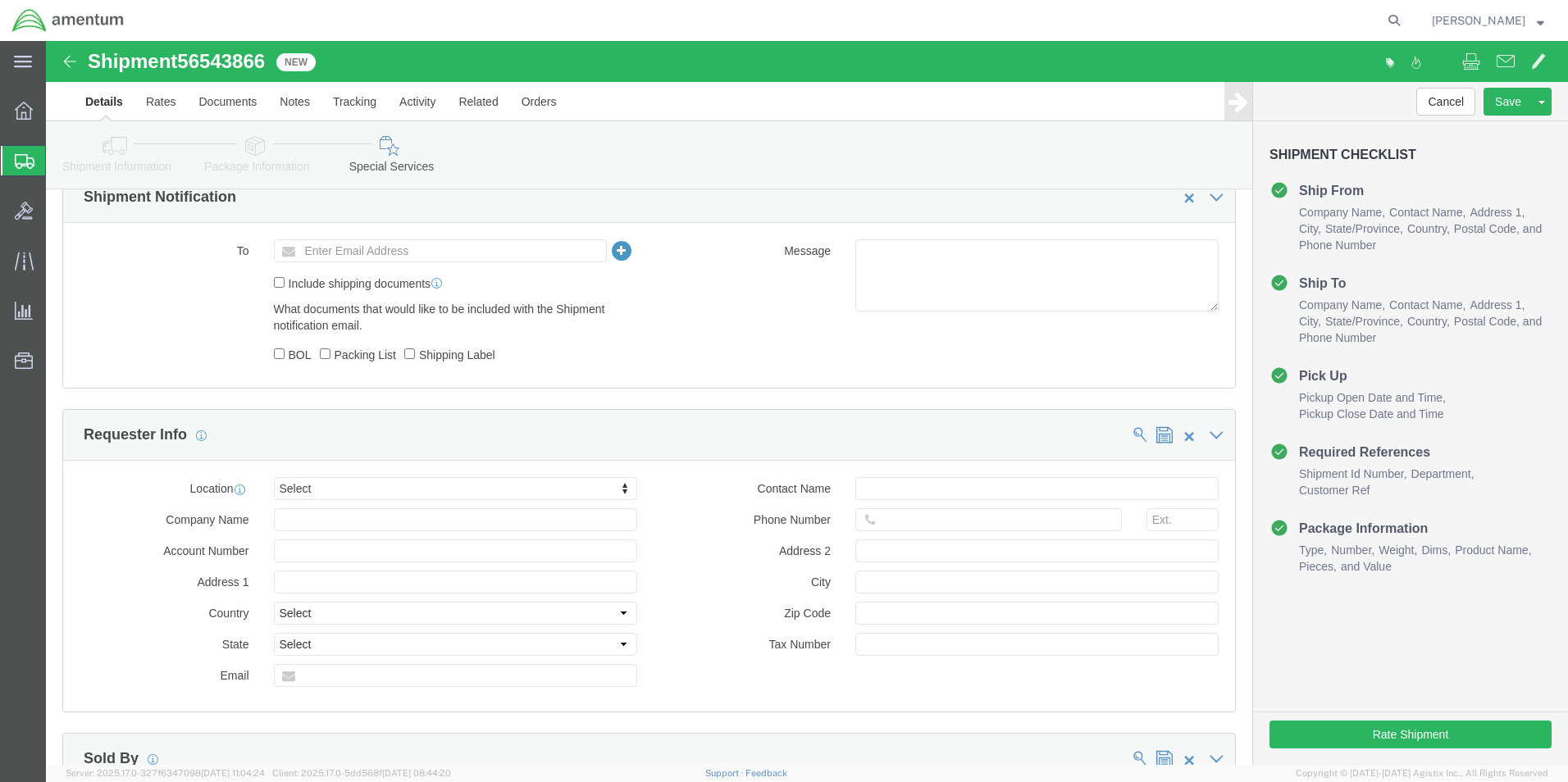
scroll to position [930, 0]
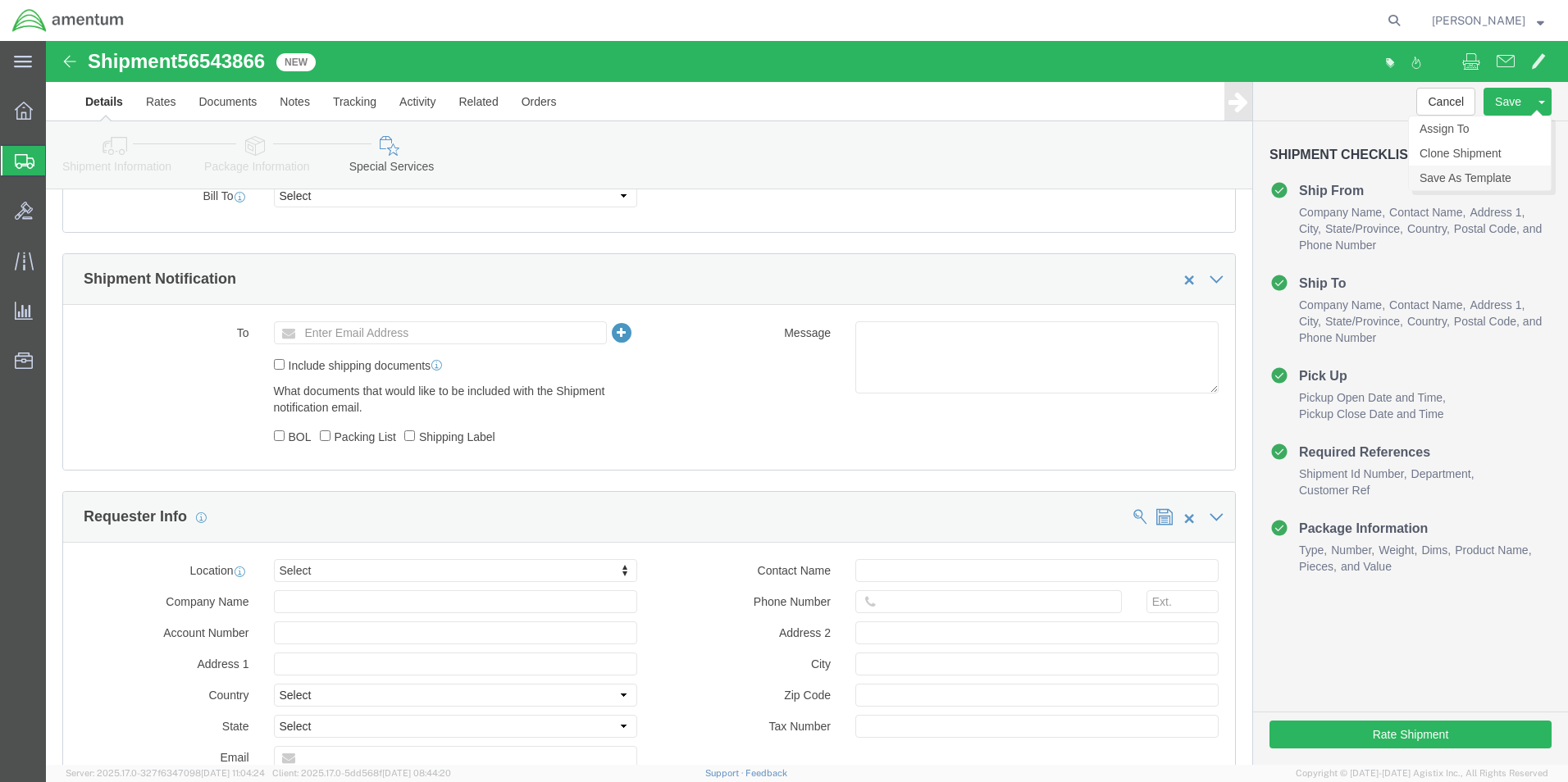
click link "Save As Template"
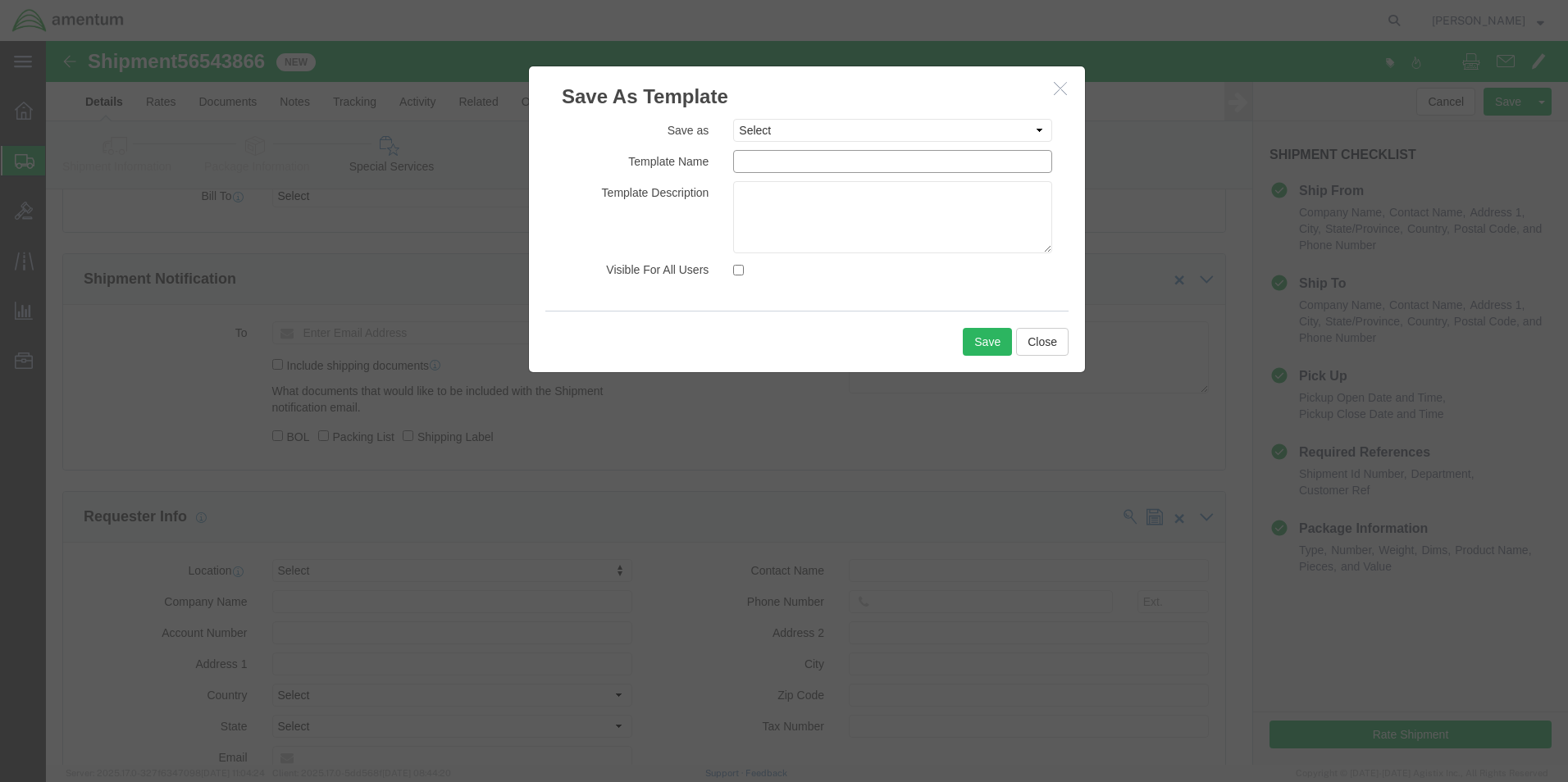
click input "text"
type input "CBP/H60-CS"
click button "Save"
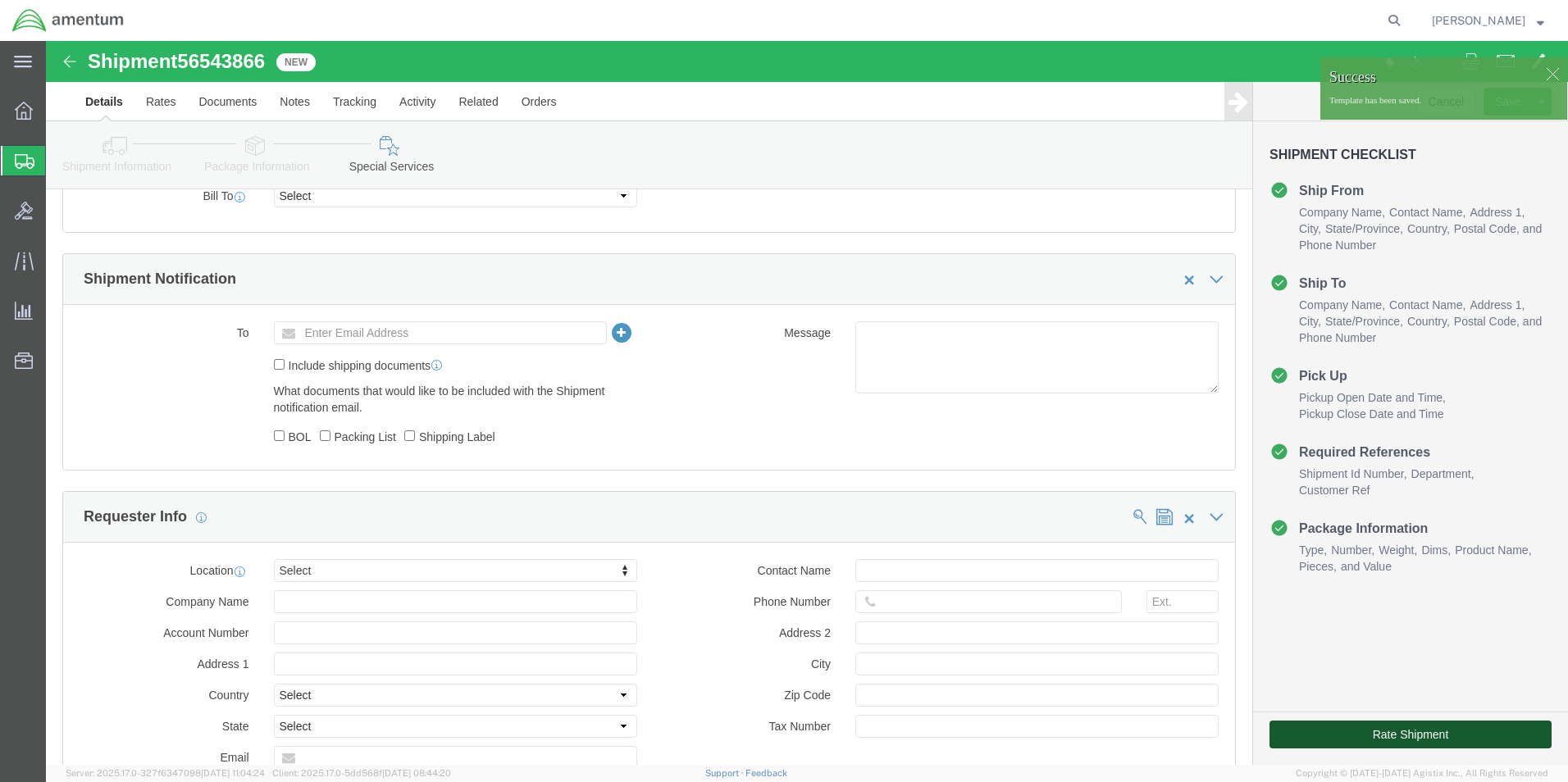
click button "Rate Shipment"
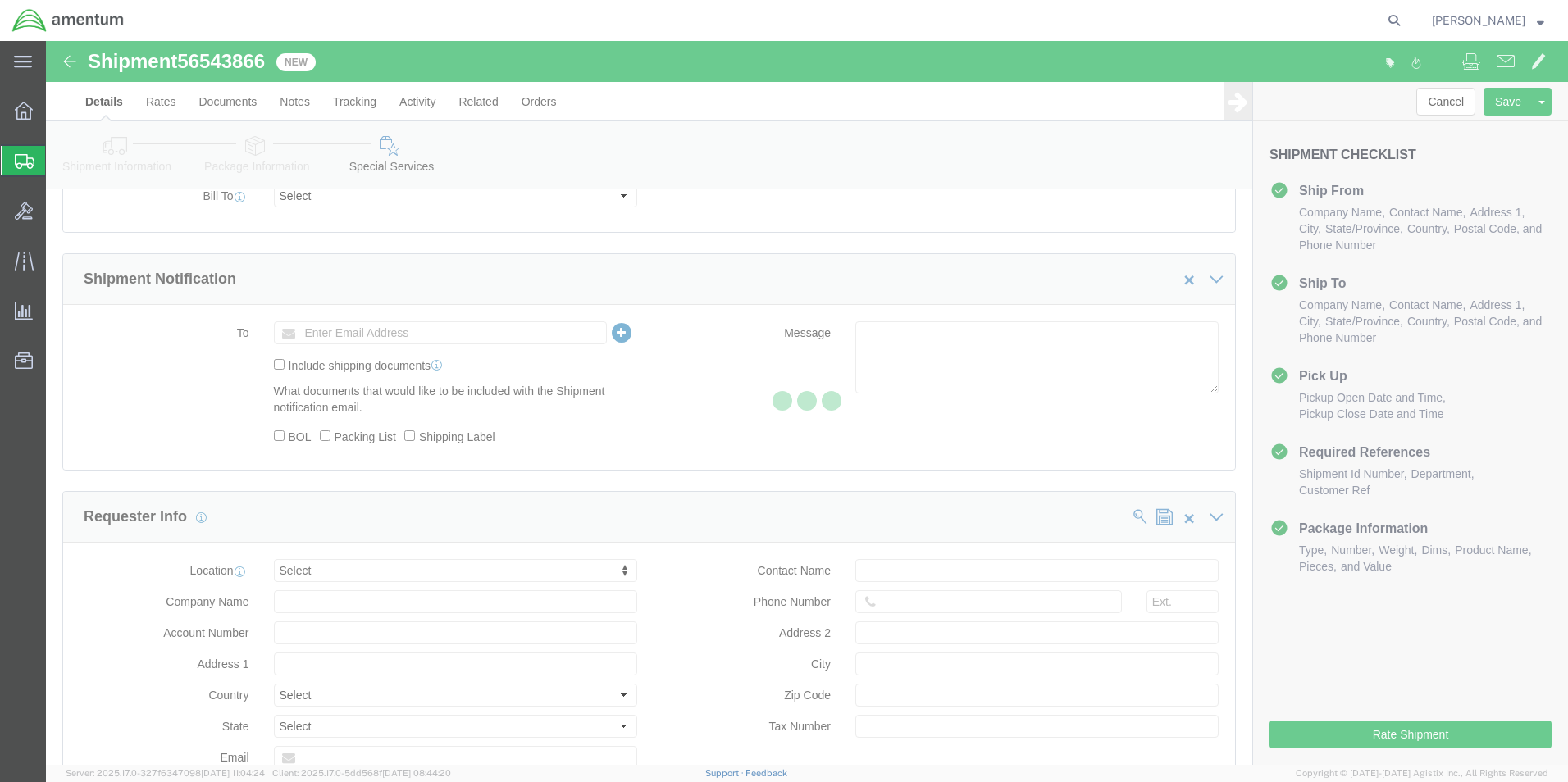
scroll to position [35, 0]
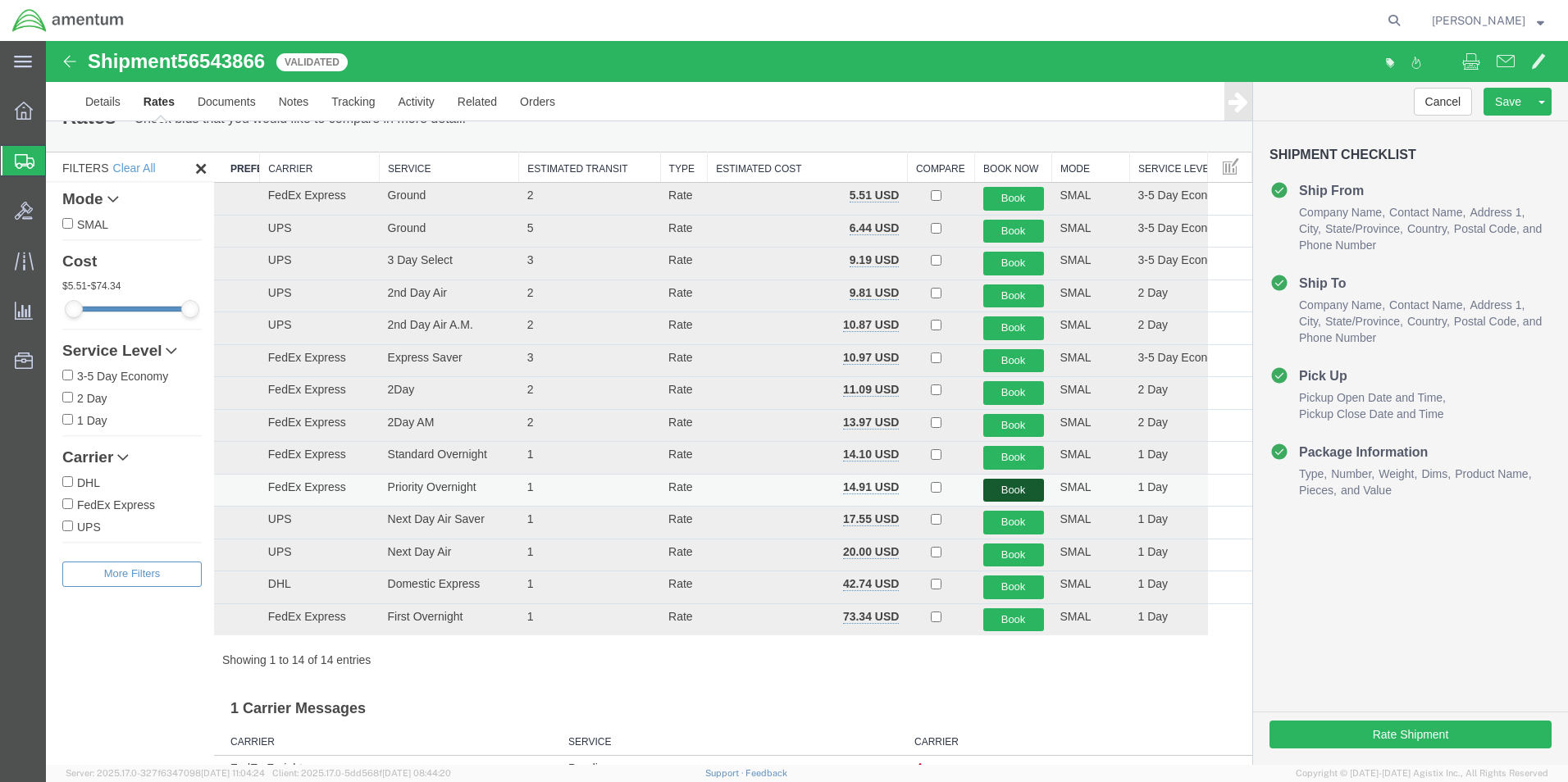
click at [999, 490] on button "Book" at bounding box center [1014, 491] width 61 height 24
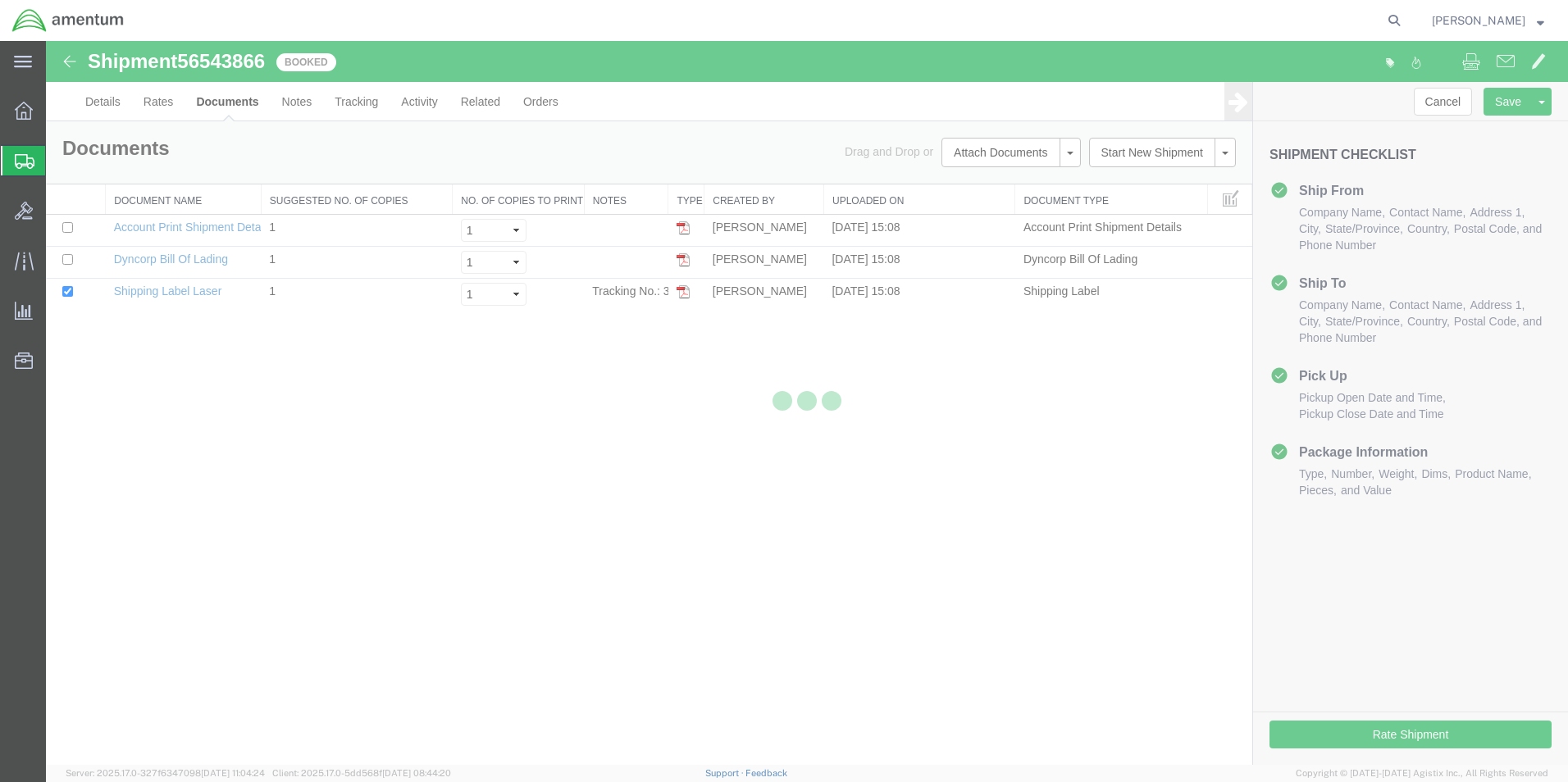
scroll to position [0, 0]
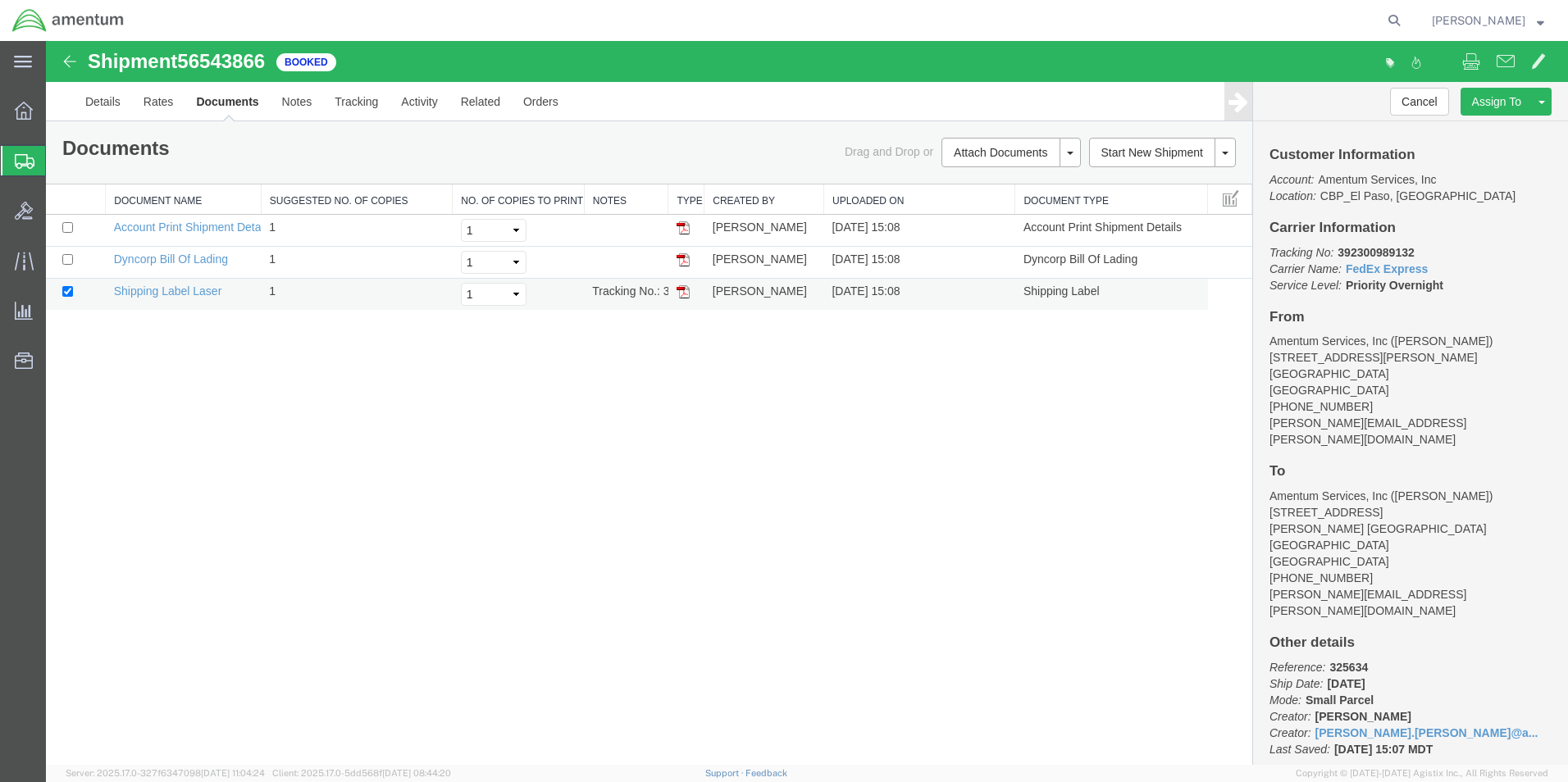
click at [681, 293] on img at bounding box center [684, 292] width 13 height 13
click at [0, 0] on span "Create from Template" at bounding box center [0, 0] width 0 height 0
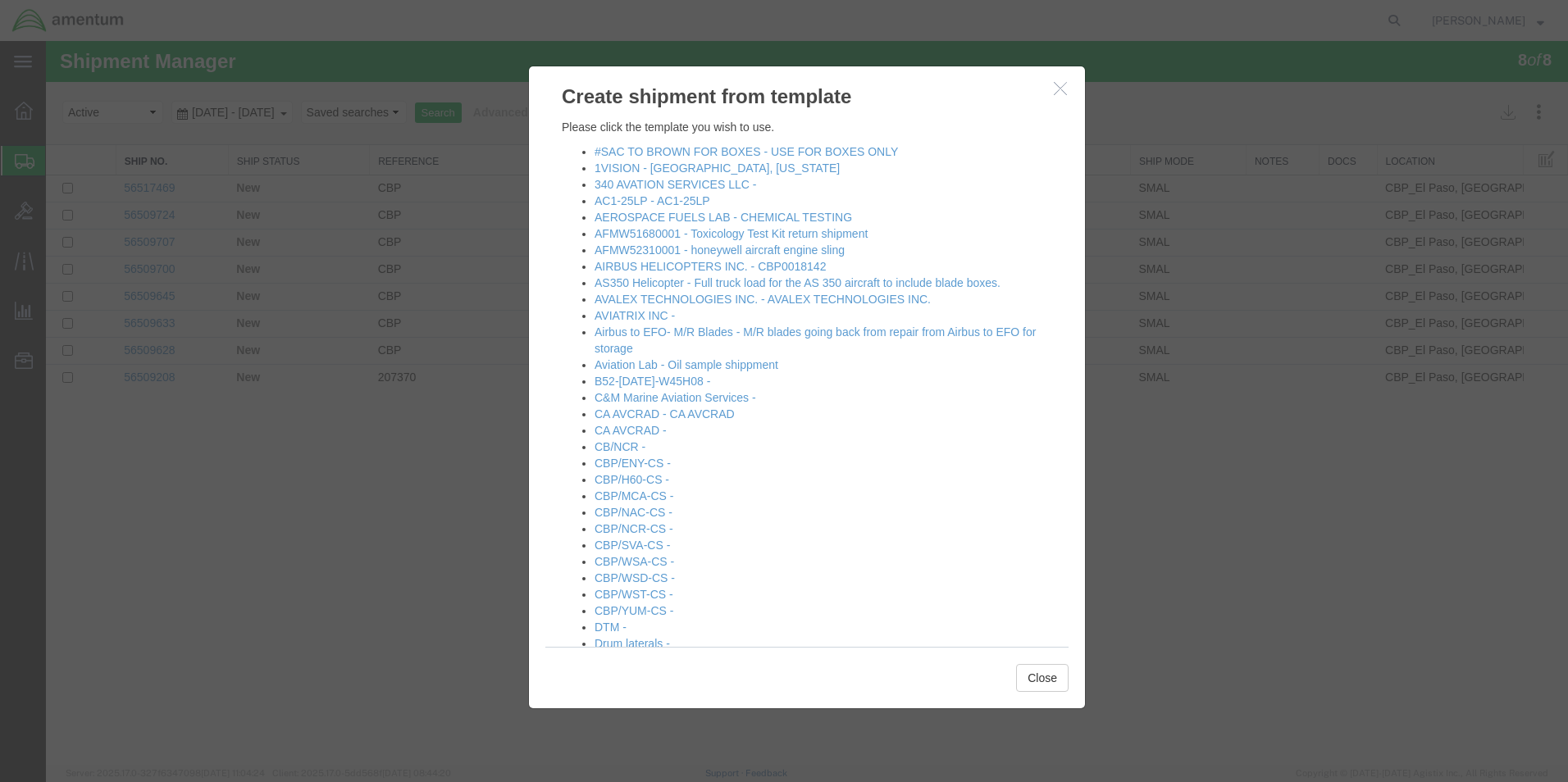
click at [632, 602] on li "CBP/YUM-CS -" at bounding box center [824, 610] width 458 height 16
click at [630, 615] on link "CBP/YUM-CS -" at bounding box center [634, 611] width 78 height 13
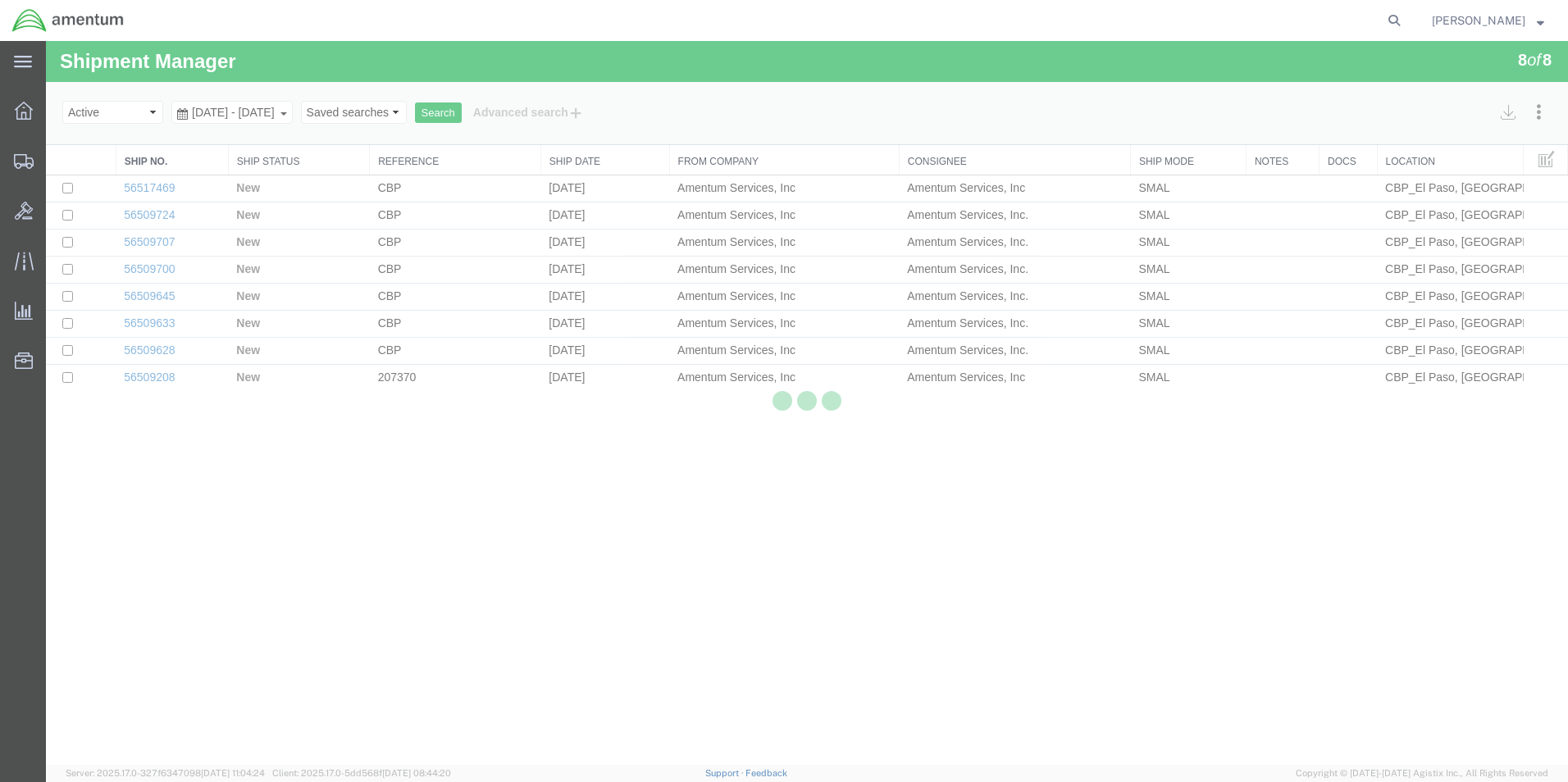
select select "49831"
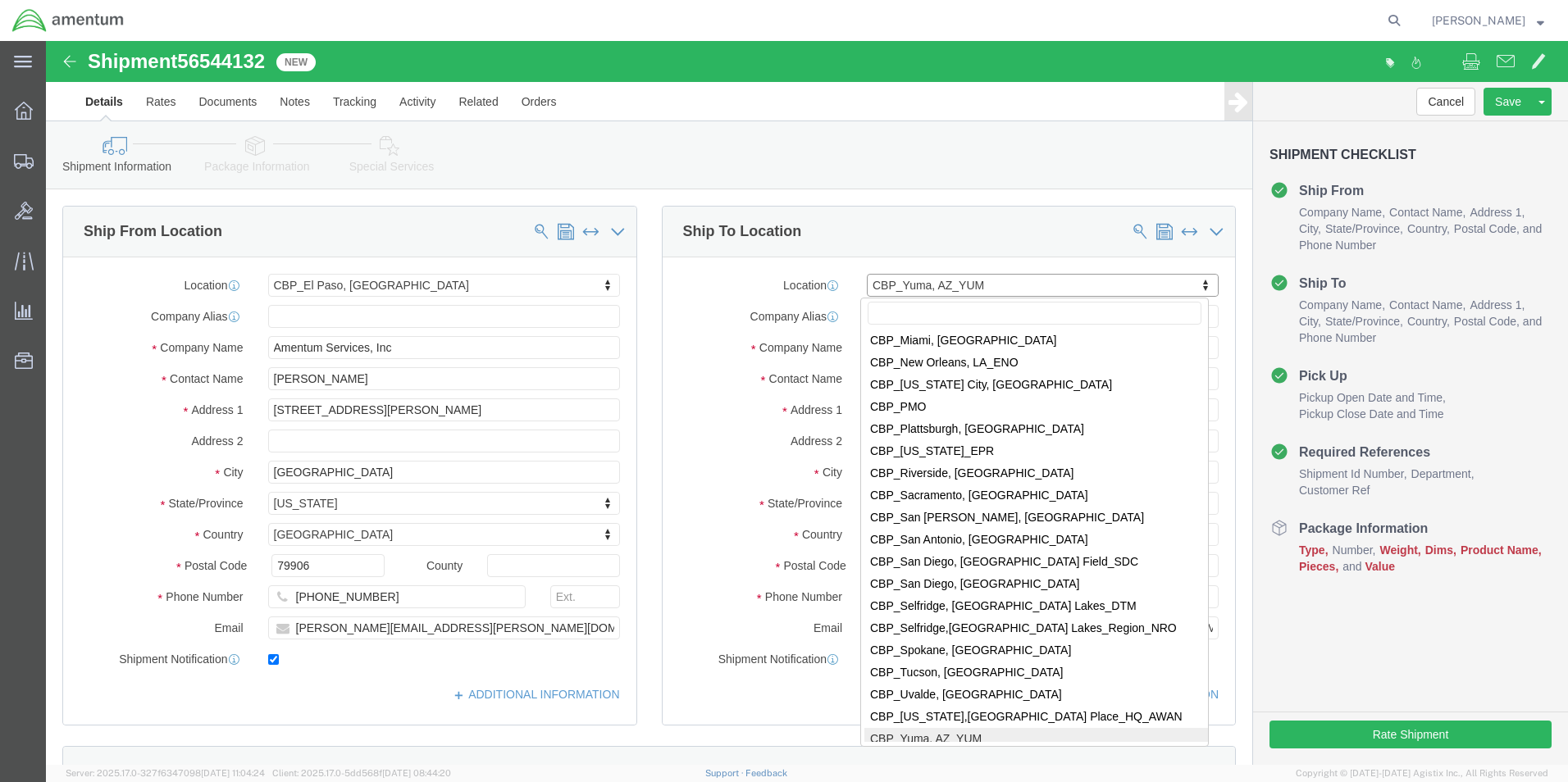
scroll to position [3499, 0]
select select "49950"
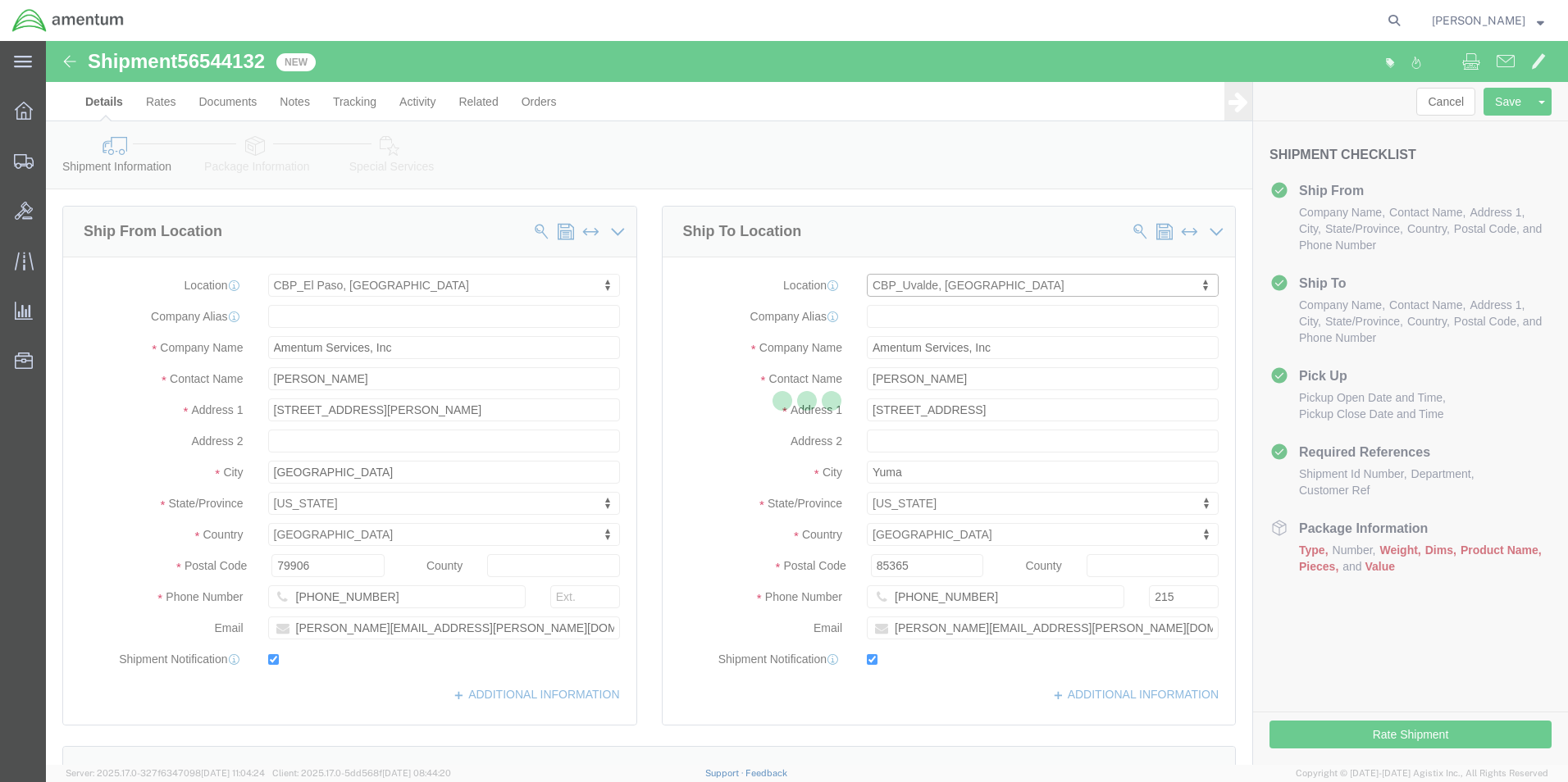
type input "[PERSON_NAME]"
type input "[STREET_ADDRESS][PERSON_NAME]"
type input "[PERSON_NAME][GEOGRAPHIC_DATA]"
type input "Uvalde"
type input "78801"
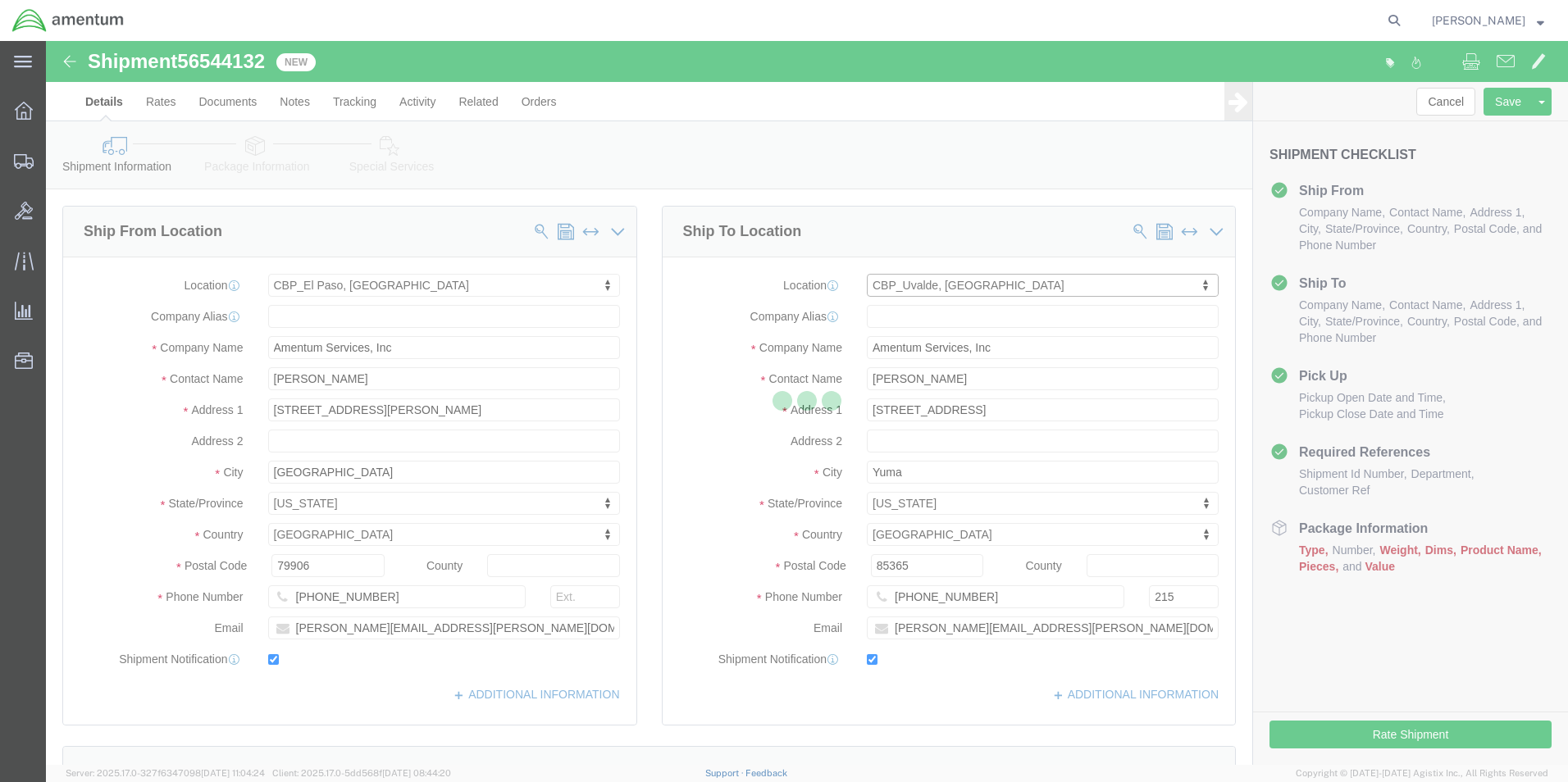
type input "[PHONE_NUMBER]"
type input "[PERSON_NAME][EMAIL_ADDRESS][PERSON_NAME][DOMAIN_NAME]"
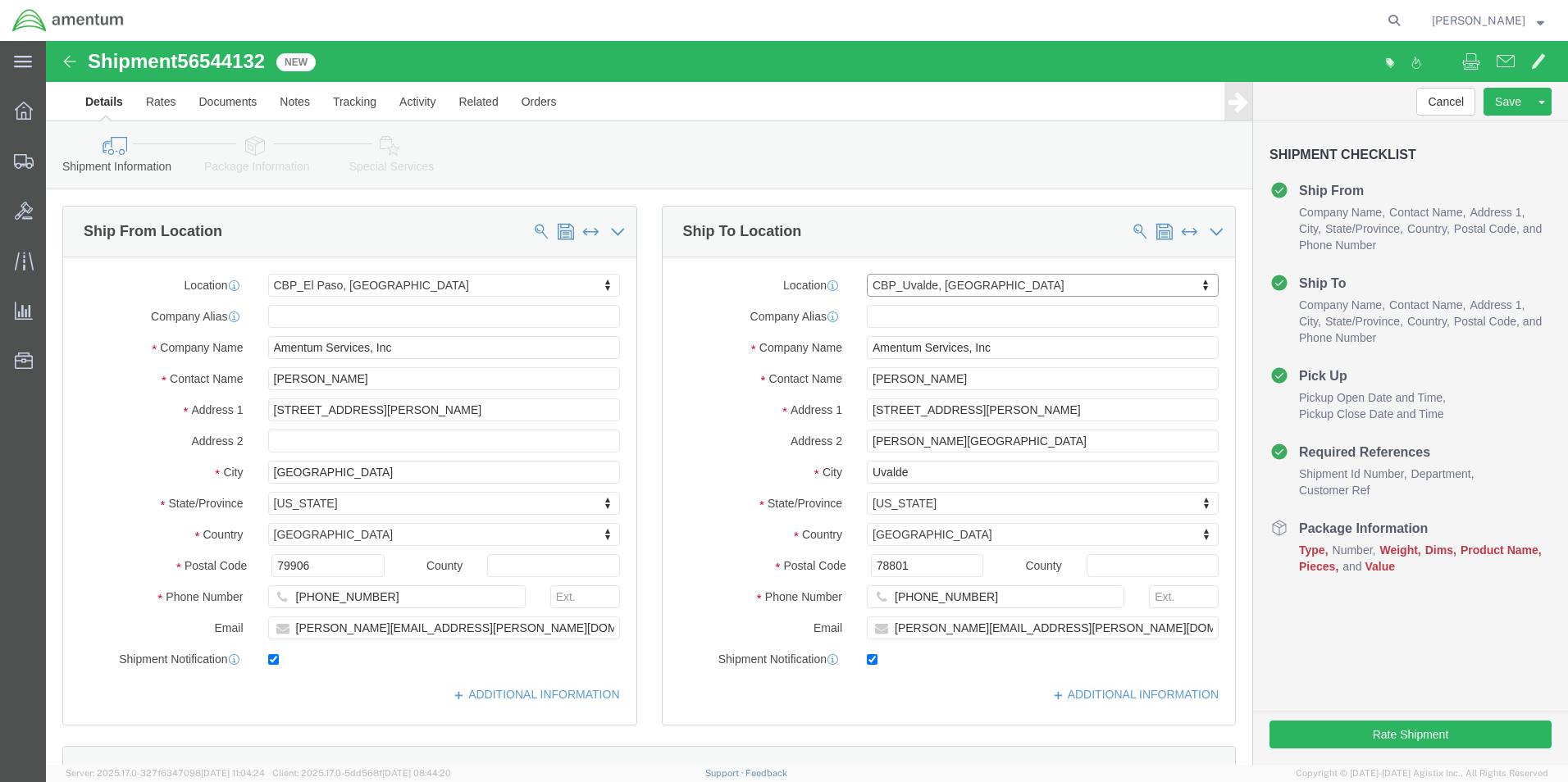
select select "[GEOGRAPHIC_DATA]"
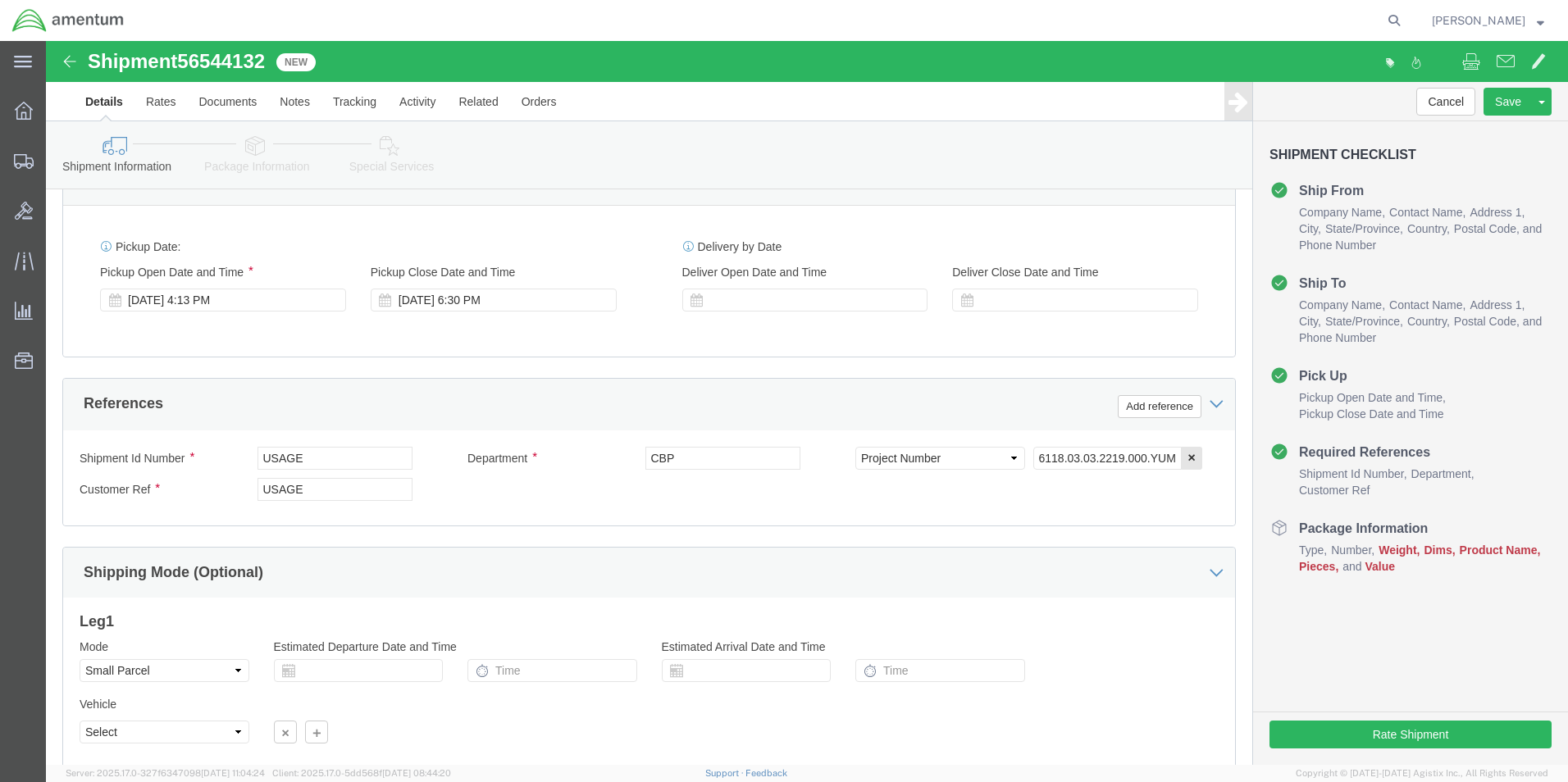
scroll to position [715, 0]
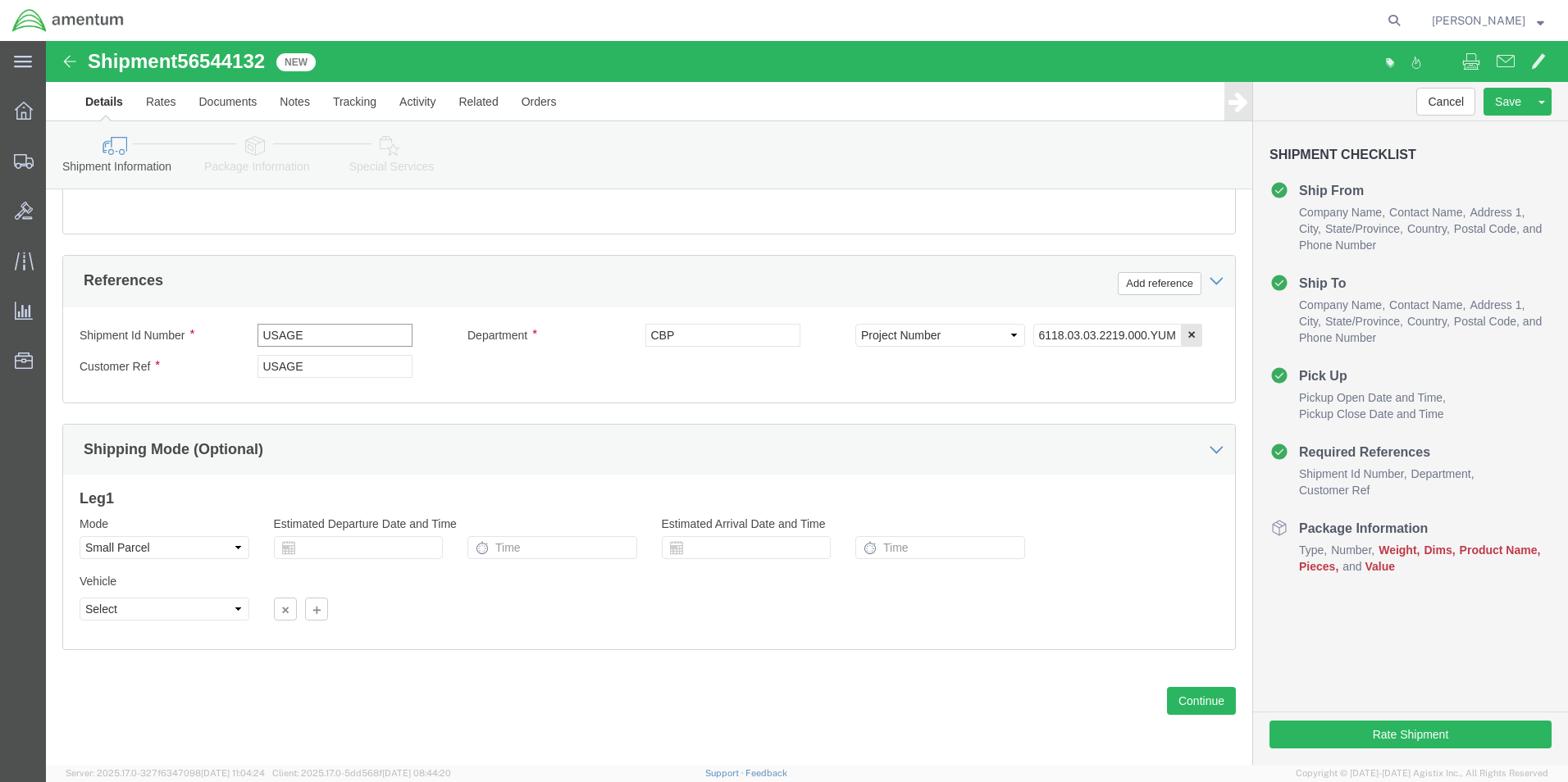
click input "USAGE"
drag, startPoint x: 321, startPoint y: 300, endPoint x: 195, endPoint y: 297, distance: 126.0
click div "Shipment Id Number USAGE"
type input "325332"
drag, startPoint x: 270, startPoint y: 329, endPoint x: 190, endPoint y: 329, distance: 80.0
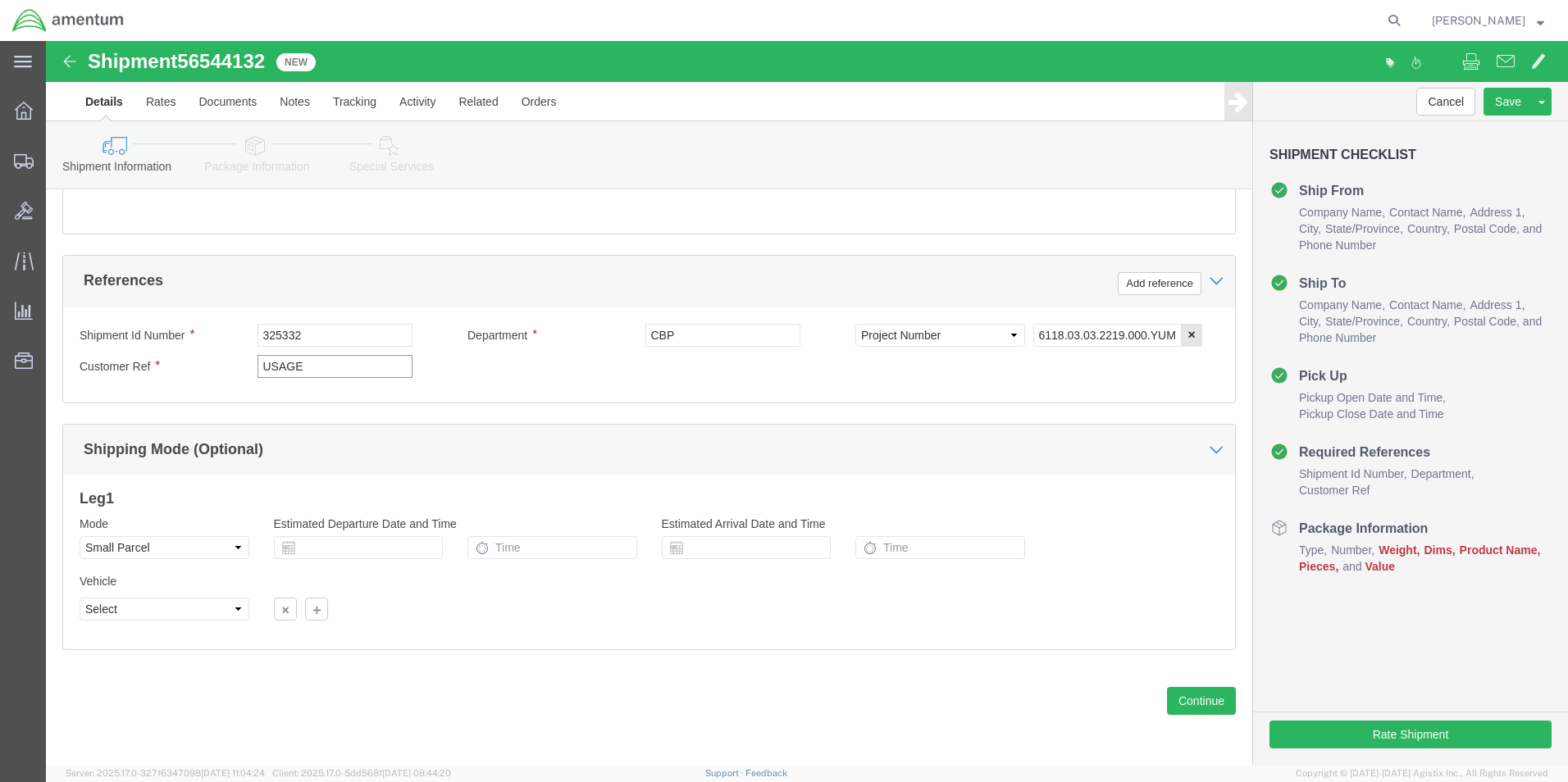
click div "Customer Ref USAGE"
type input "325332"
click input "6118.03.03.2219.000.YUM.0000"
type input "6118.03.03.2219.000.ULV.0000"
click button "Continue"
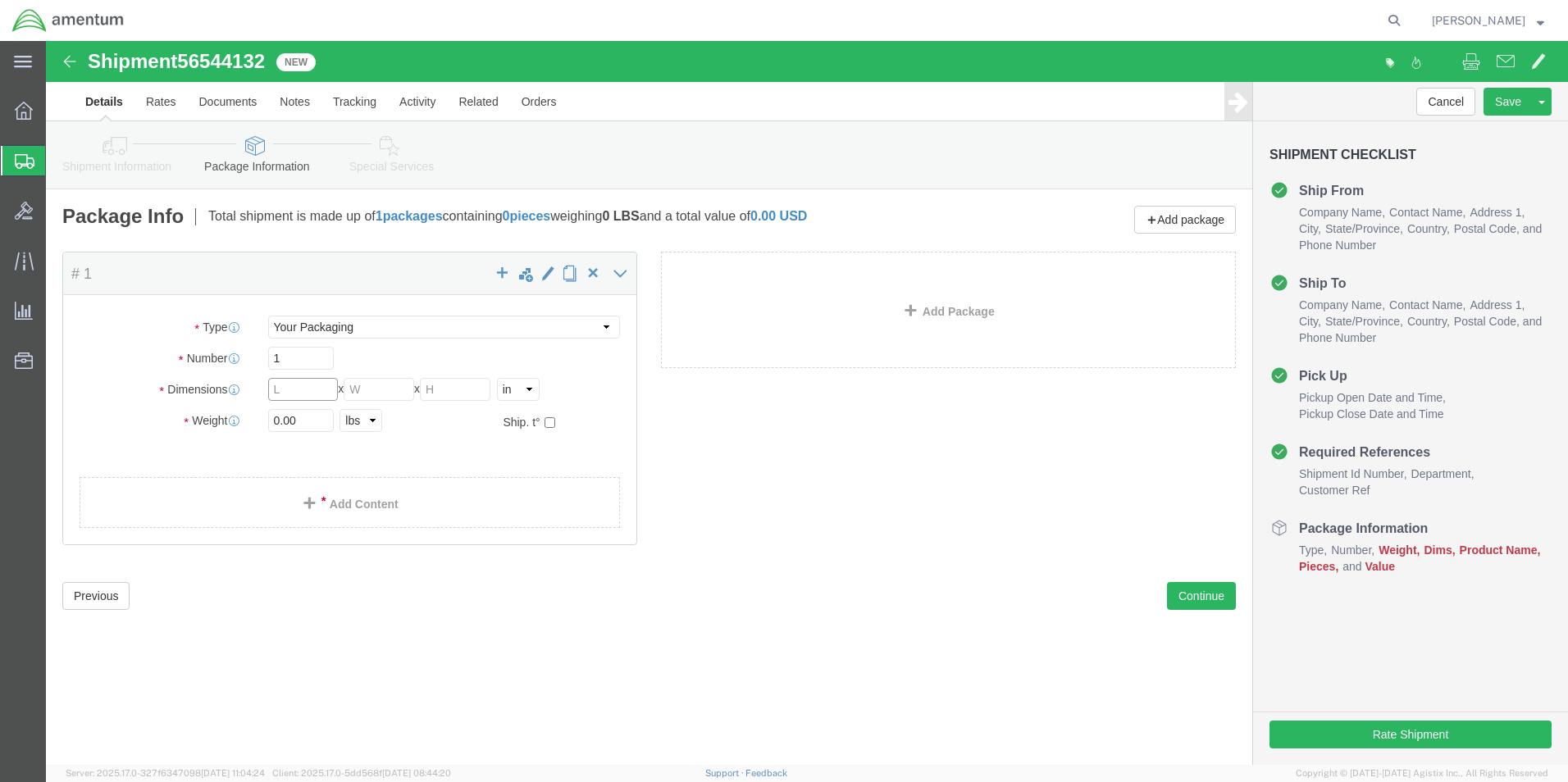
click input "text"
type input "8"
drag, startPoint x: 265, startPoint y: 377, endPoint x: 221, endPoint y: 377, distance: 44.0
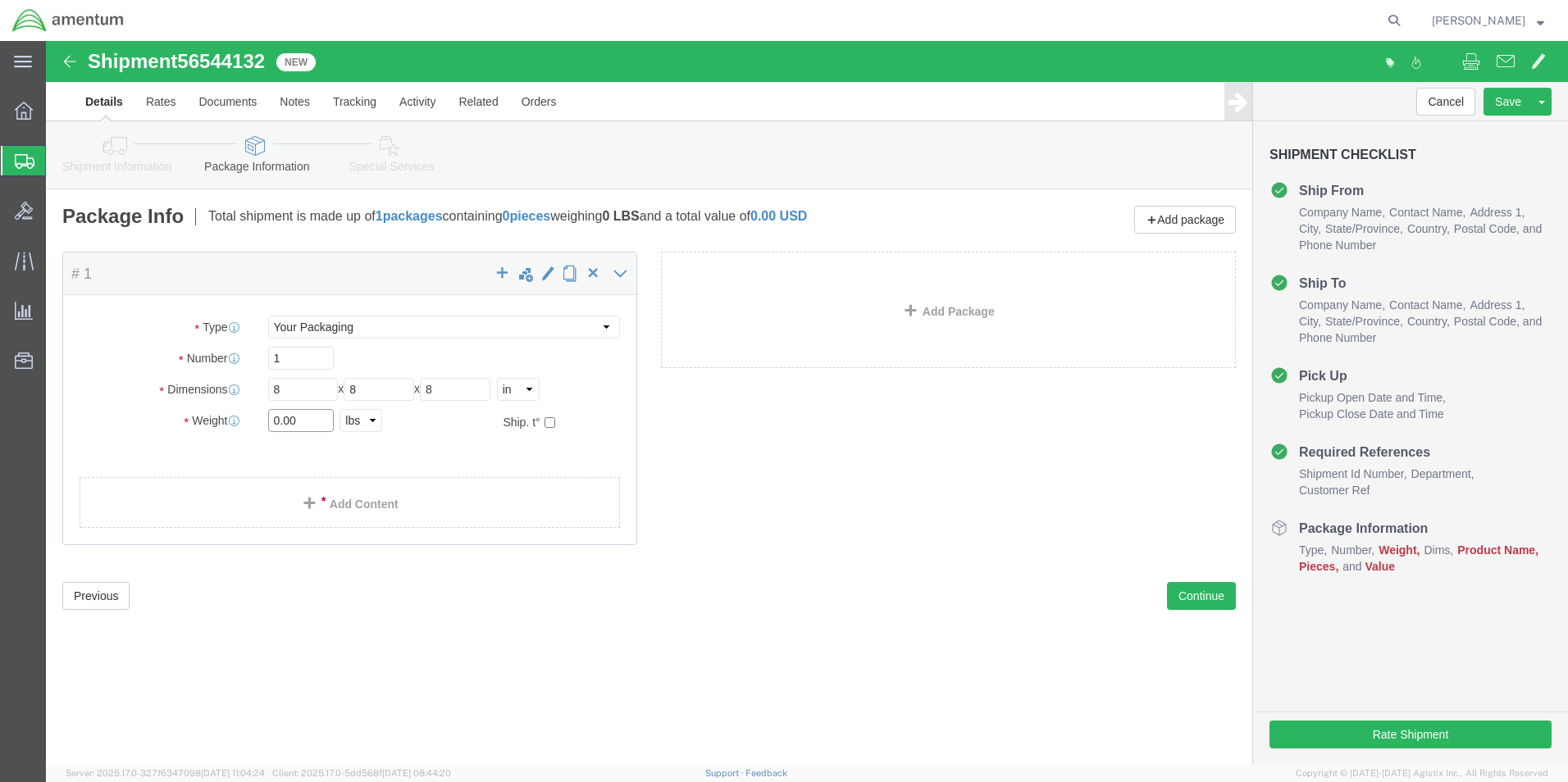
click input "0.00"
type input "1"
click ul
click link "Add Content"
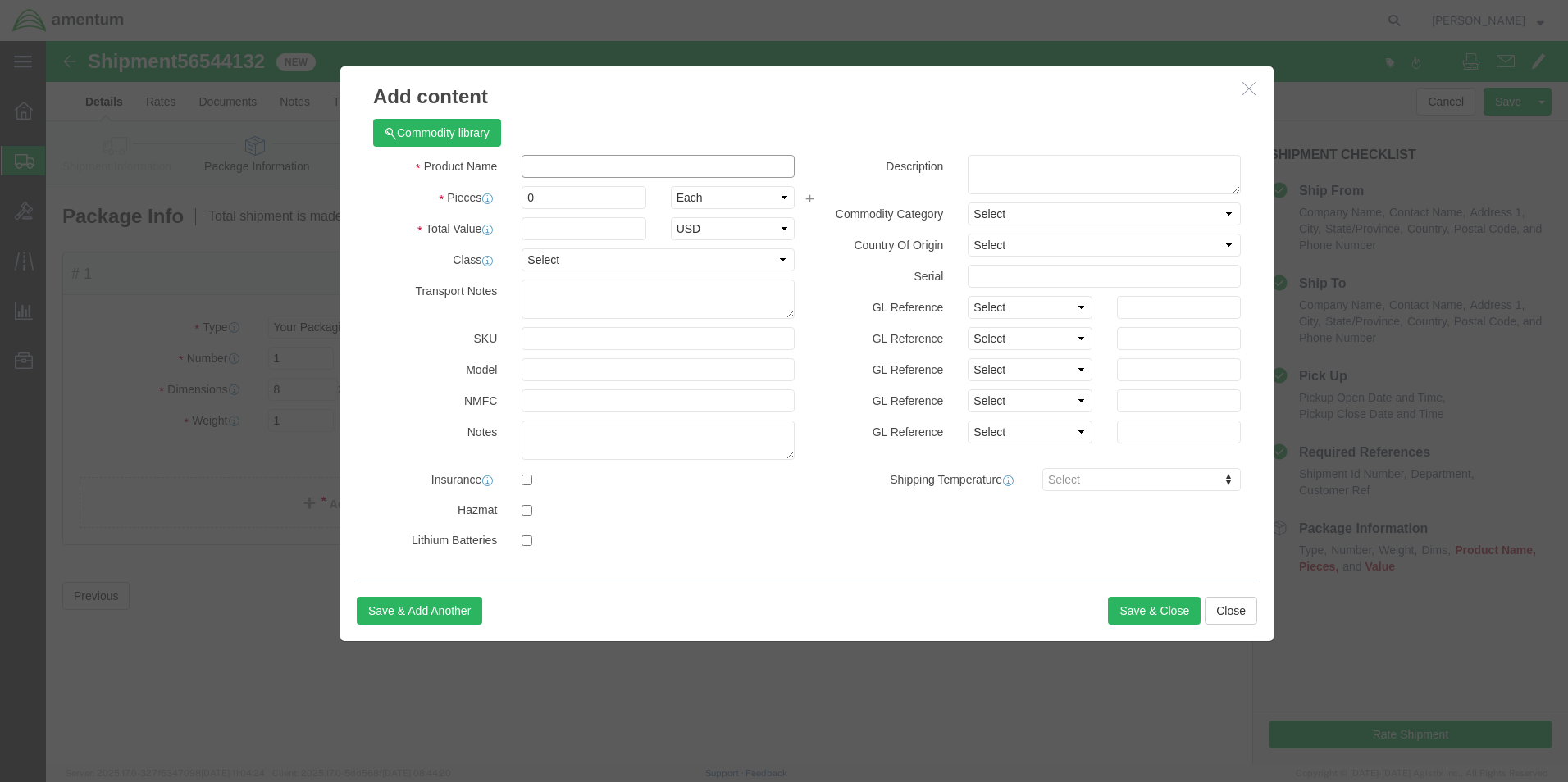
click input "text"
type input "AIRCRAFT PARTS"
select select "US"
drag, startPoint x: 499, startPoint y: 156, endPoint x: 464, endPoint y: 154, distance: 35.1
drag, startPoint x: 492, startPoint y: 154, endPoint x: 461, endPoint y: 154, distance: 31.0
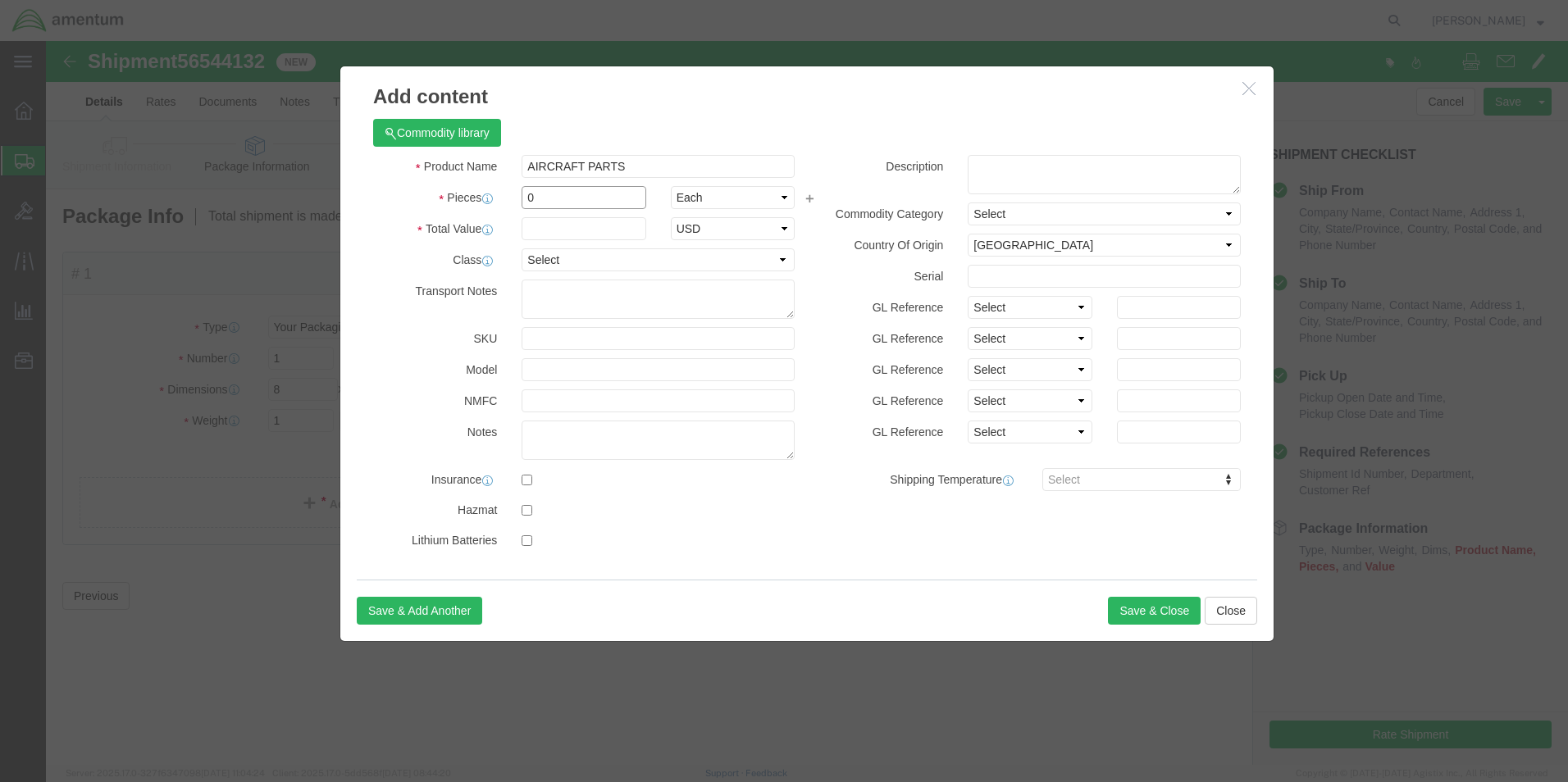
click div "Pieces 0 Select Bag Barrels 100Board Feet Bottle Box Blister Pack Carats Can Ca…"
type input "1"
click div "Product Name AIRCRAFT PARTS Pieces 1 Select Bag Barrels 100Board Feet Bottle Bo…"
type input "100"
click textarea
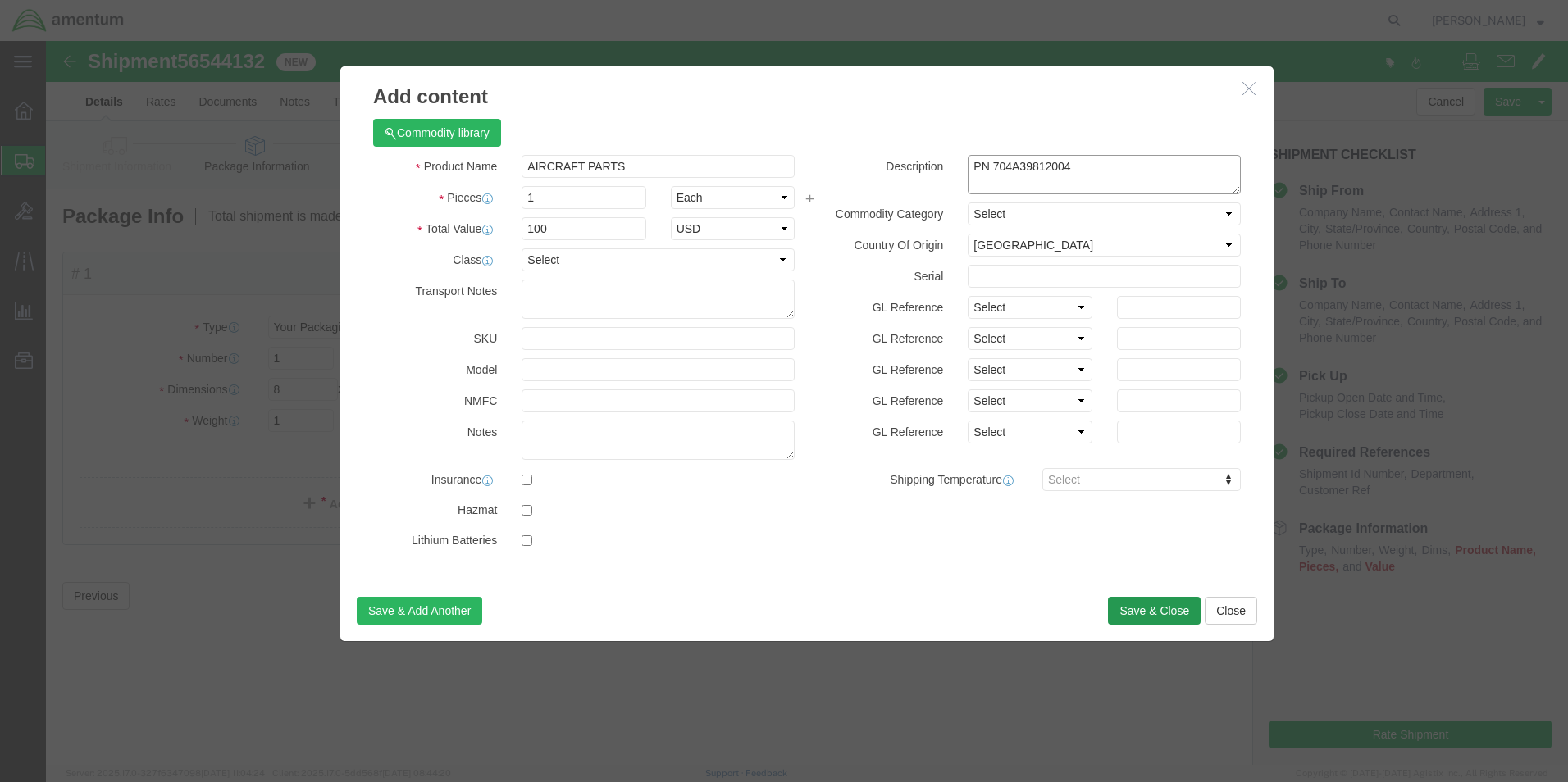
type textarea "PN 704A39812004"
click button "Save & Close"
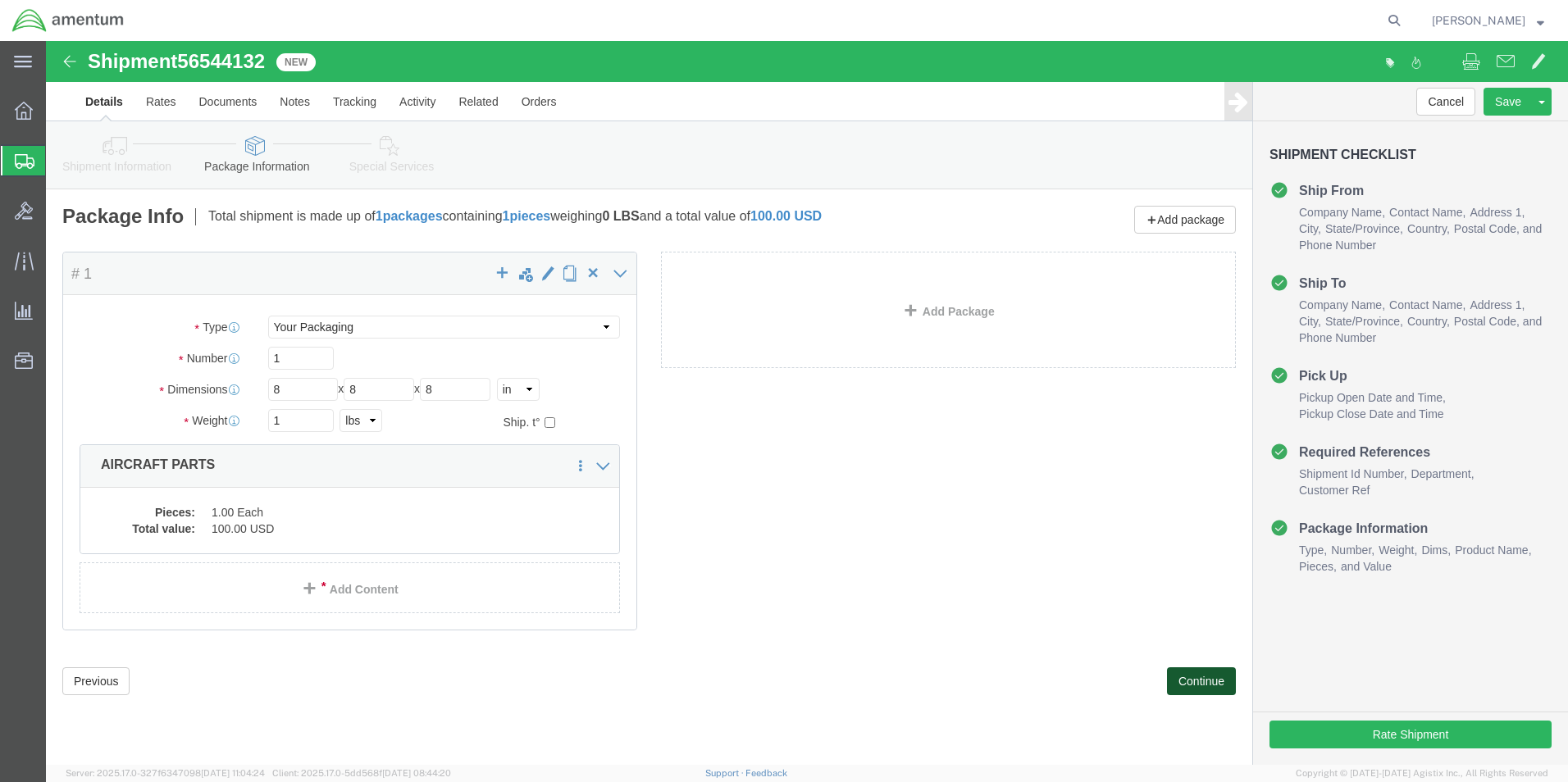
click button "Continue"
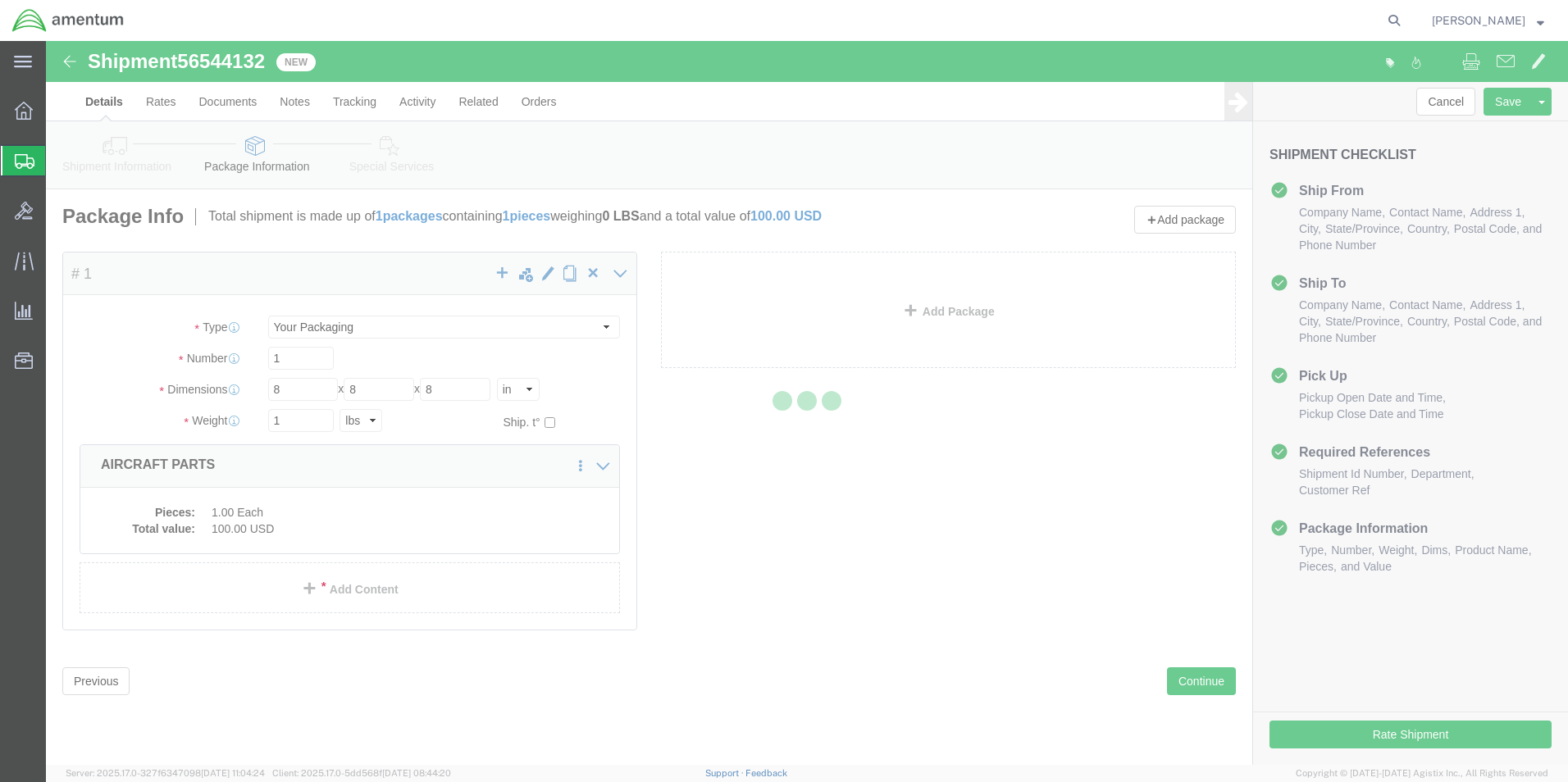
select select
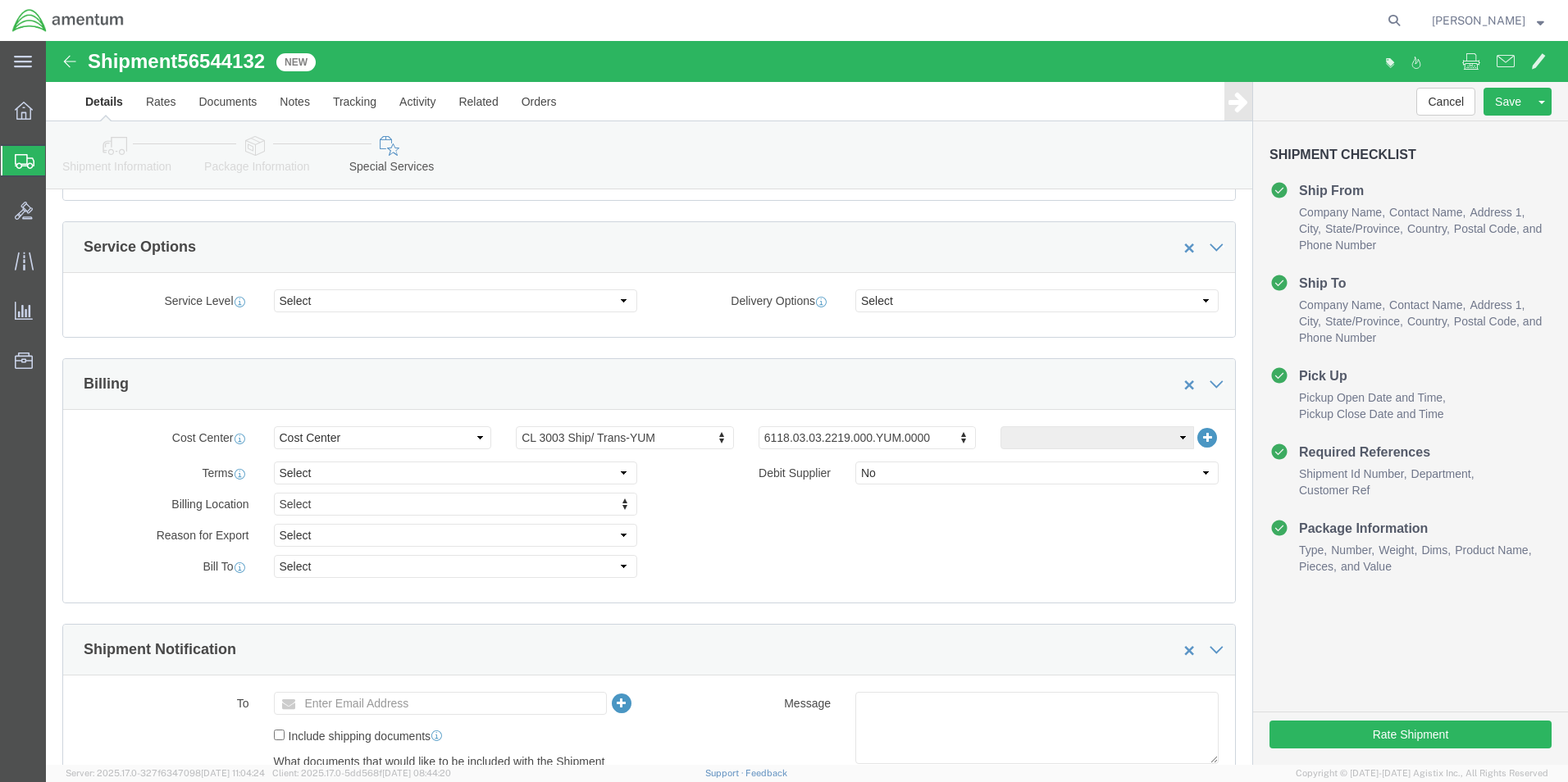
scroll to position [574, 0]
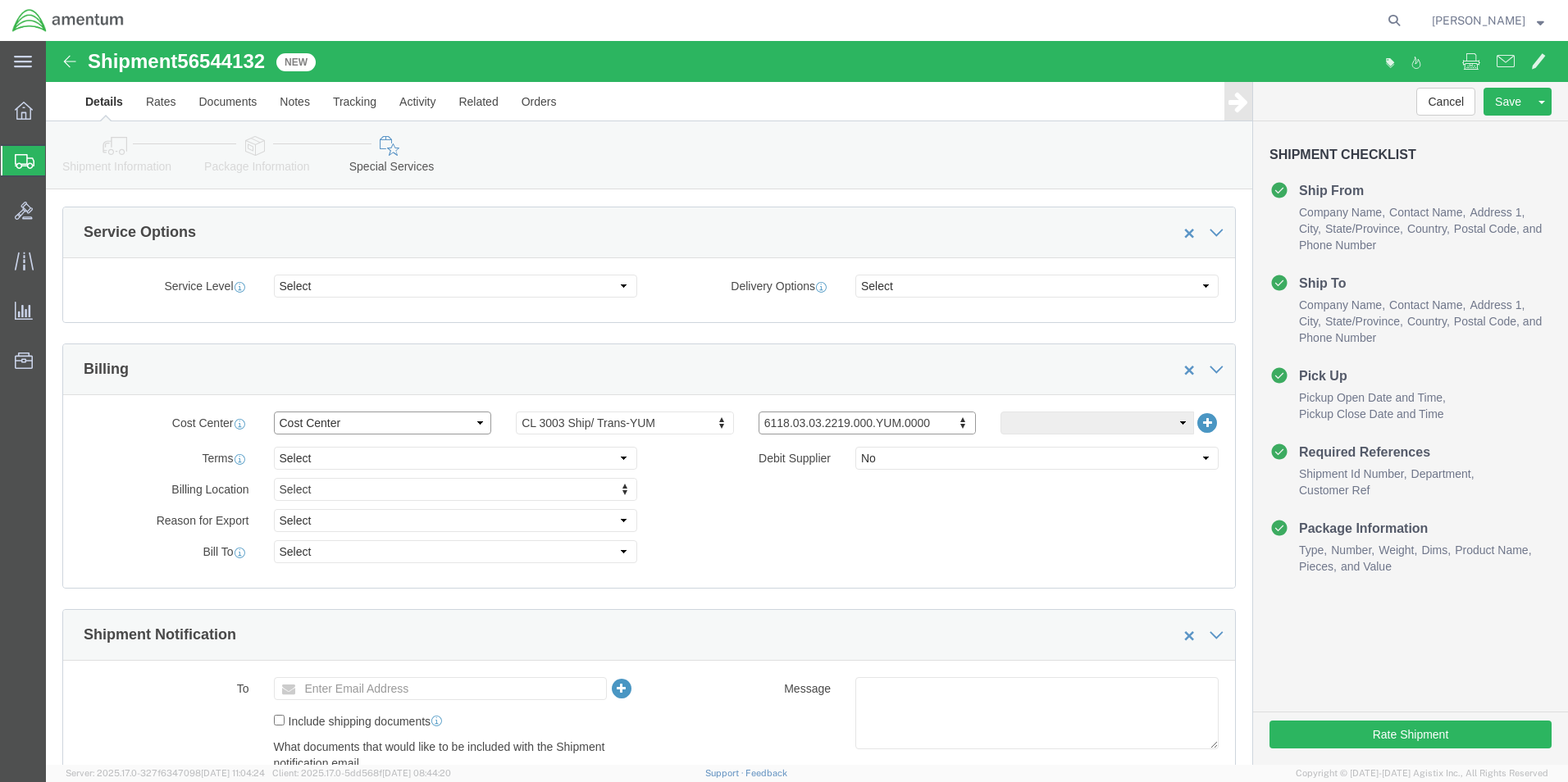
click select "Select Buyer Cost Center Department Operations Number Order Number Sales Person"
select select "DEPARTMENT"
click select "Select Buyer Cost Center Department Operations Number Order Number Sales Person"
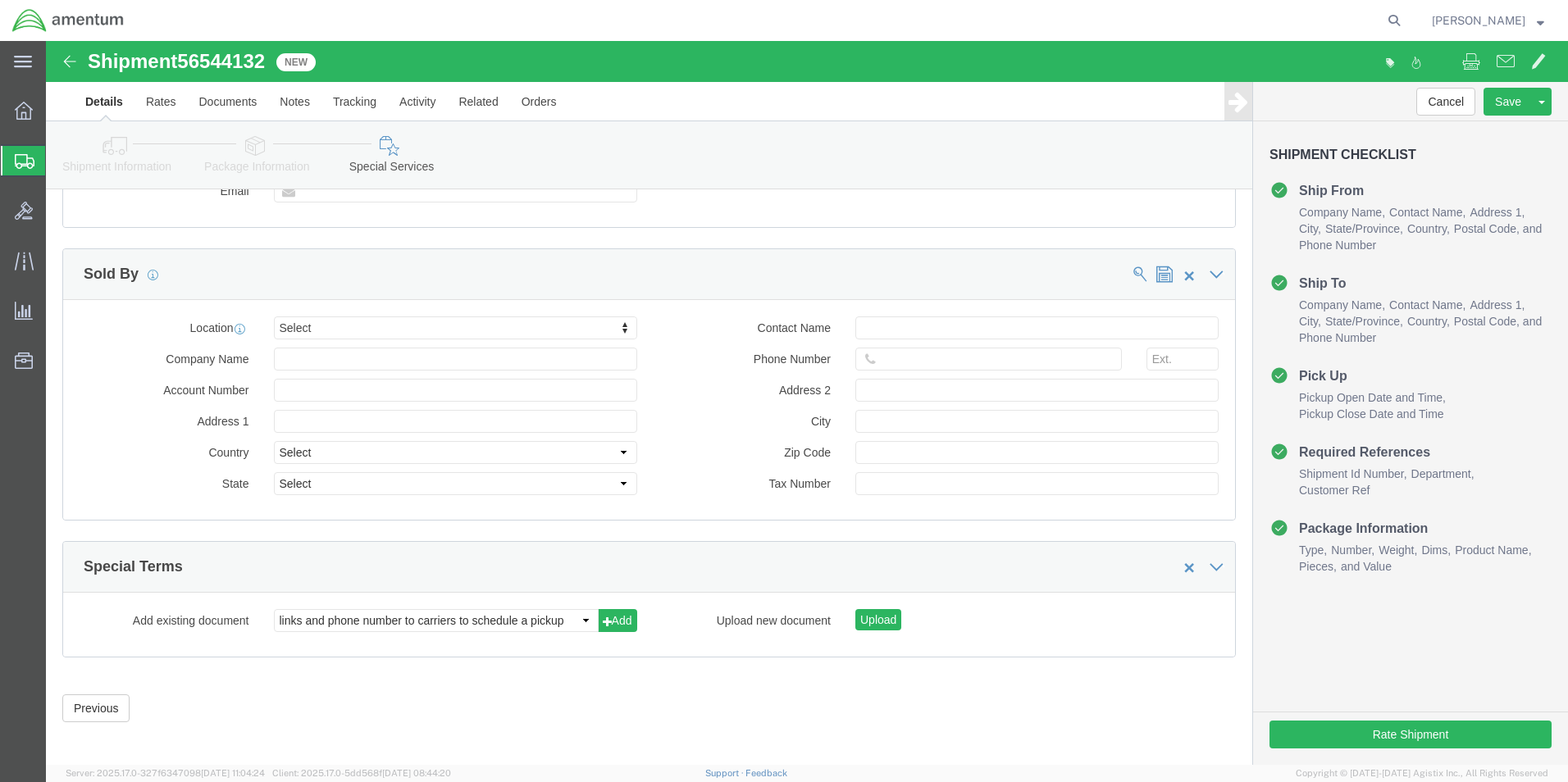
scroll to position [1504, 0]
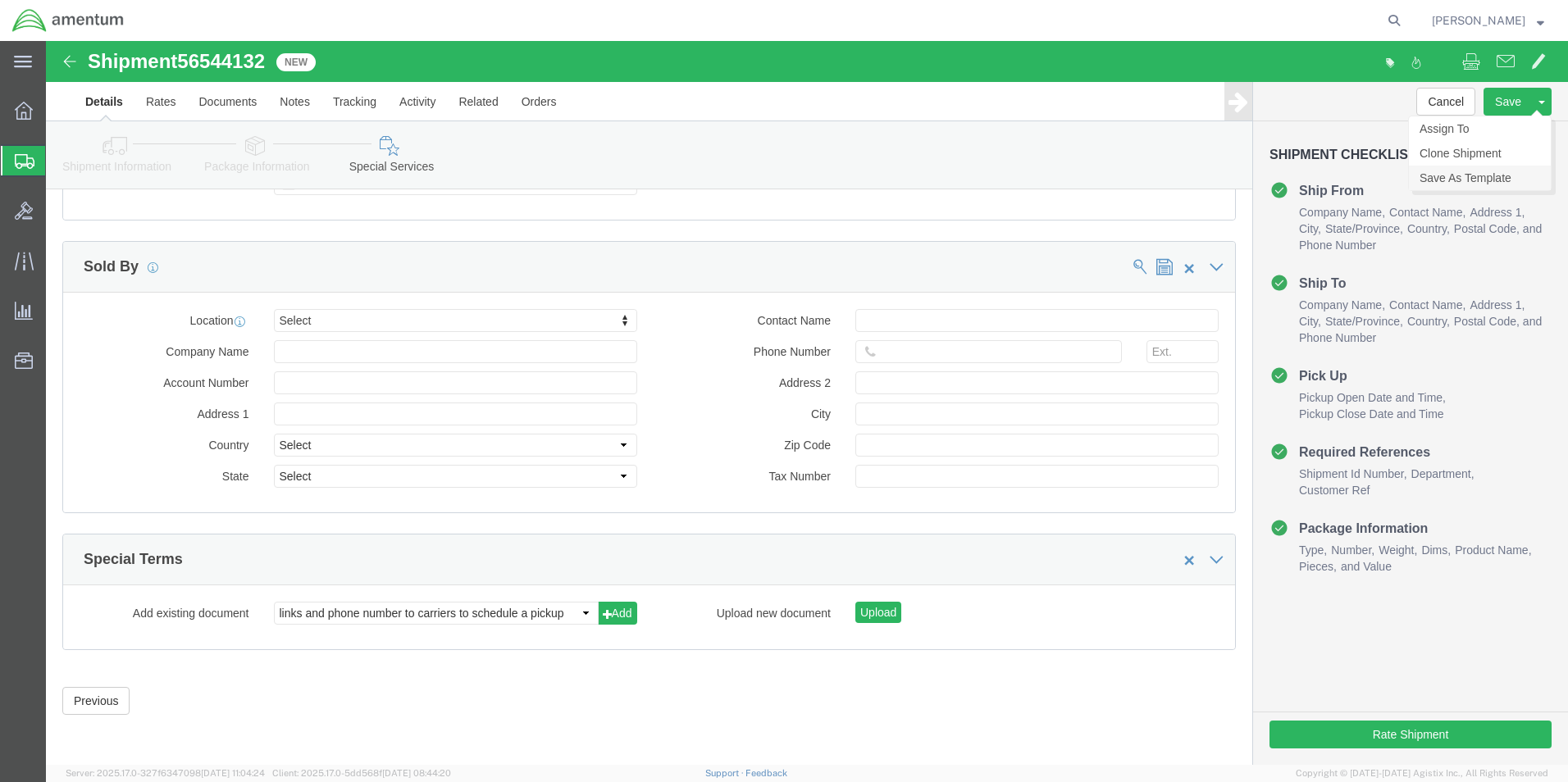
click link "Save As Template"
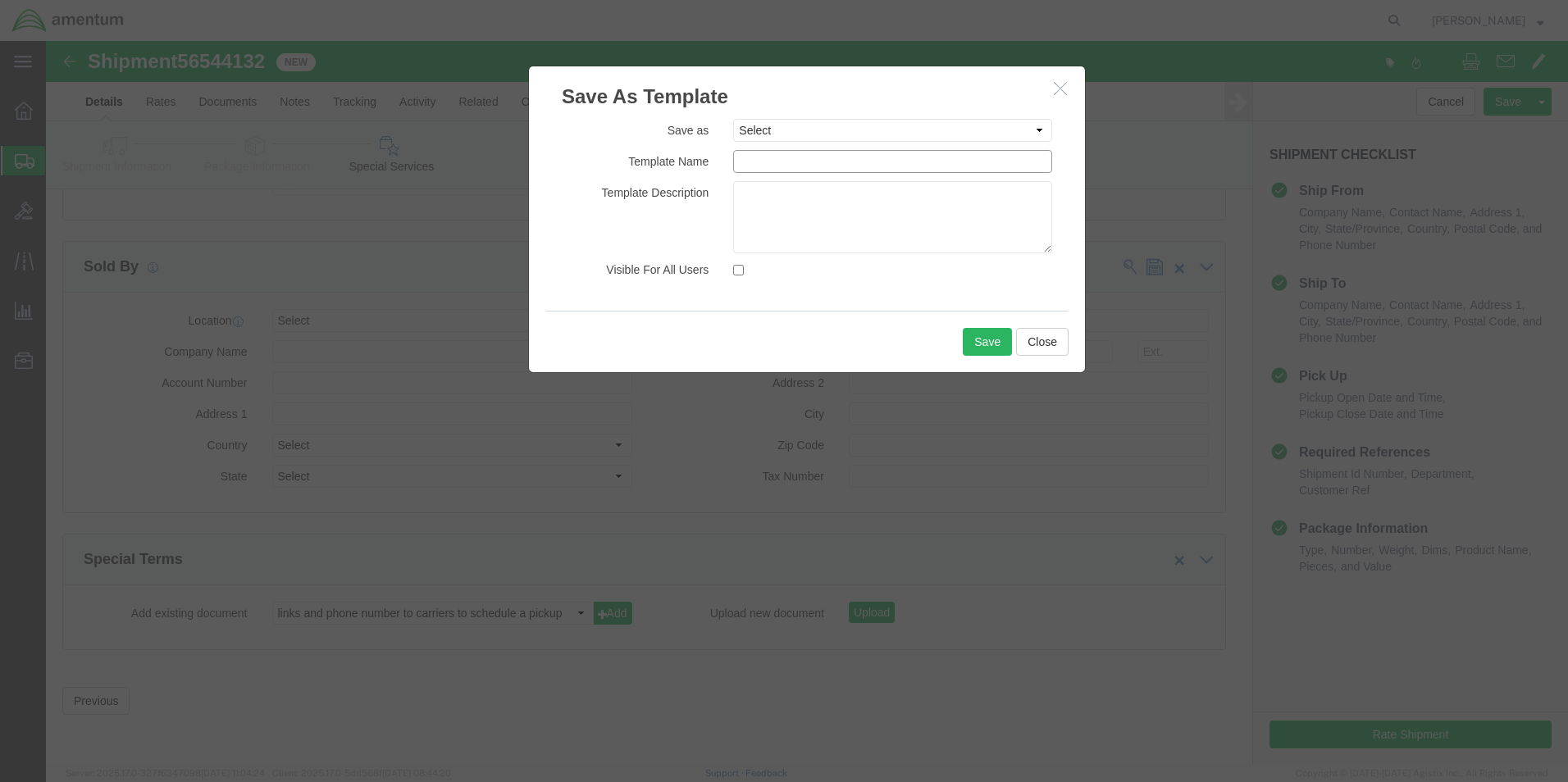
click input "text"
type input "CBP/ULV-CS"
click button "Save"
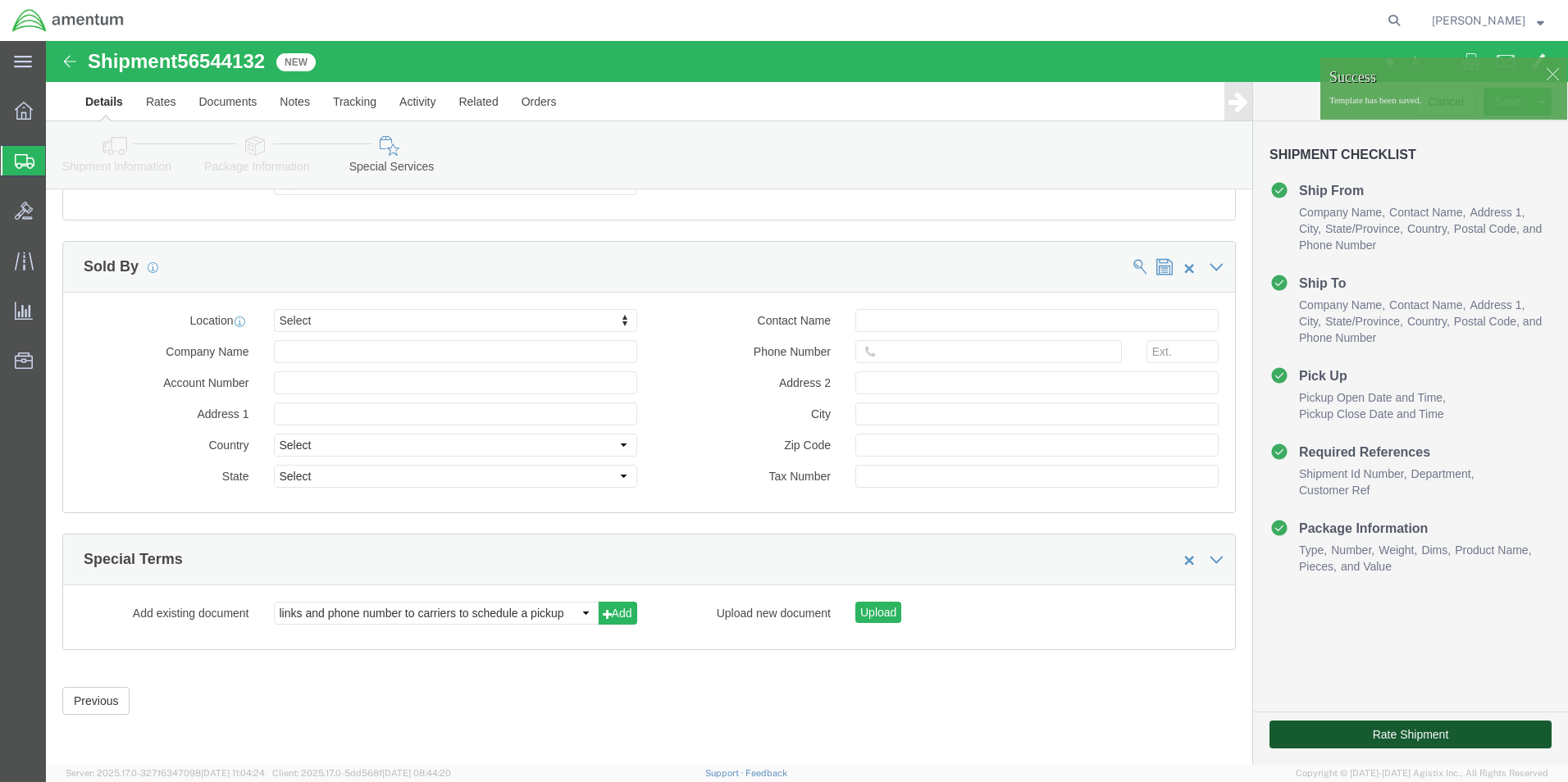
click button "Rate Shipment"
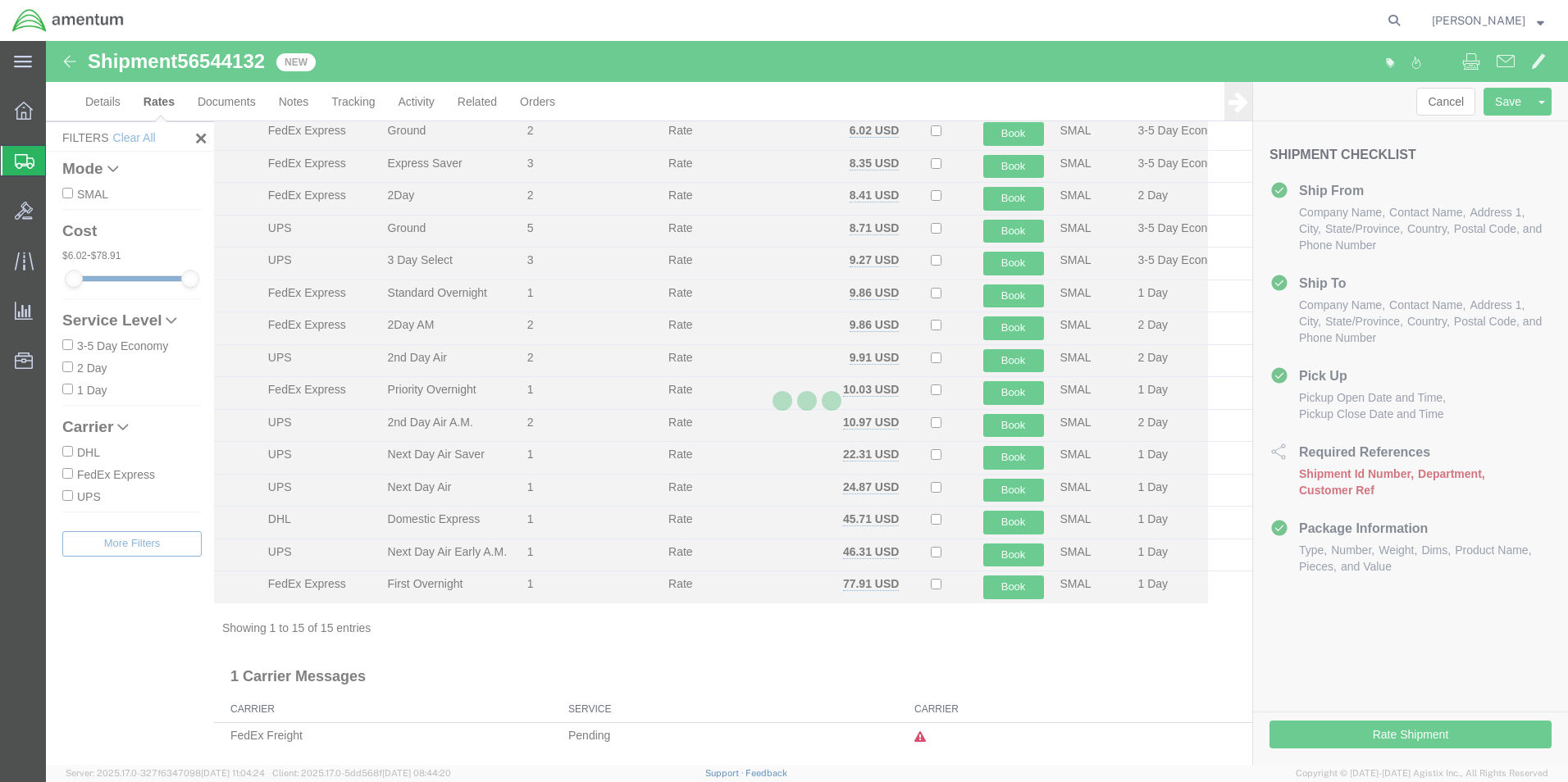
scroll to position [67, 0]
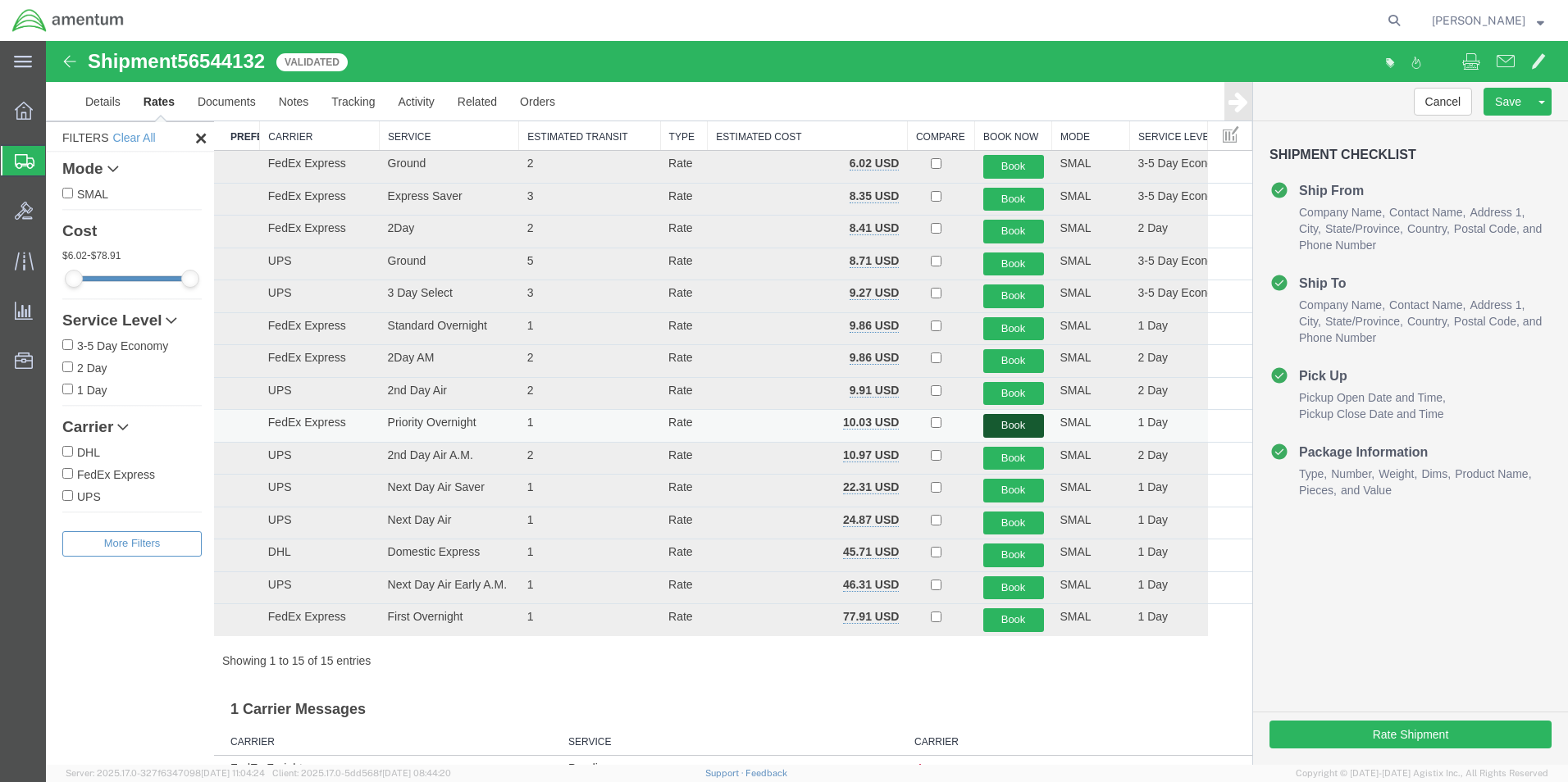
click at [996, 425] on button "Book" at bounding box center [1014, 426] width 61 height 24
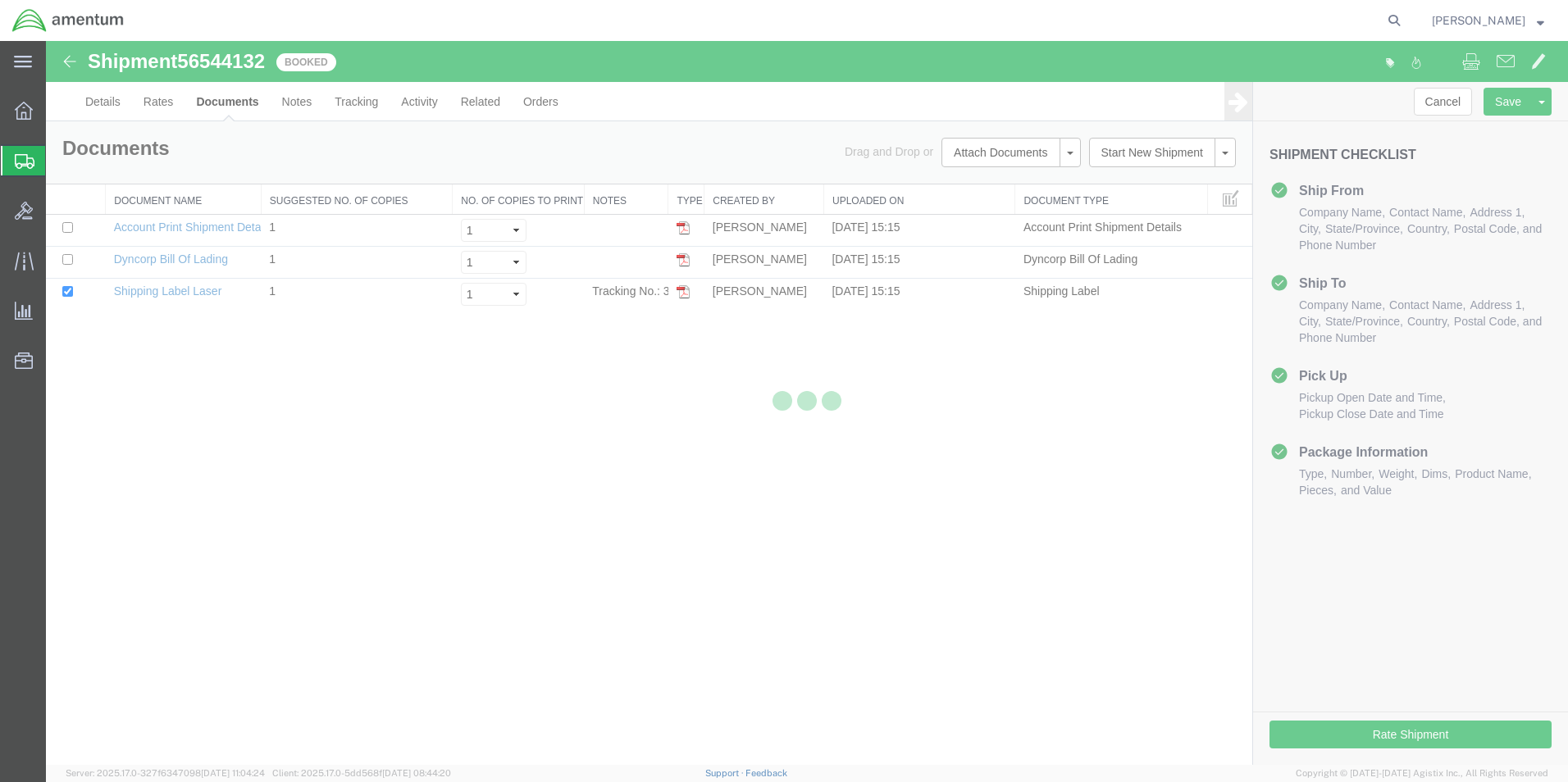
scroll to position [0, 0]
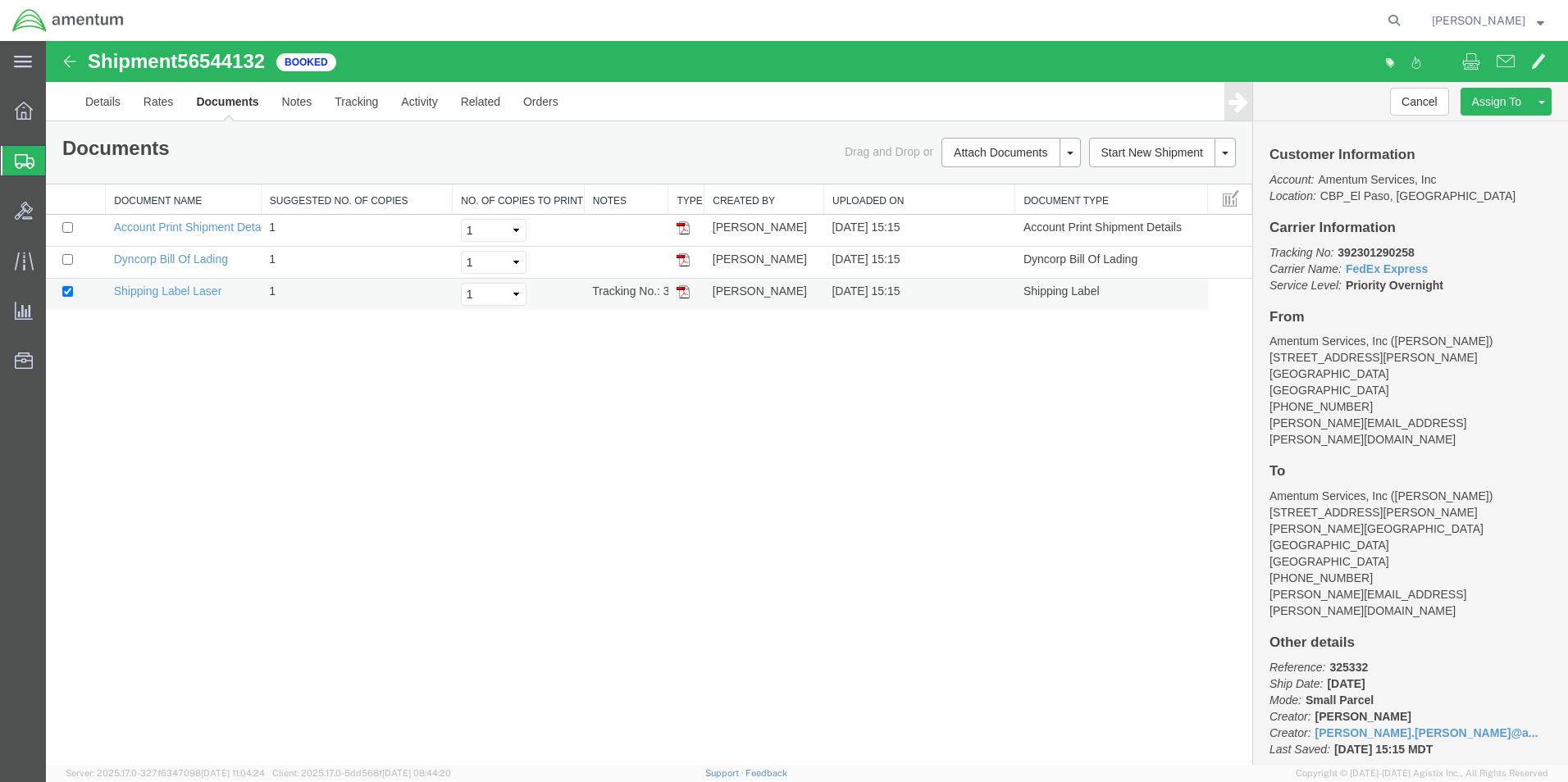
click at [684, 297] on img at bounding box center [684, 292] width 13 height 13
